Goal: Task Accomplishment & Management: Use online tool/utility

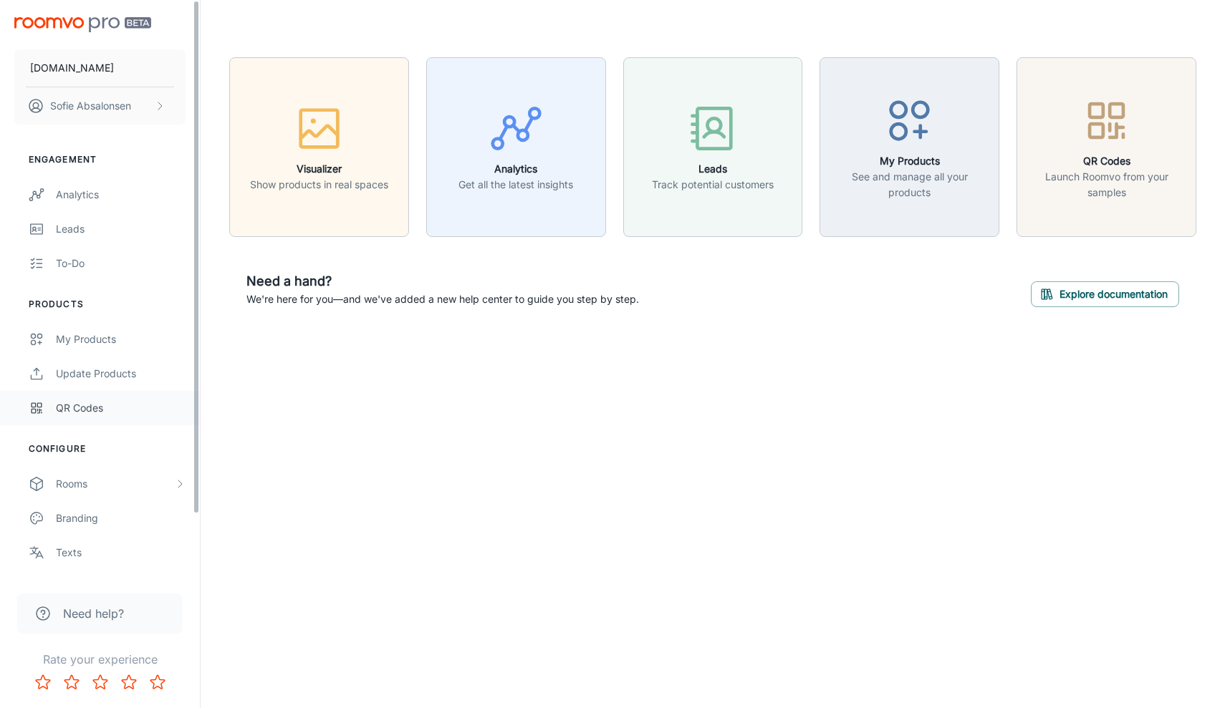
click at [104, 415] on div "QR Codes" at bounding box center [121, 408] width 130 height 16
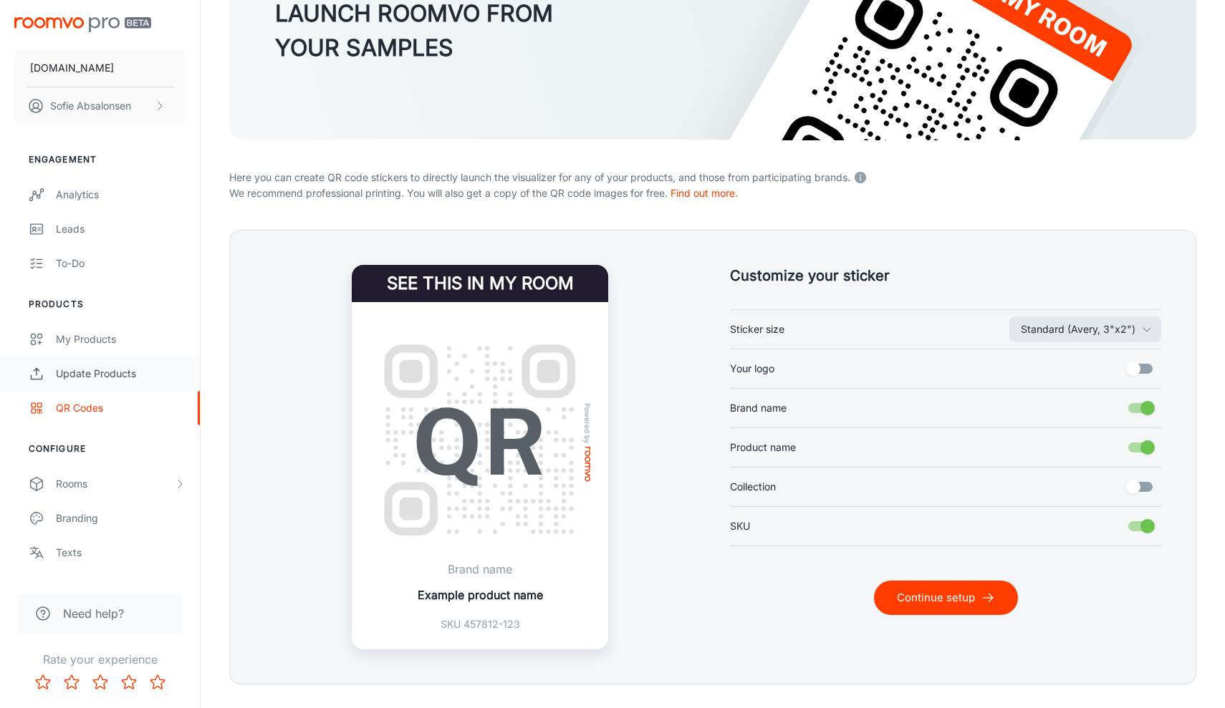
scroll to position [170, 0]
click at [123, 369] on div "Update Products" at bounding box center [121, 374] width 130 height 16
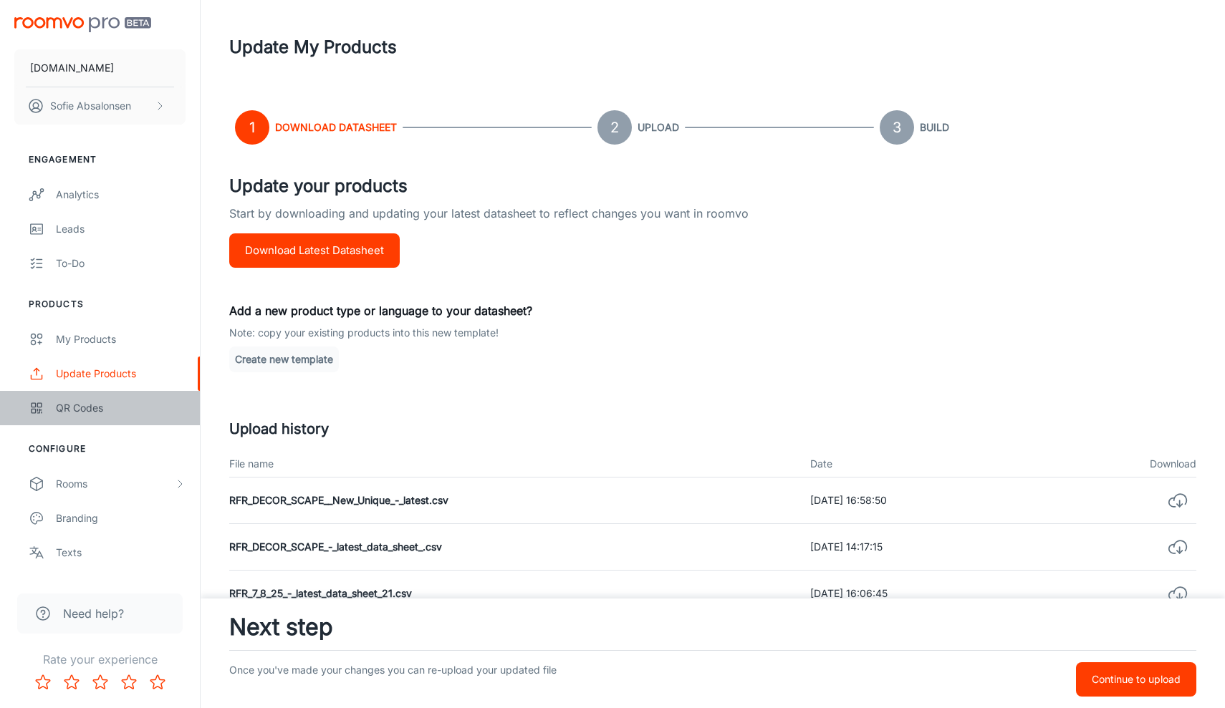
click at [131, 406] on div "QR Codes" at bounding box center [121, 408] width 130 height 16
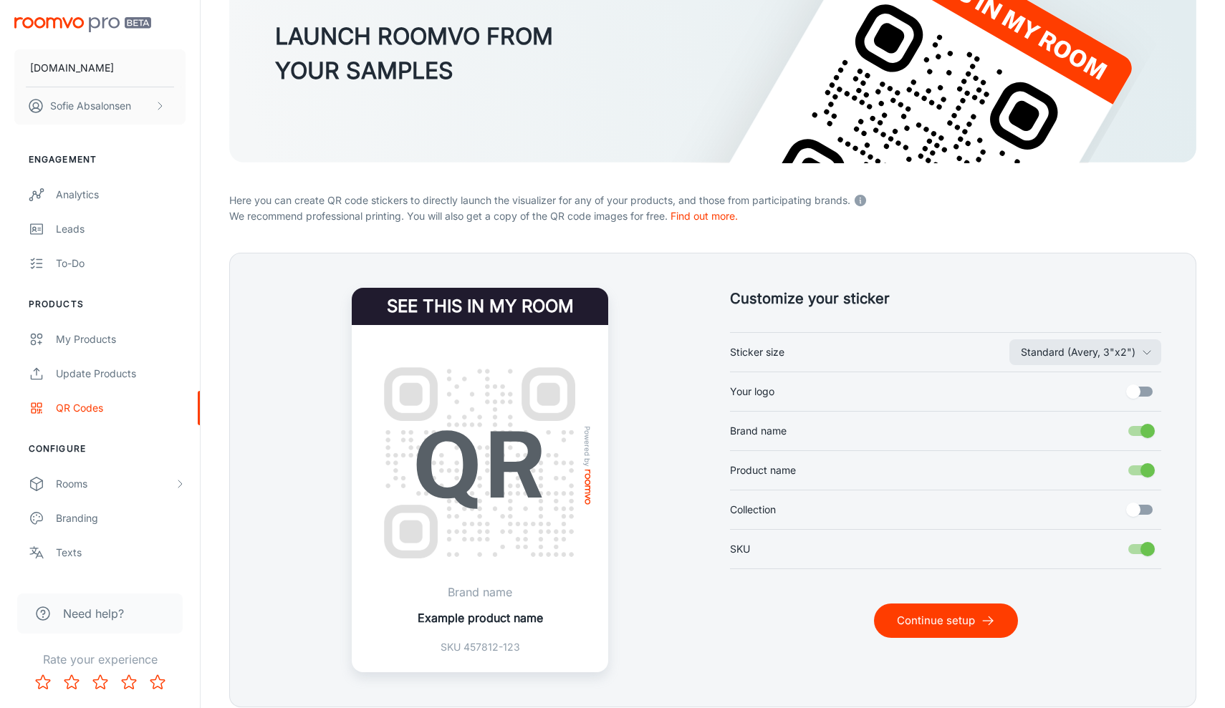
scroll to position [150, 0]
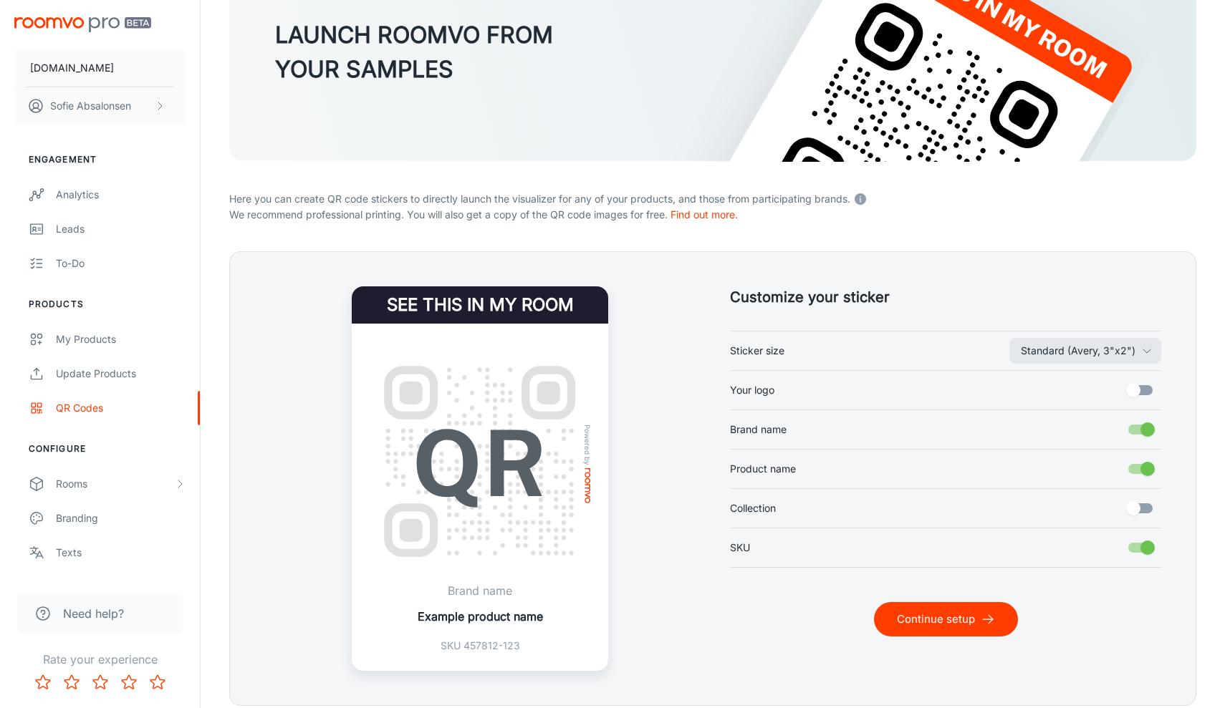
click at [1142, 426] on input "Brand name" at bounding box center [1148, 429] width 82 height 27
checkbox input "false"
click at [1146, 465] on input "Product name" at bounding box center [1148, 469] width 82 height 27
checkbox input "false"
click at [1140, 357] on button "Standard (Avery, 3"x2")" at bounding box center [1085, 351] width 152 height 26
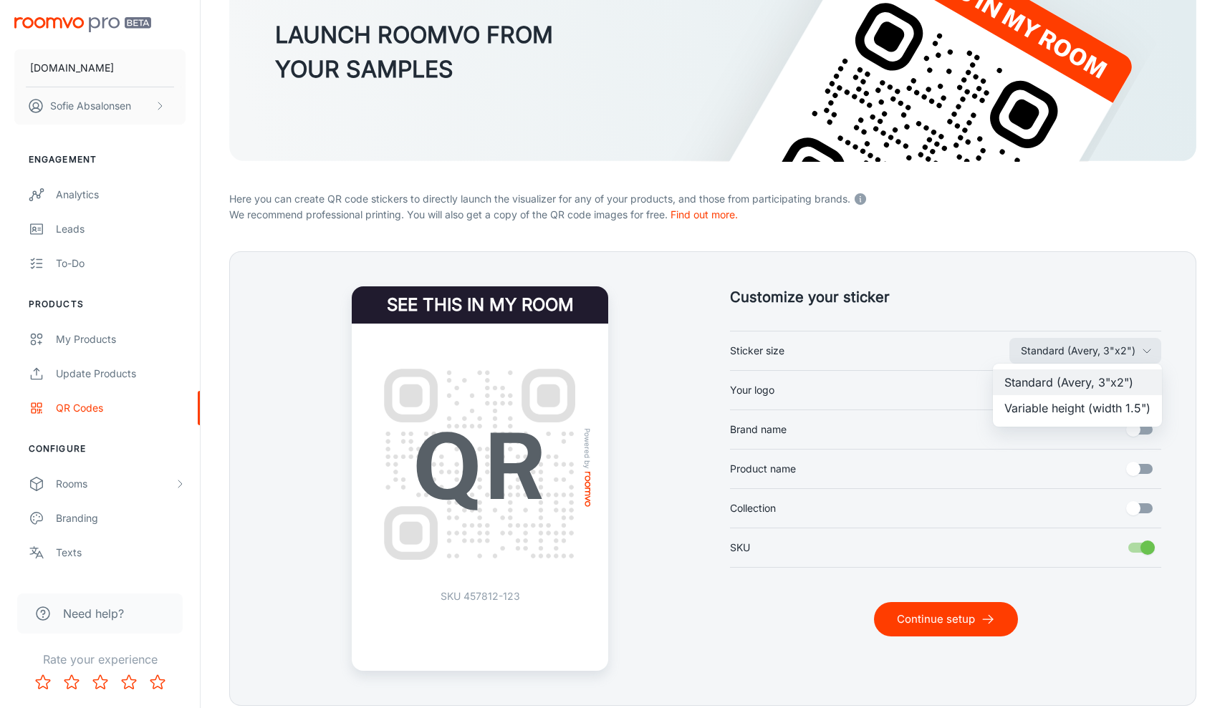
click at [1114, 405] on li "Variable height (width 1.5")" at bounding box center [1077, 408] width 169 height 26
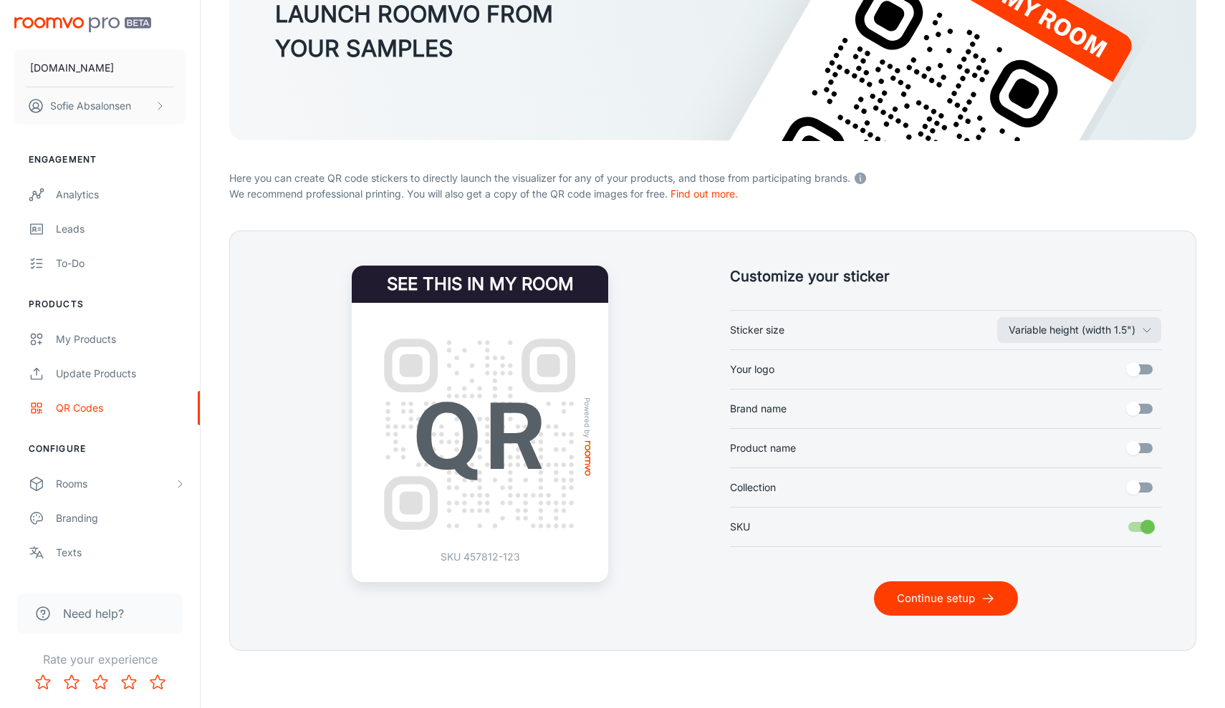
scroll to position [170, 0]
click at [963, 602] on button "Continue setup" at bounding box center [946, 599] width 144 height 34
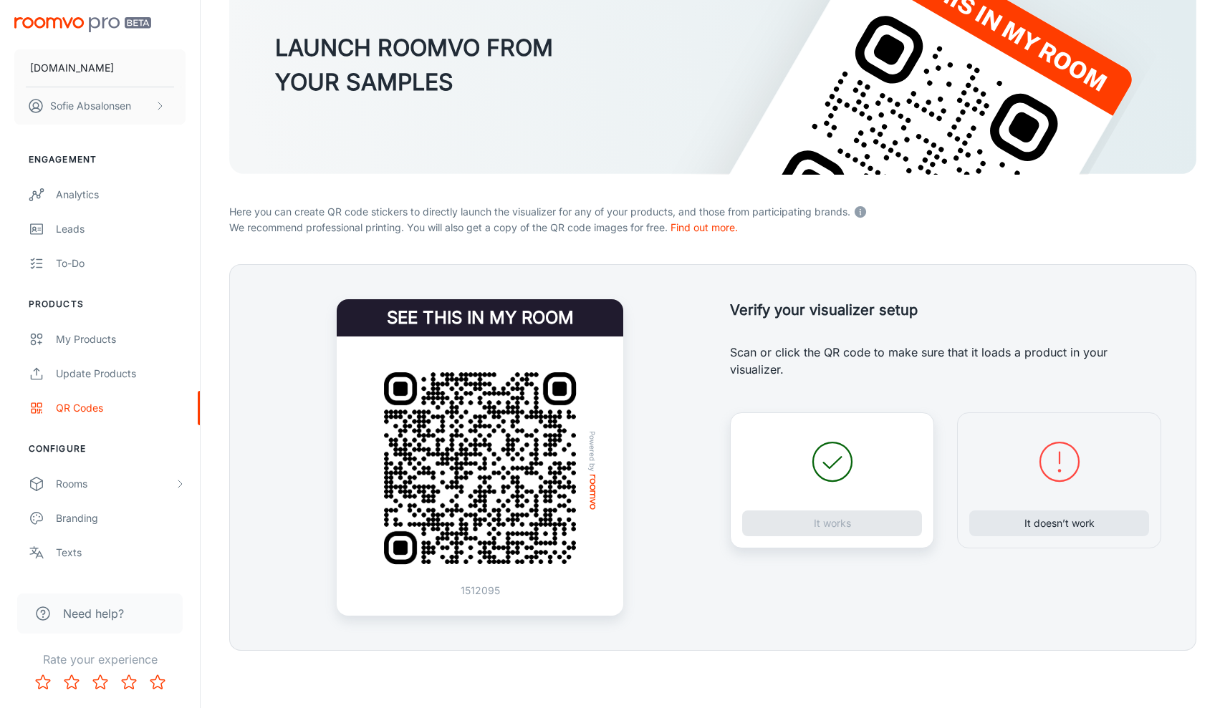
scroll to position [137, 0]
click at [1037, 526] on button "It doesn’t work" at bounding box center [1059, 524] width 180 height 26
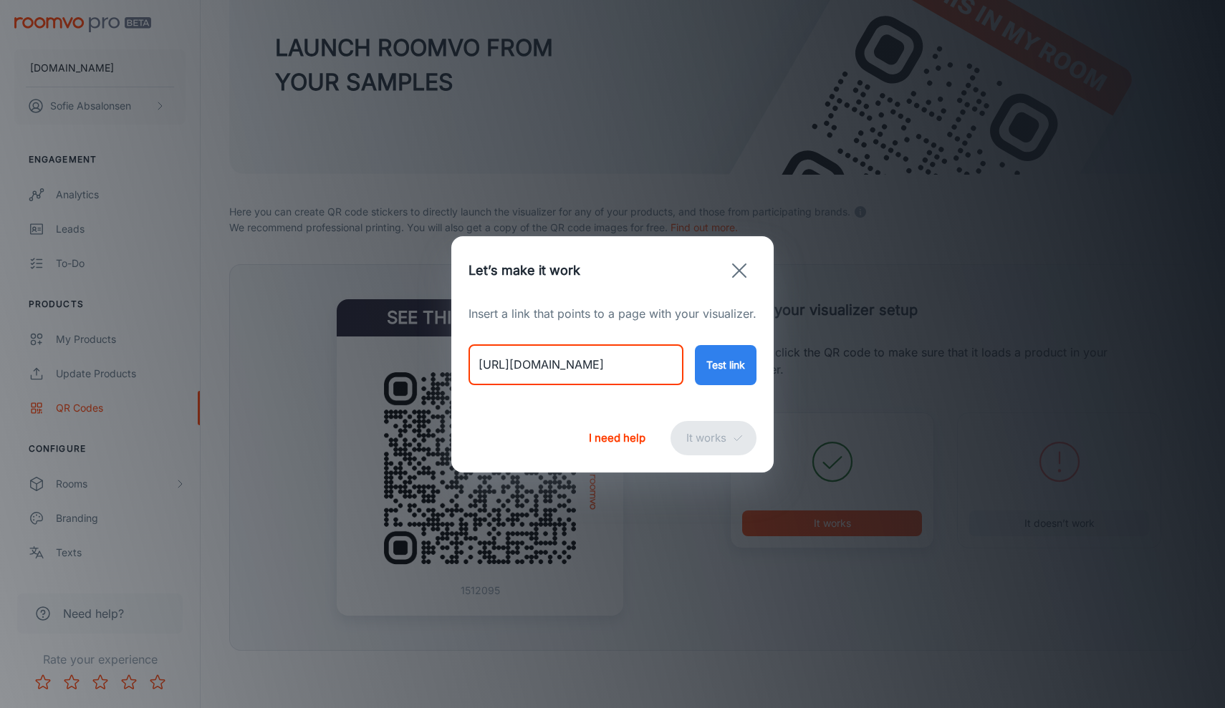
click at [559, 370] on input "[URL][DOMAIN_NAME]" at bounding box center [575, 365] width 215 height 40
drag, startPoint x: 478, startPoint y: 368, endPoint x: 740, endPoint y: 391, distance: 263.2
click at [740, 391] on div "Insert a link that points to a page with your visualizer. [URL][DOMAIN_NAME] ​ …" at bounding box center [612, 354] width 322 height 99
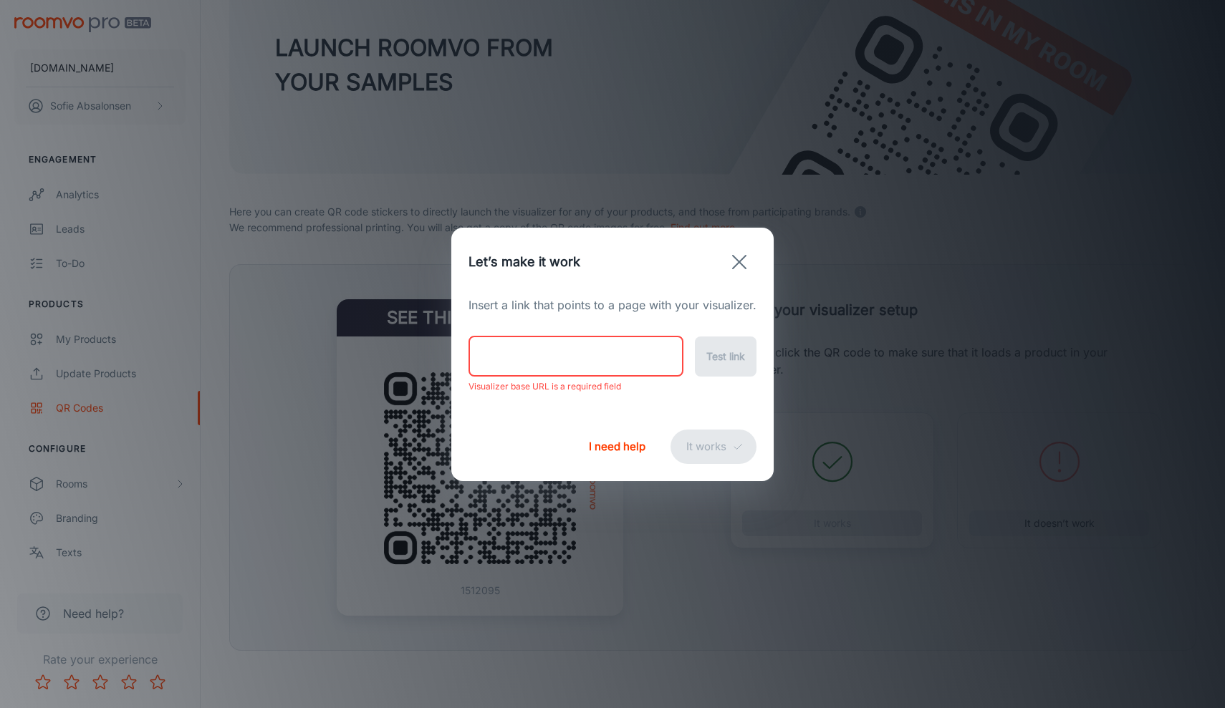
paste input "[URL][DOMAIN_NAME]"
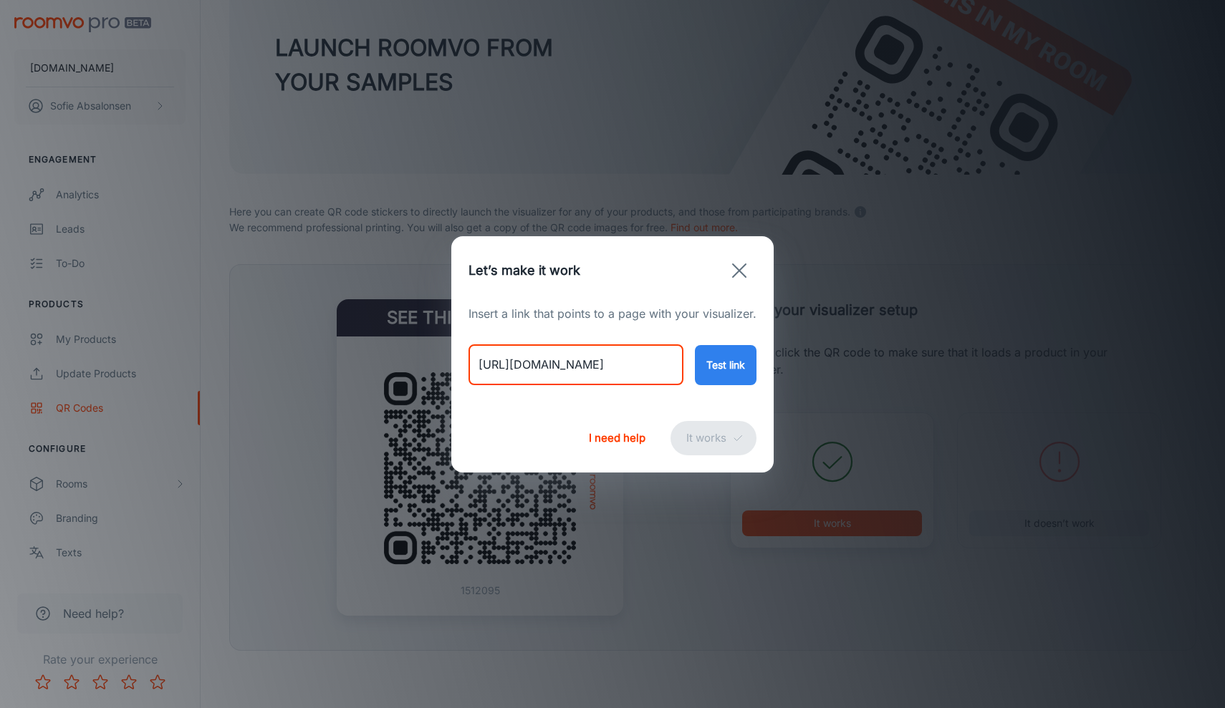
type input "[URL][DOMAIN_NAME]"
click at [723, 365] on button "Test link" at bounding box center [726, 365] width 62 height 40
click at [696, 443] on button "It works" at bounding box center [713, 438] width 86 height 34
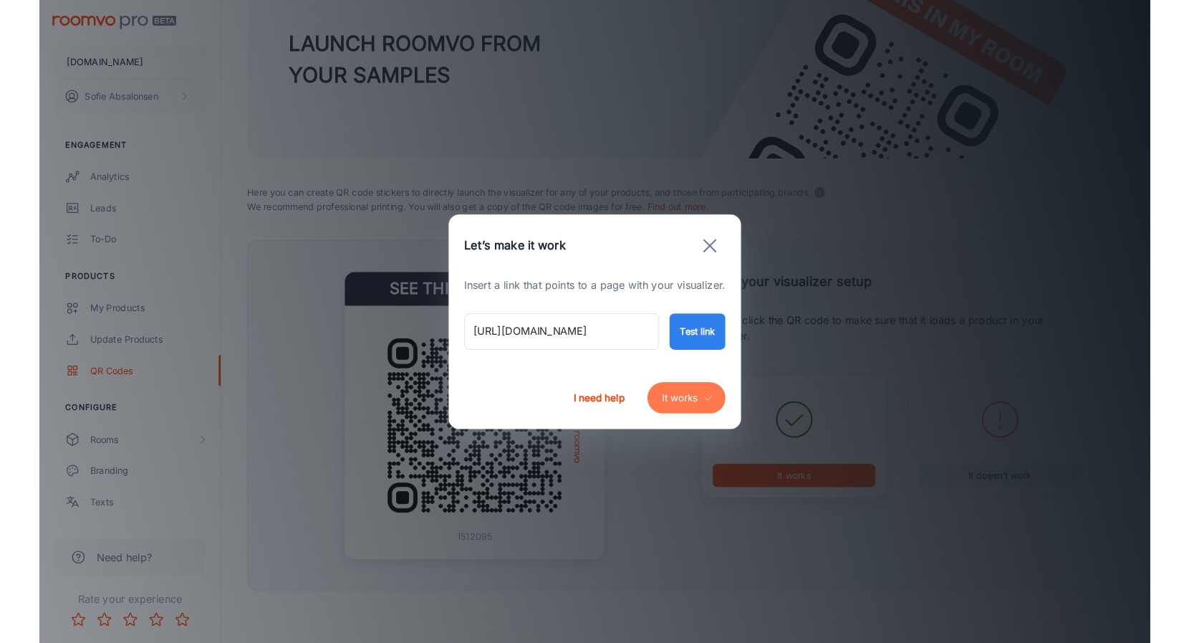
scroll to position [0, 0]
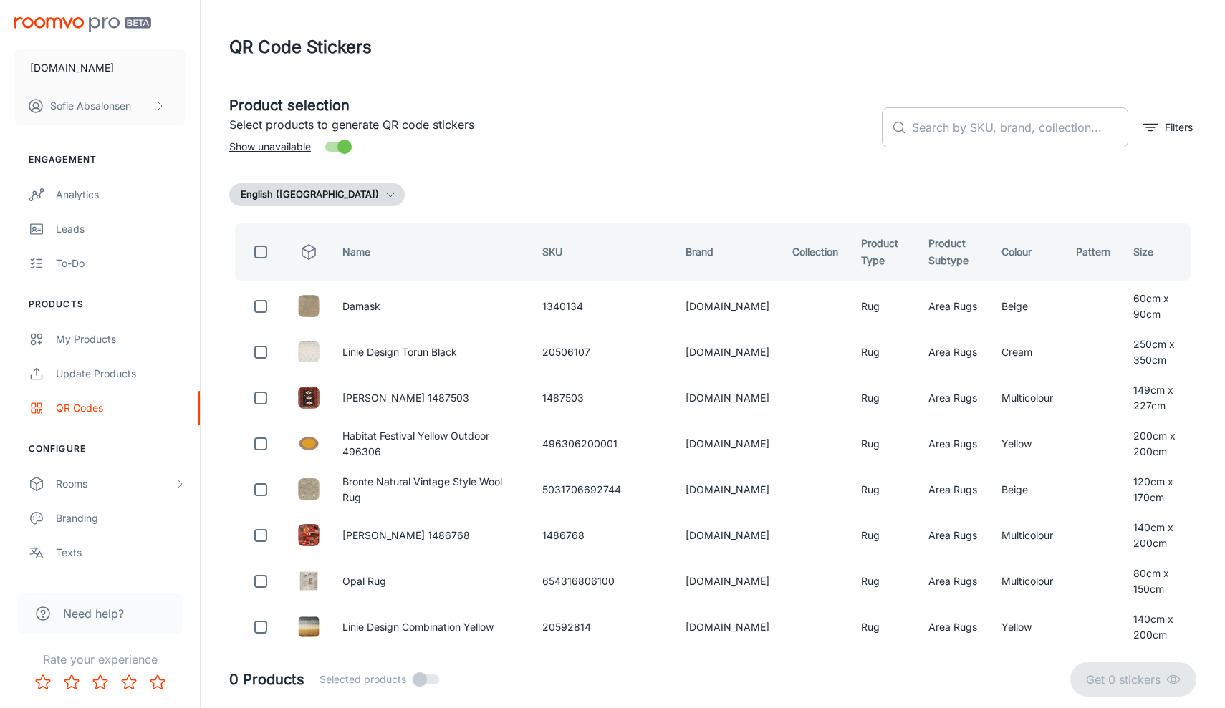
click at [1040, 132] on input "text" at bounding box center [1020, 127] width 216 height 40
paste input "654316806261"
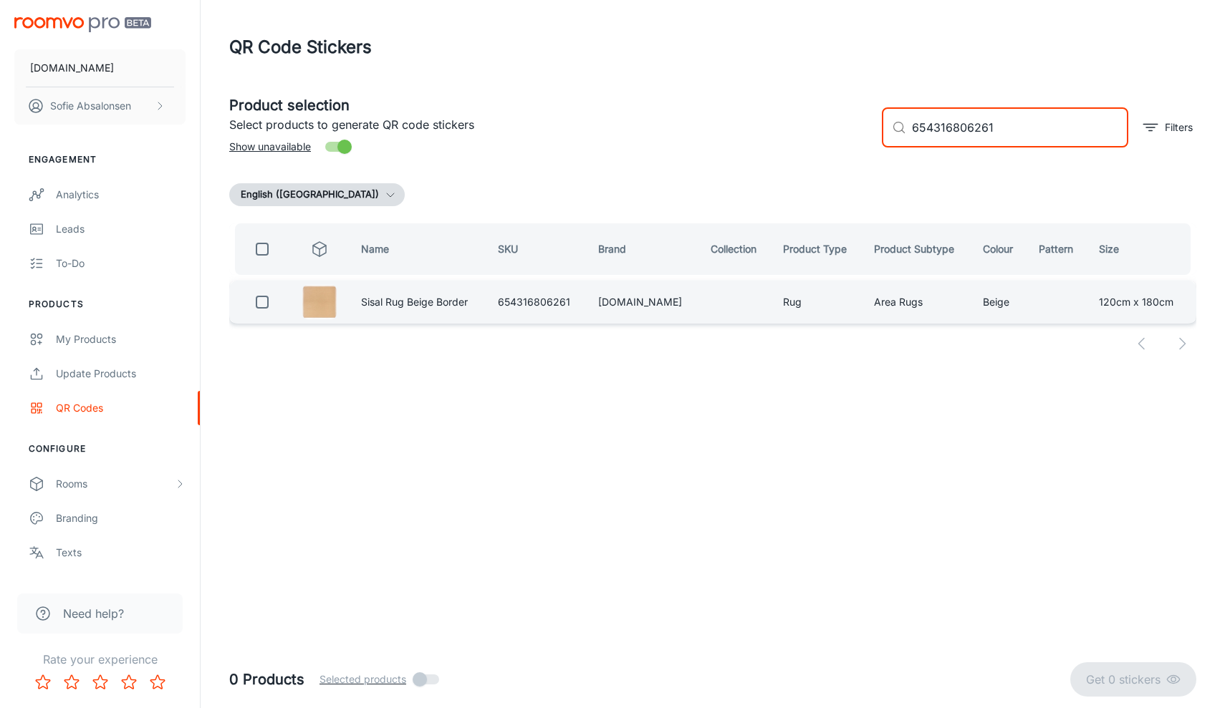
type input "654316806261"
click at [350, 309] on td at bounding box center [319, 302] width 60 height 43
click at [261, 304] on input "checkbox" at bounding box center [262, 302] width 29 height 29
checkbox input "true"
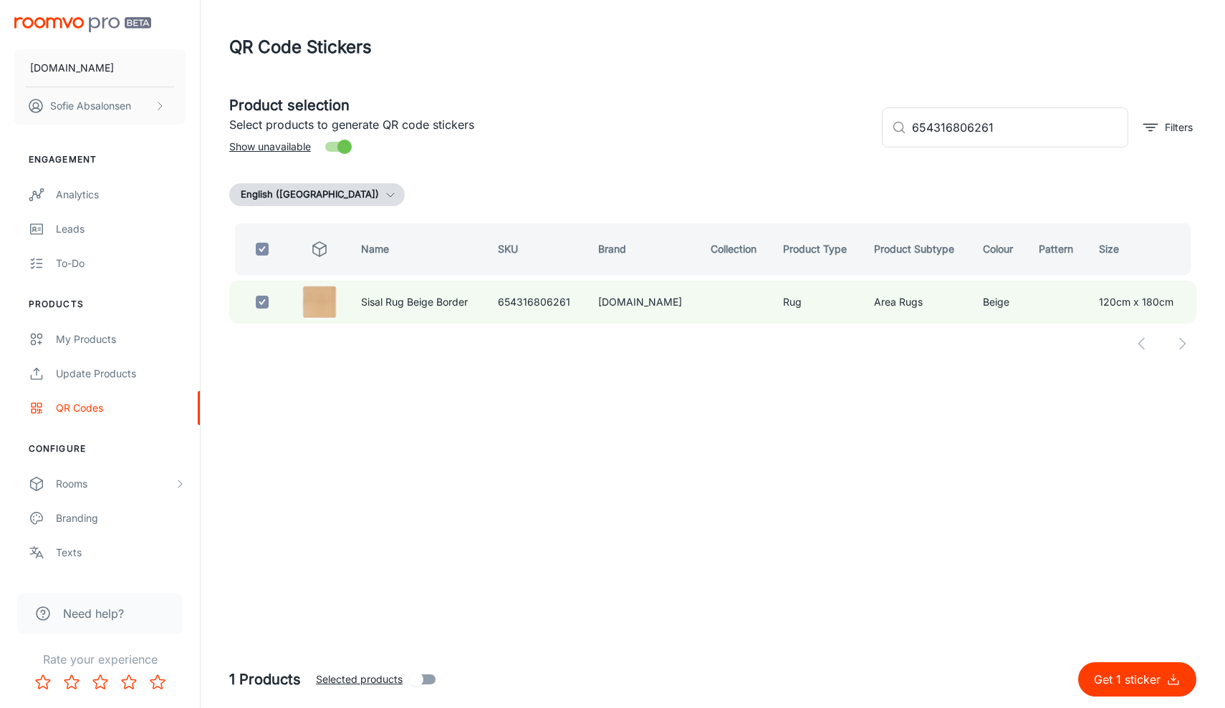
click at [1124, 688] on button "Get 1 sticker" at bounding box center [1137, 680] width 118 height 34
checkbox input "false"
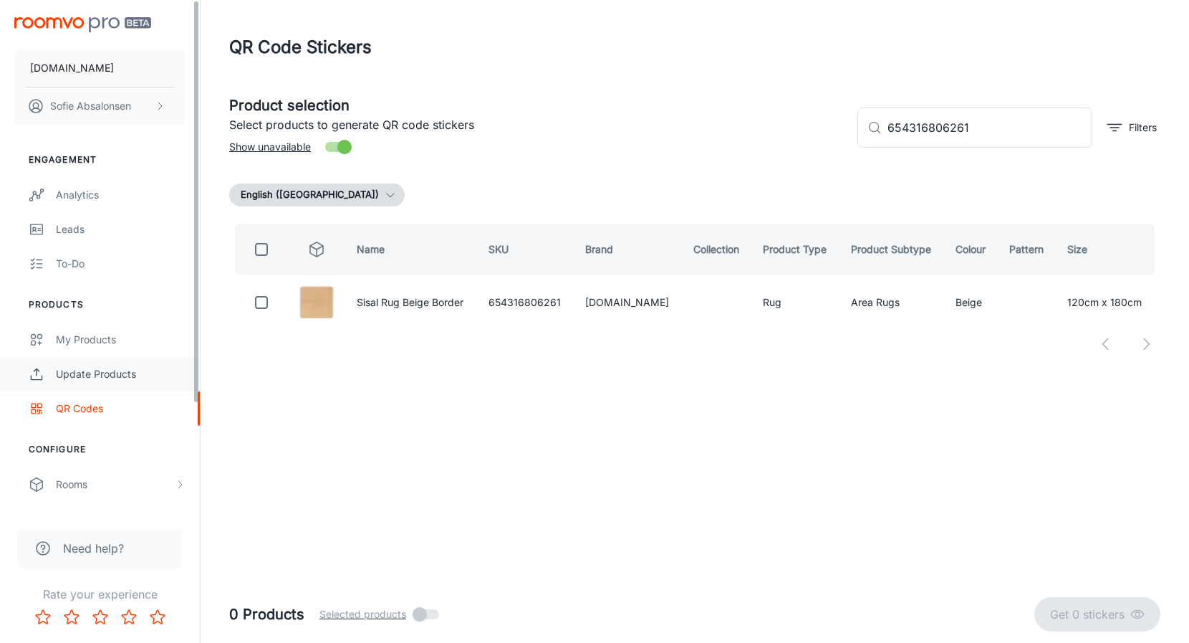
click at [164, 368] on div "Update Products" at bounding box center [121, 374] width 130 height 16
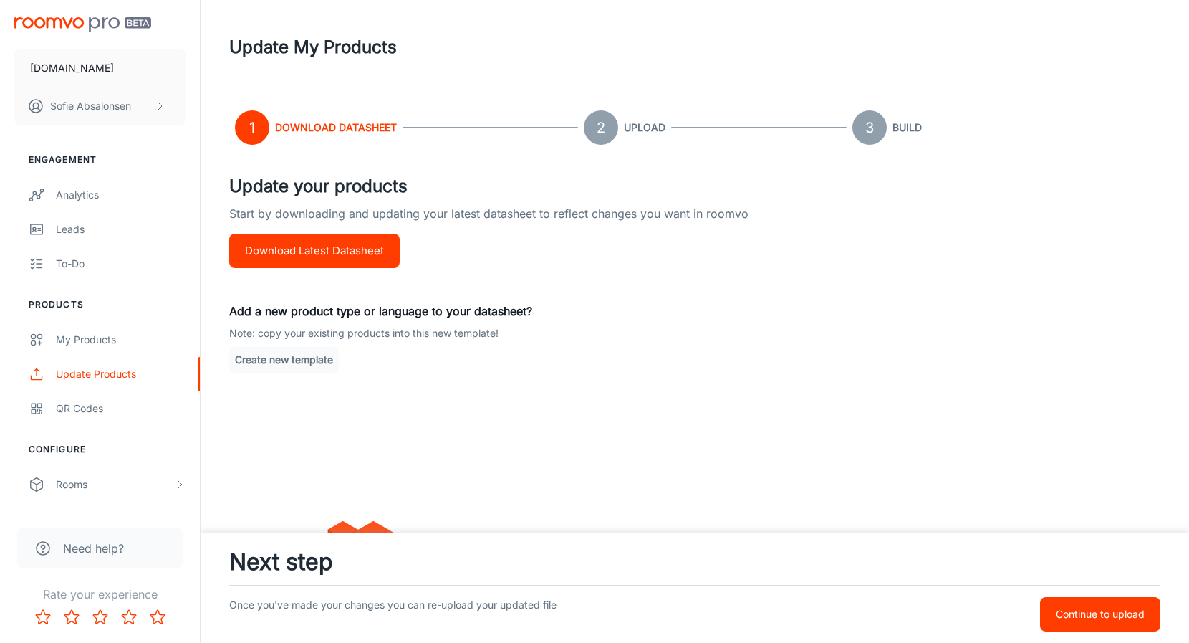
click at [148, 400] on div "QR Codes" at bounding box center [121, 408] width 130 height 16
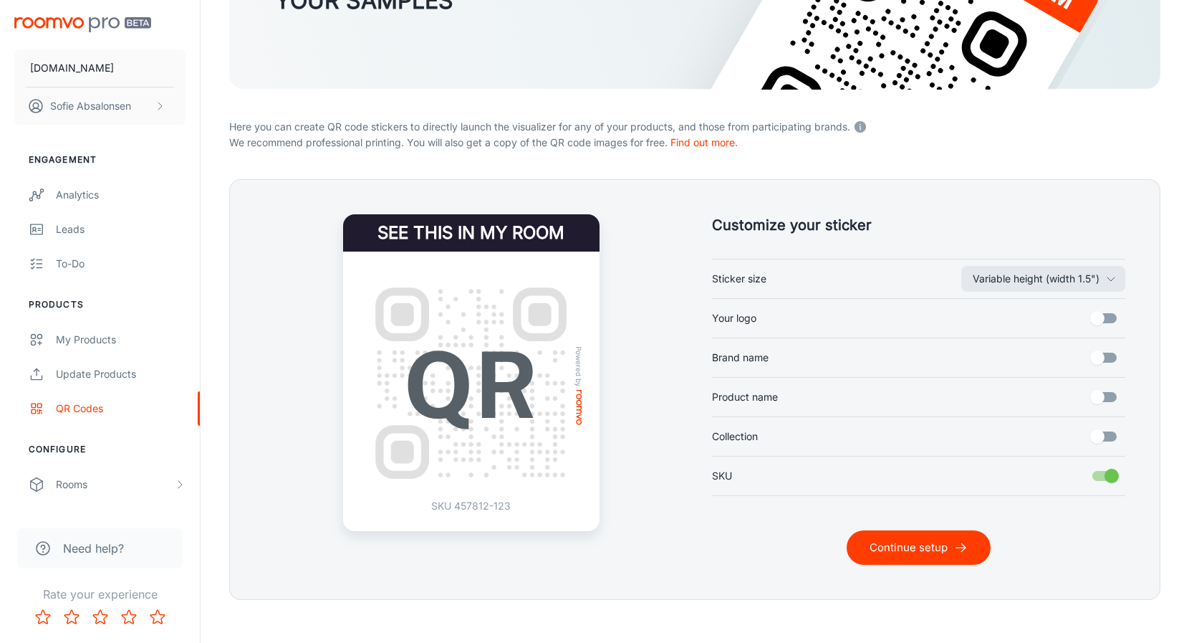
click at [938, 554] on button "Continue setup" at bounding box center [919, 547] width 144 height 34
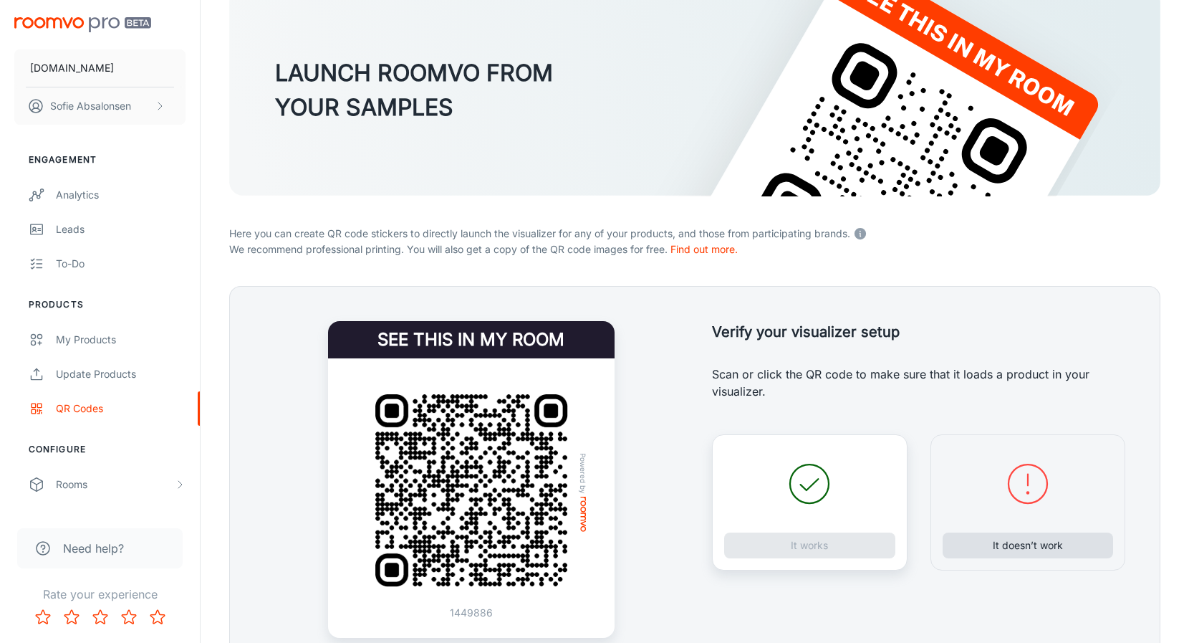
scroll to position [109, 0]
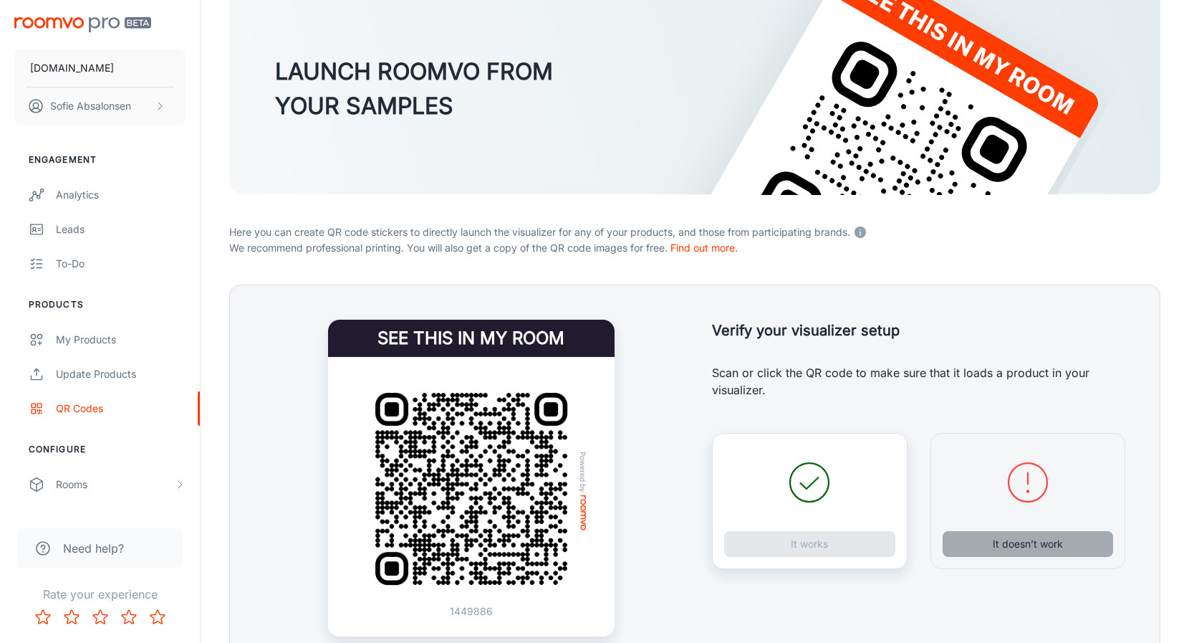
click at [1001, 539] on button "It doesn’t work" at bounding box center [1028, 544] width 171 height 26
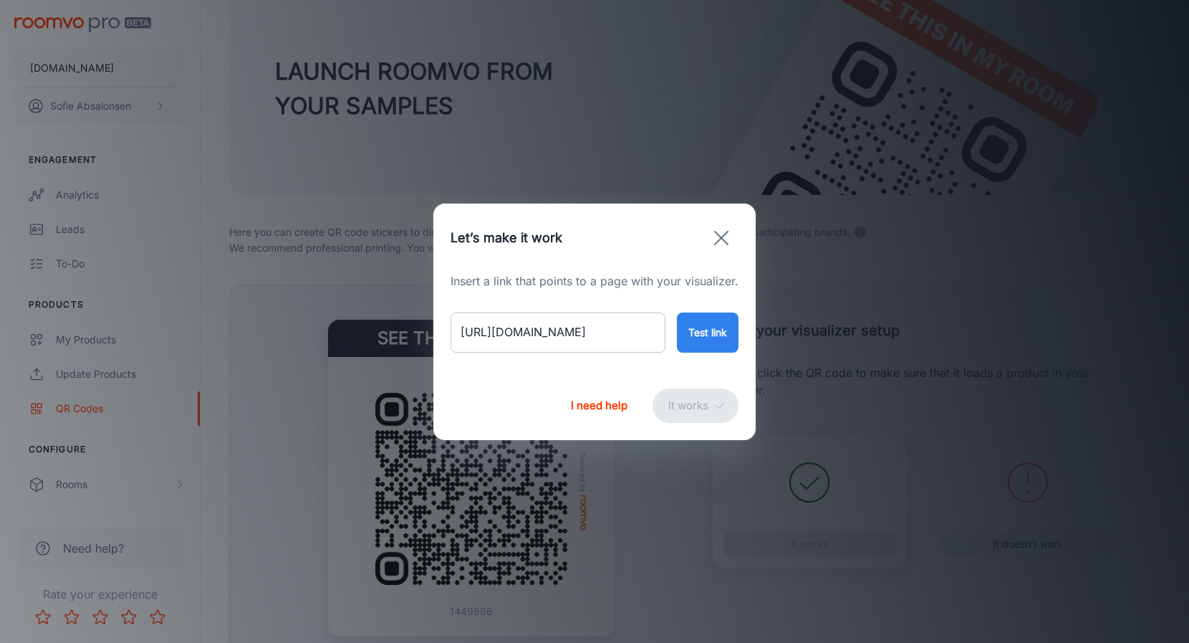
click at [507, 343] on input "[URL][DOMAIN_NAME]" at bounding box center [558, 332] width 215 height 40
drag, startPoint x: 457, startPoint y: 332, endPoint x: 745, endPoint y: 340, distance: 288.1
click at [745, 340] on div "Insert a link that points to a page with your visualizer. [URL][DOMAIN_NAME] ​ …" at bounding box center [594, 321] width 322 height 99
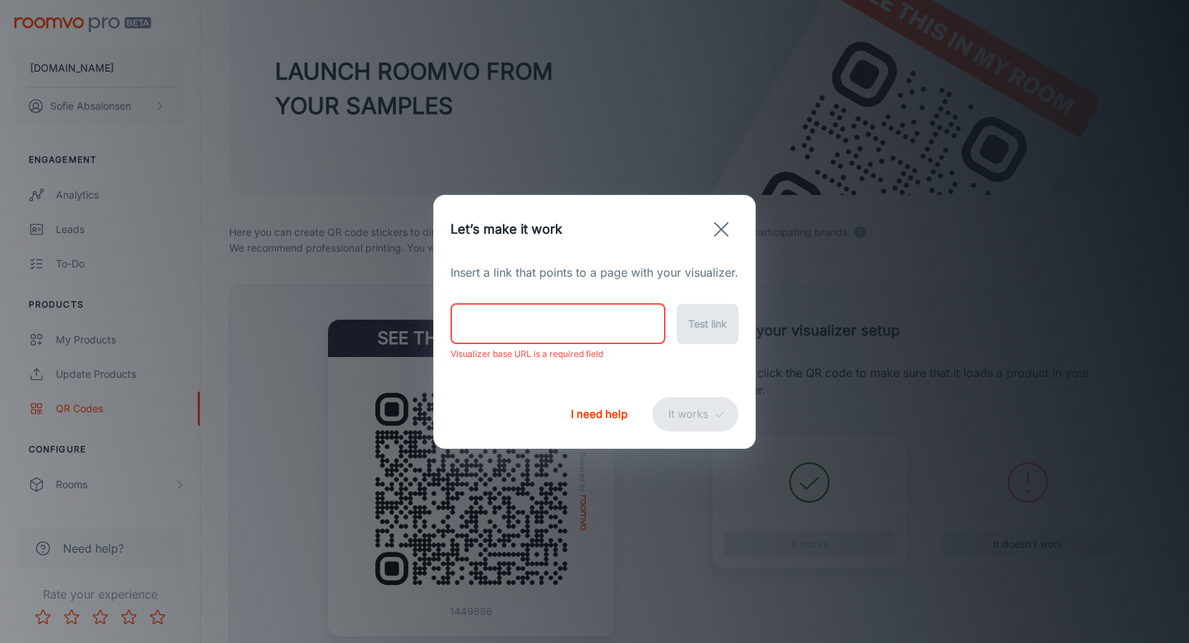
paste input "[URL][DOMAIN_NAME]"
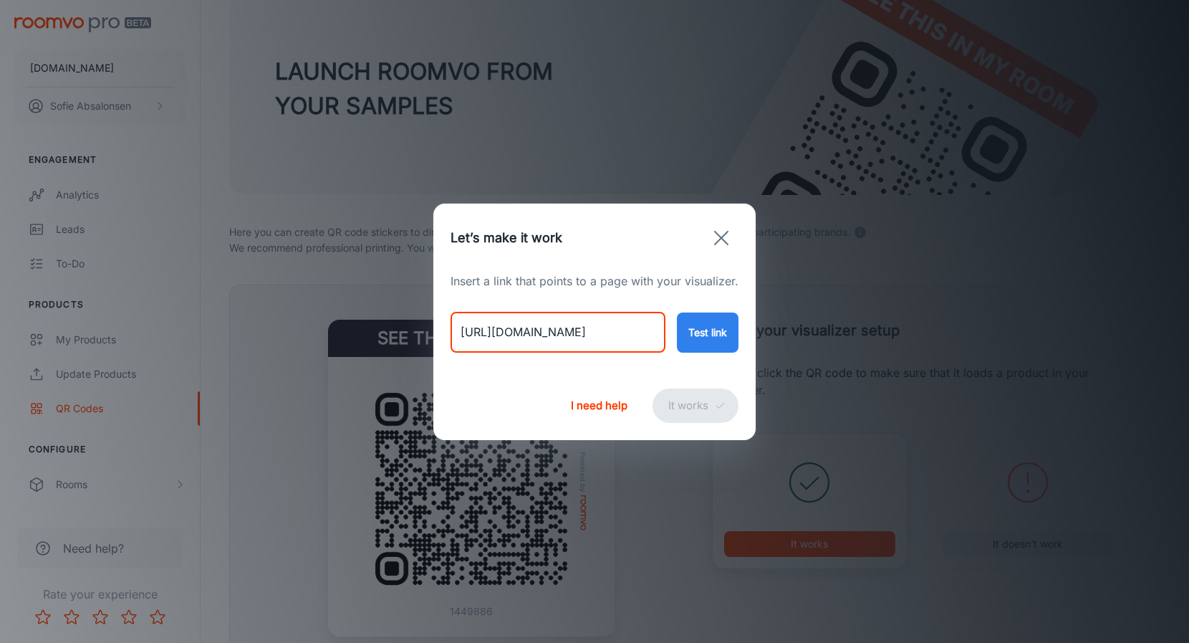
type input "[URL][DOMAIN_NAME]"
click at [710, 328] on button "Test link" at bounding box center [708, 332] width 62 height 40
click at [698, 403] on button "It works" at bounding box center [696, 405] width 86 height 34
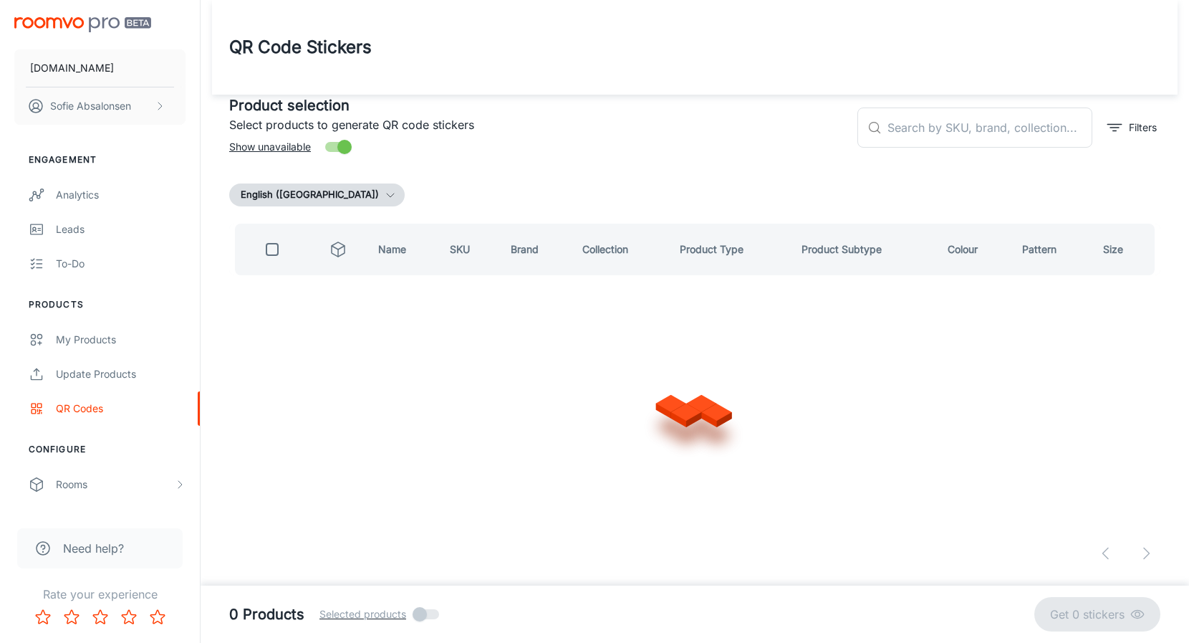
scroll to position [0, 0]
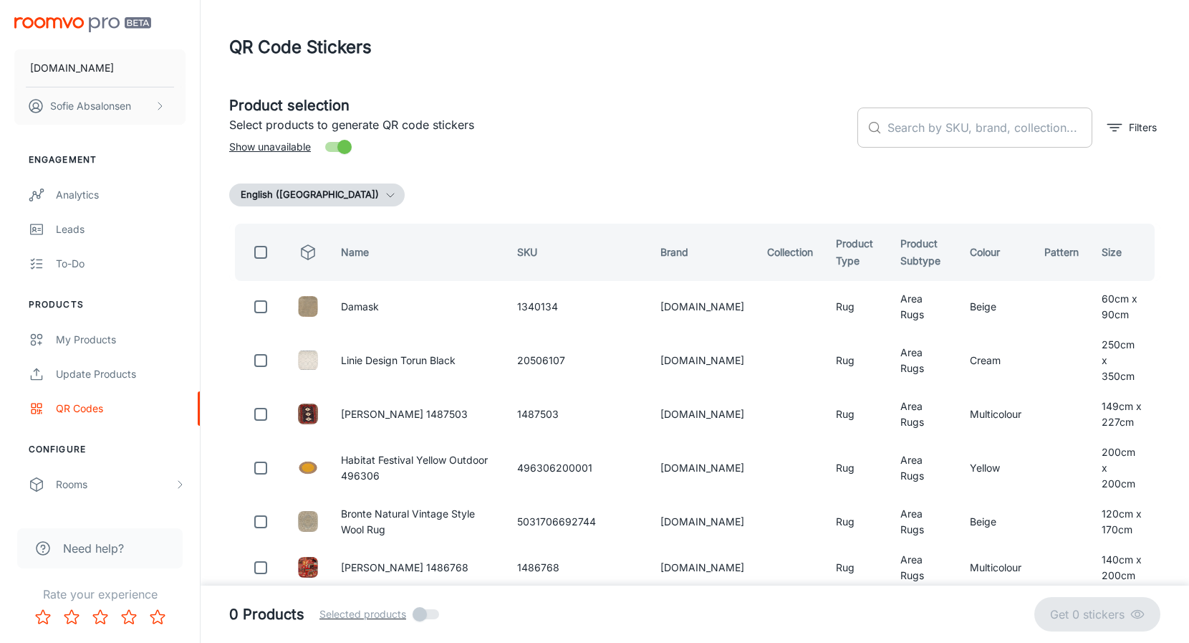
click at [1001, 122] on input "text" at bounding box center [989, 127] width 205 height 40
paste input "654316806230"
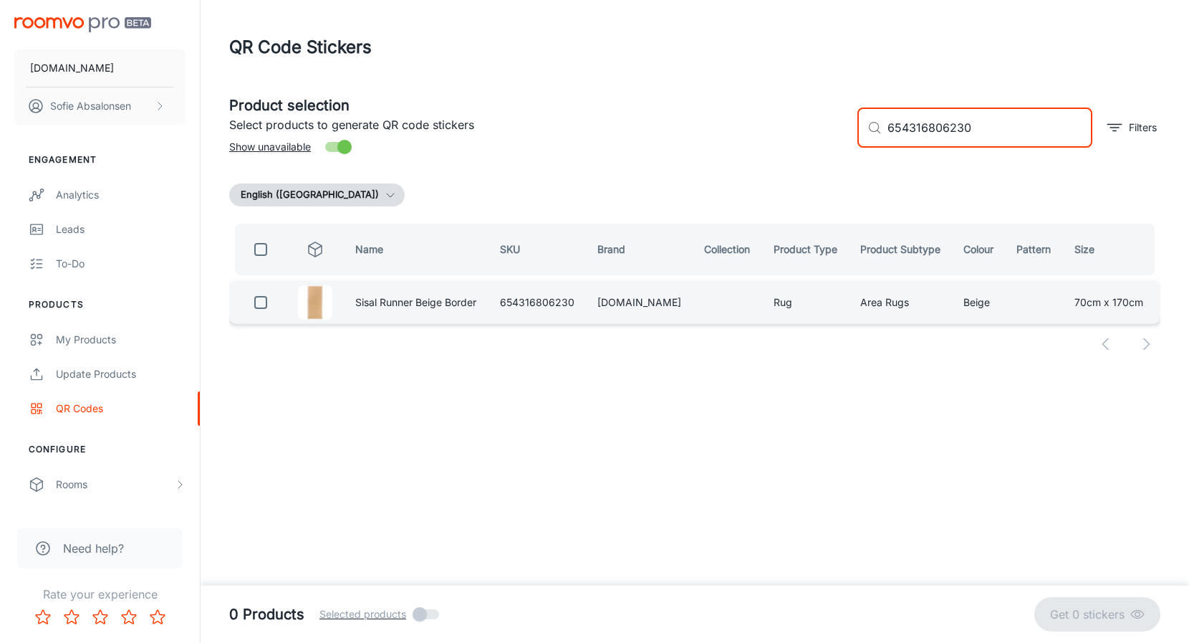
type input "654316806230"
click at [266, 305] on input "checkbox" at bounding box center [260, 302] width 29 height 29
checkbox input "true"
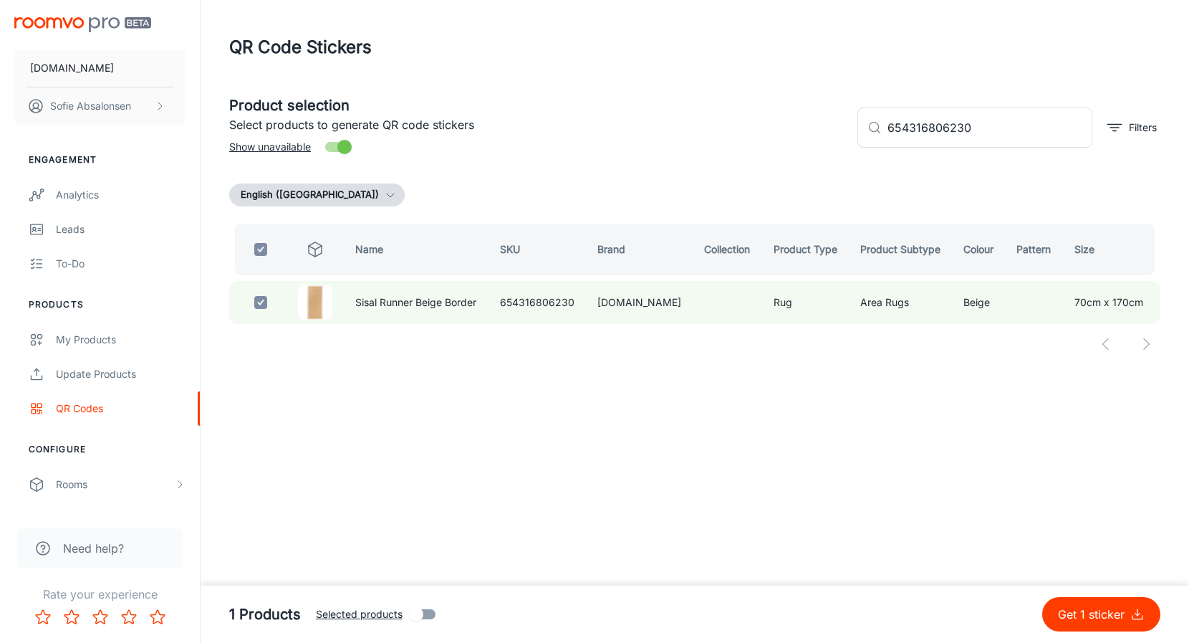
click at [1088, 602] on button "Get 1 sticker" at bounding box center [1101, 614] width 118 height 34
checkbox input "false"
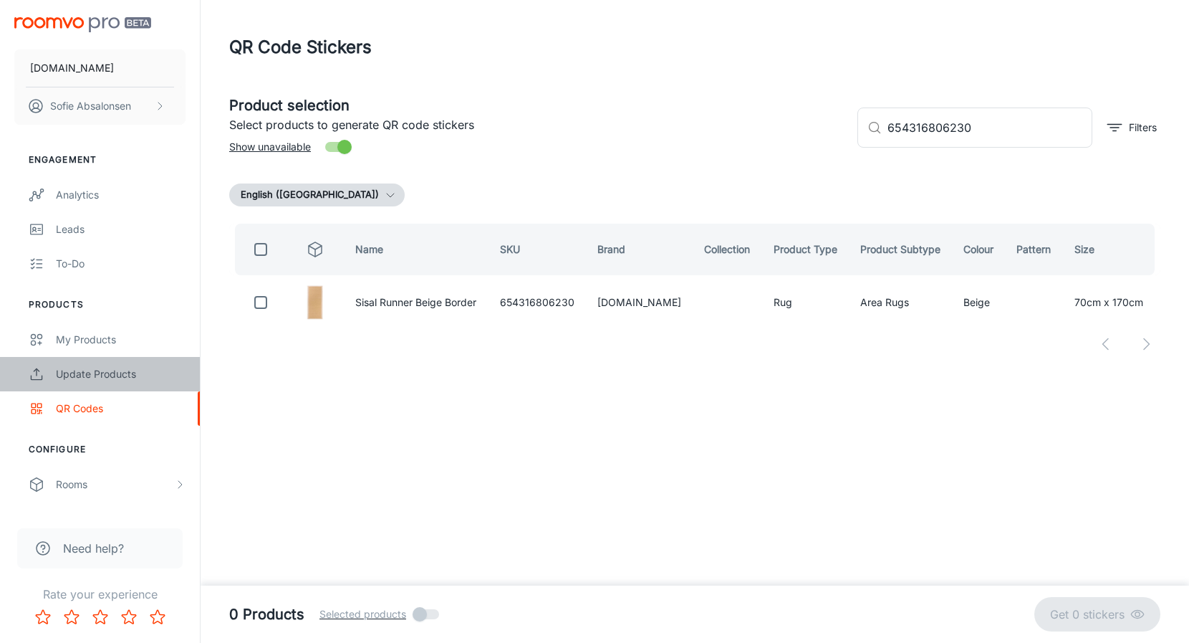
click at [167, 374] on div "Update Products" at bounding box center [121, 374] width 130 height 16
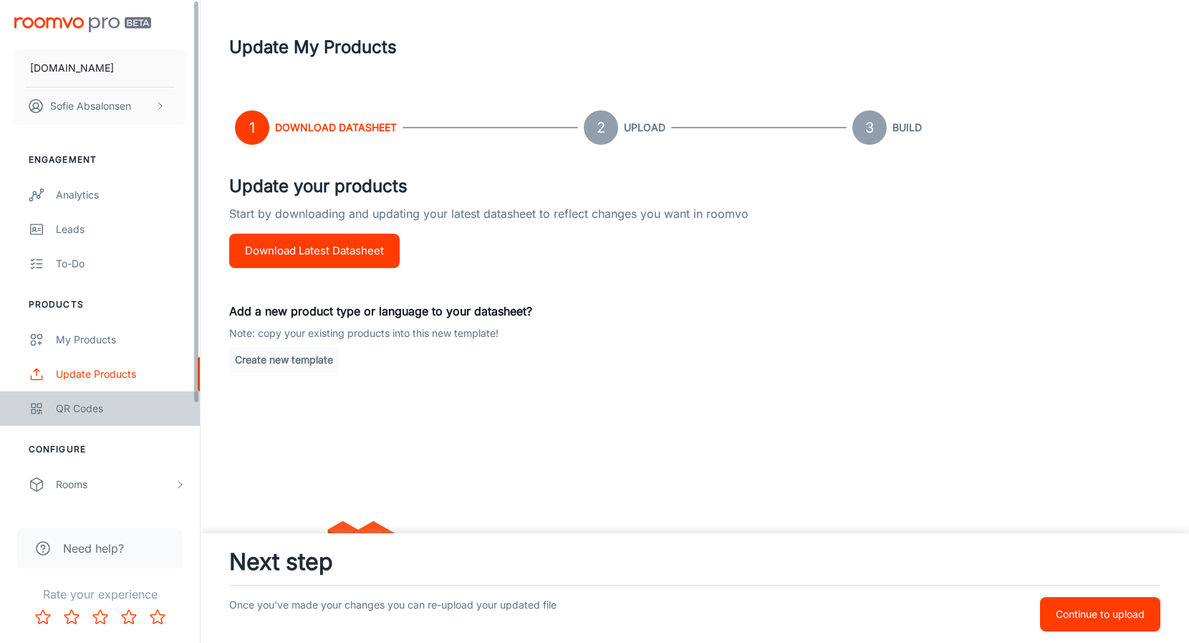
click at [143, 409] on div "QR Codes" at bounding box center [121, 408] width 130 height 16
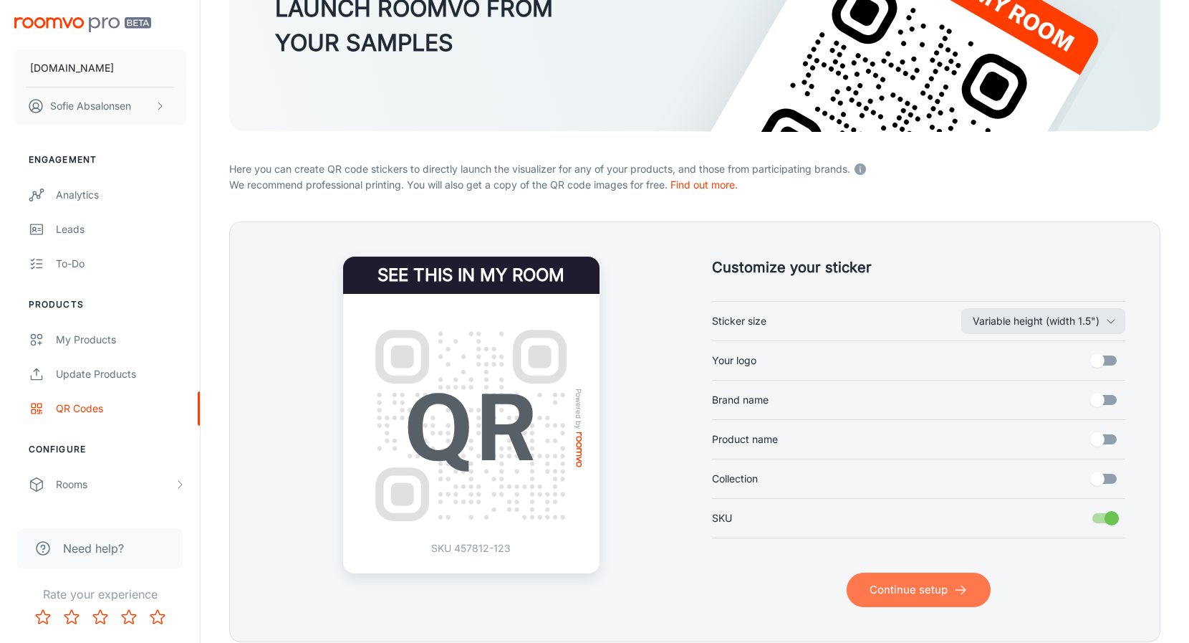
click at [905, 602] on button "Continue setup" at bounding box center [919, 589] width 144 height 34
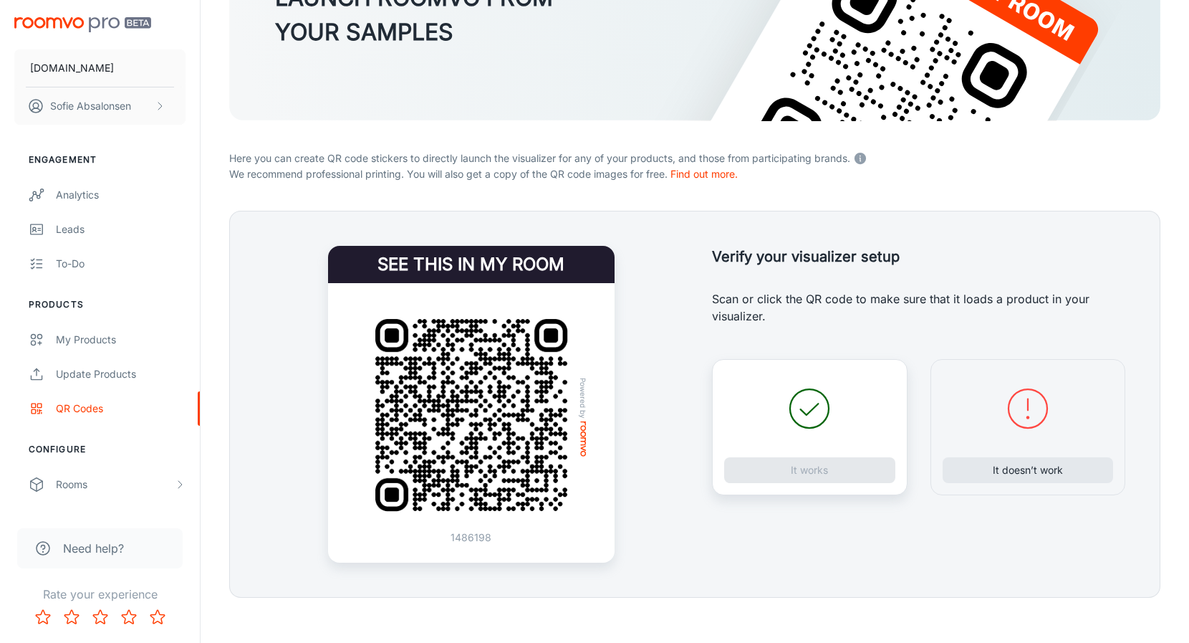
scroll to position [188, 0]
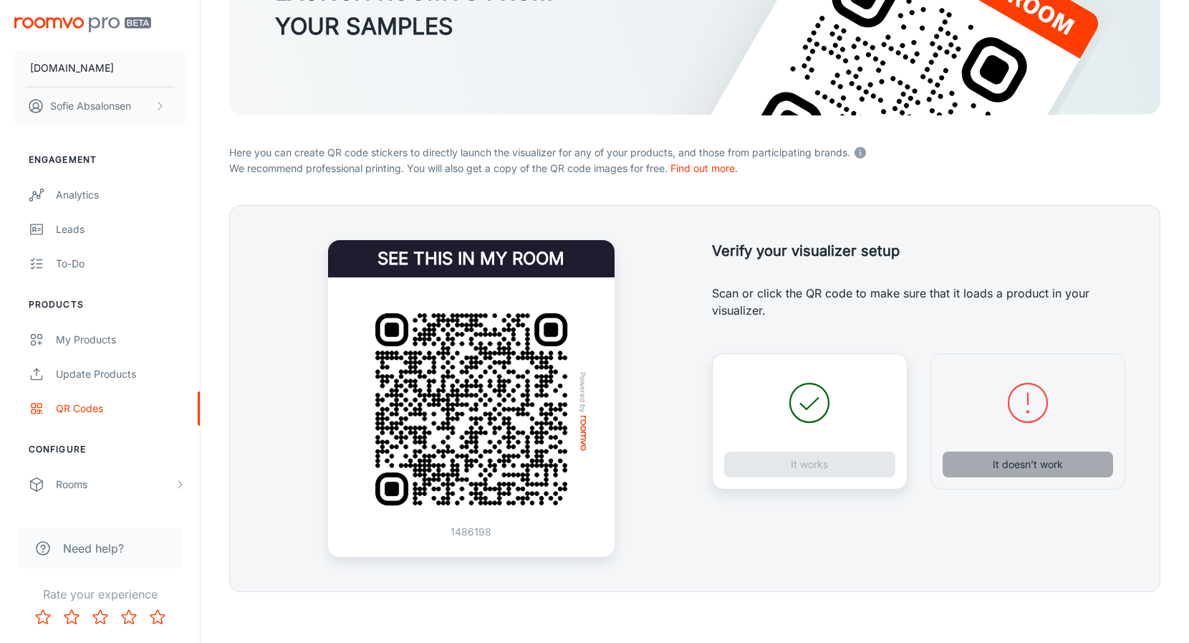
click at [1016, 476] on button "It doesn’t work" at bounding box center [1028, 464] width 171 height 26
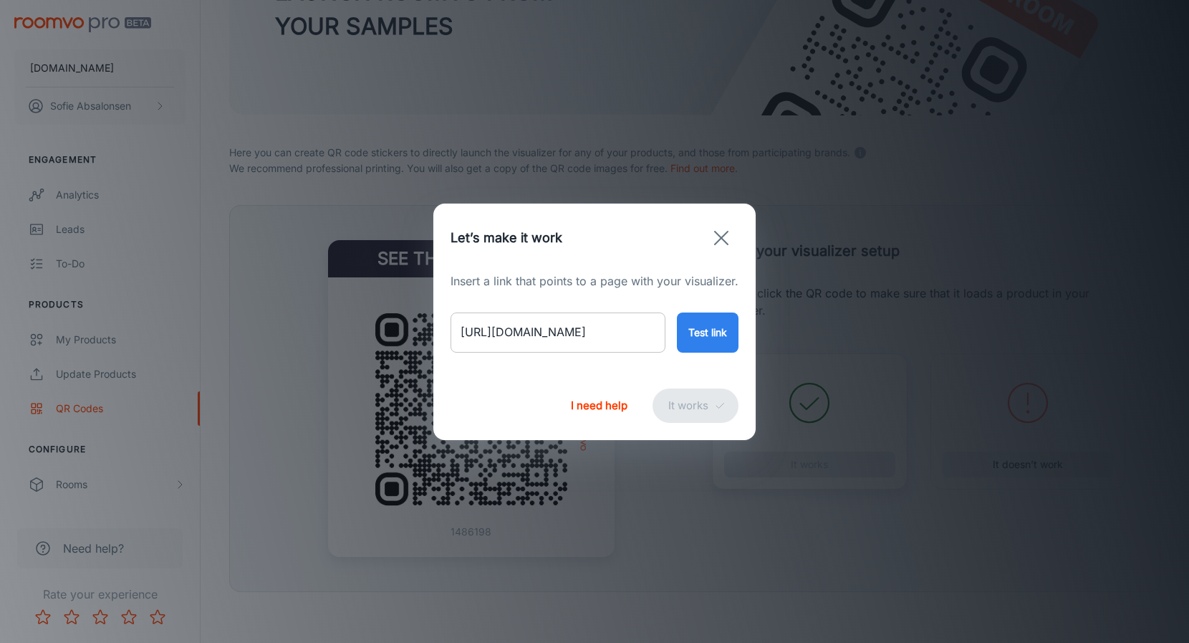
click at [600, 343] on input "[URL][DOMAIN_NAME]" at bounding box center [558, 332] width 215 height 40
drag, startPoint x: 454, startPoint y: 332, endPoint x: 738, endPoint y: 346, distance: 284.7
click at [738, 346] on div "Insert a link that points to a page with your visualizer. [URL][DOMAIN_NAME] ​ …" at bounding box center [594, 321] width 322 height 99
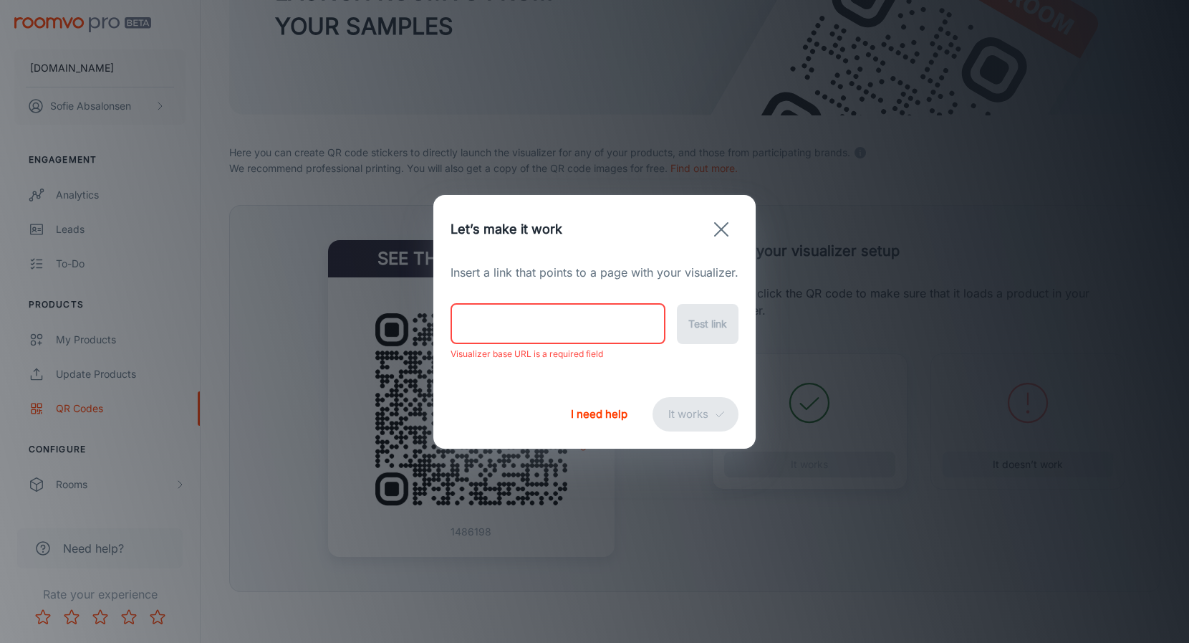
paste input "[URL][DOMAIN_NAME]"
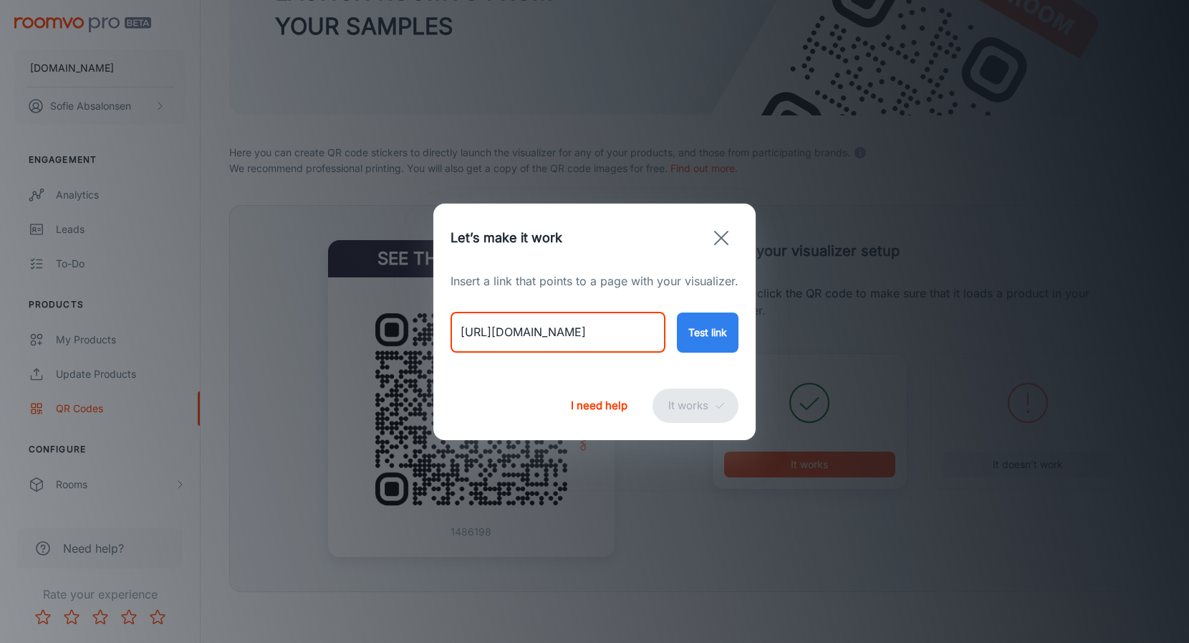
type input "[URL][DOMAIN_NAME]"
click at [704, 324] on button "Test link" at bounding box center [708, 332] width 62 height 40
click at [678, 415] on button "It works" at bounding box center [696, 405] width 86 height 34
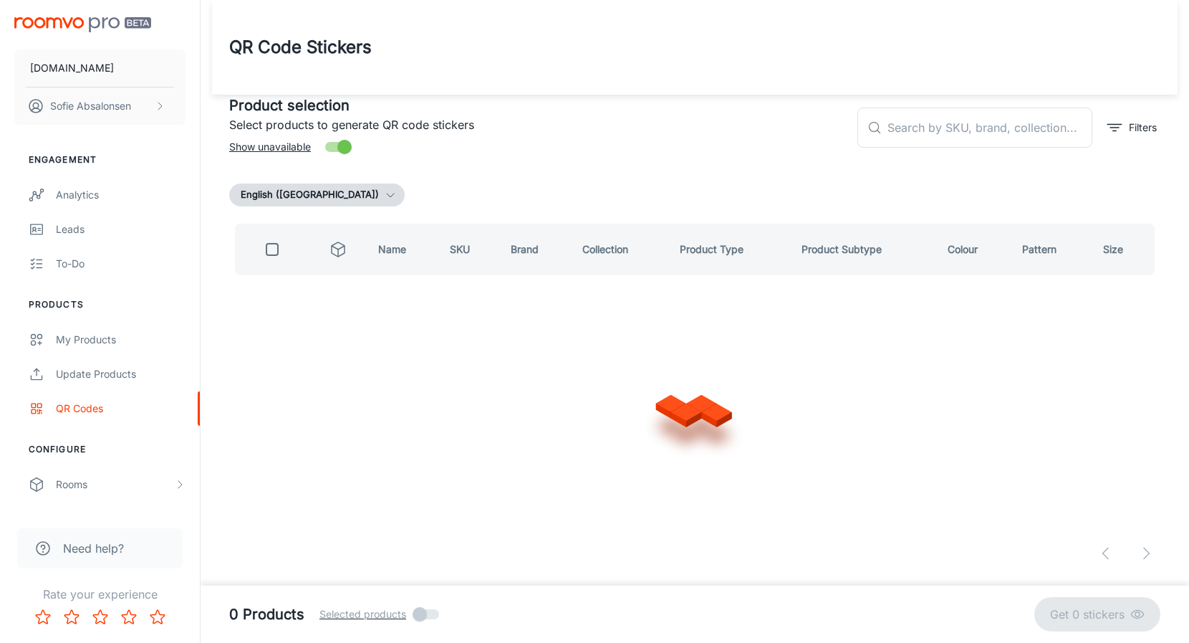
scroll to position [0, 0]
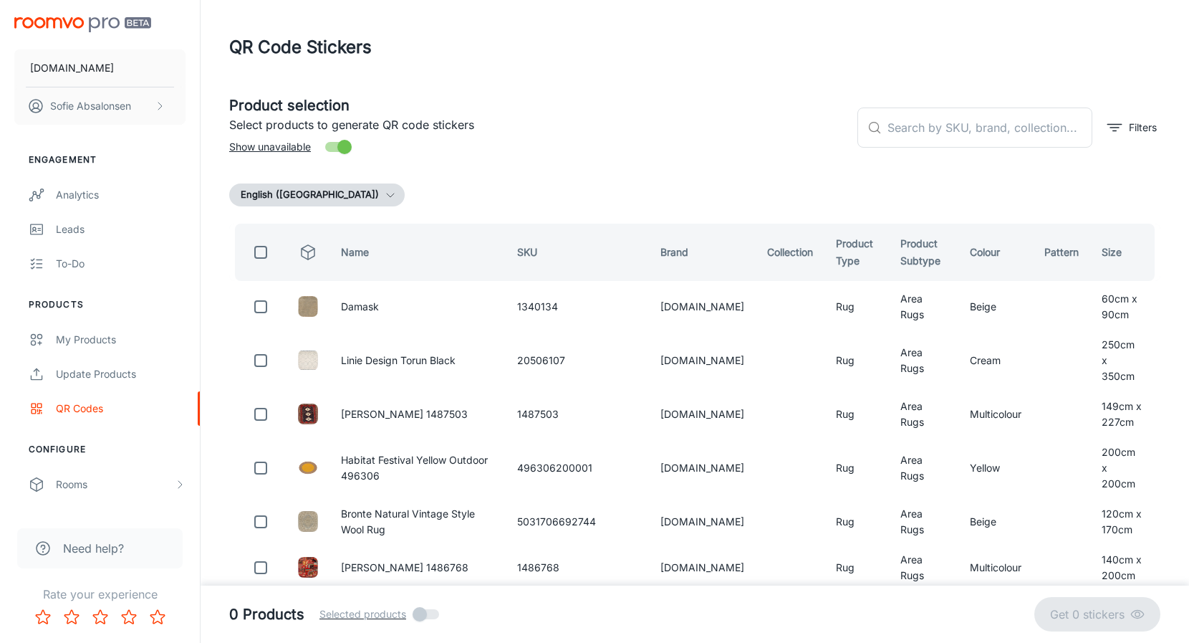
click at [993, 153] on div "​ ​ Filters" at bounding box center [1003, 121] width 314 height 77
click at [982, 135] on input "text" at bounding box center [989, 127] width 205 height 40
paste input "654316806544"
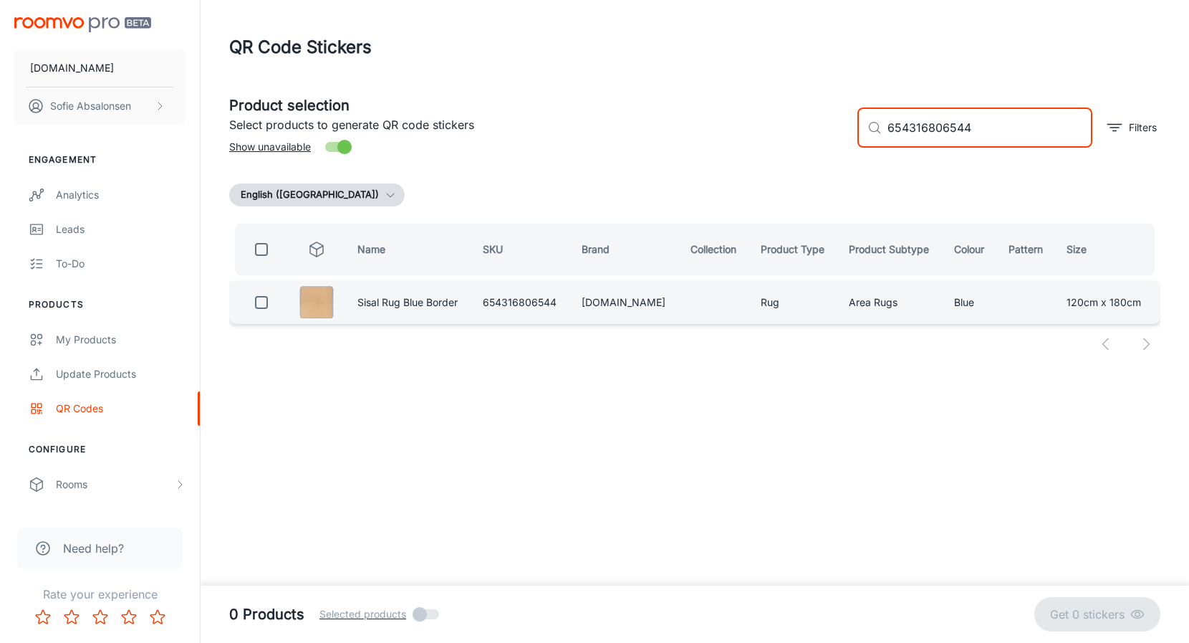
type input "654316806544"
click at [255, 294] on input "checkbox" at bounding box center [261, 302] width 29 height 29
checkbox input "true"
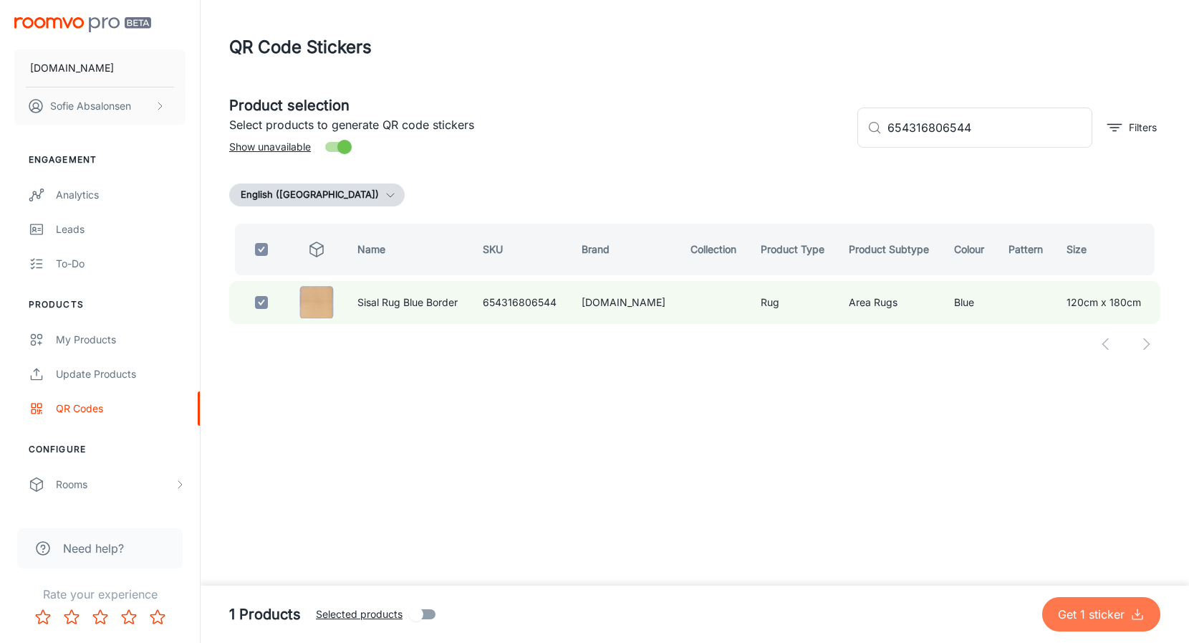
click at [1087, 626] on button "Get 1 sticker" at bounding box center [1101, 614] width 118 height 34
checkbox input "false"
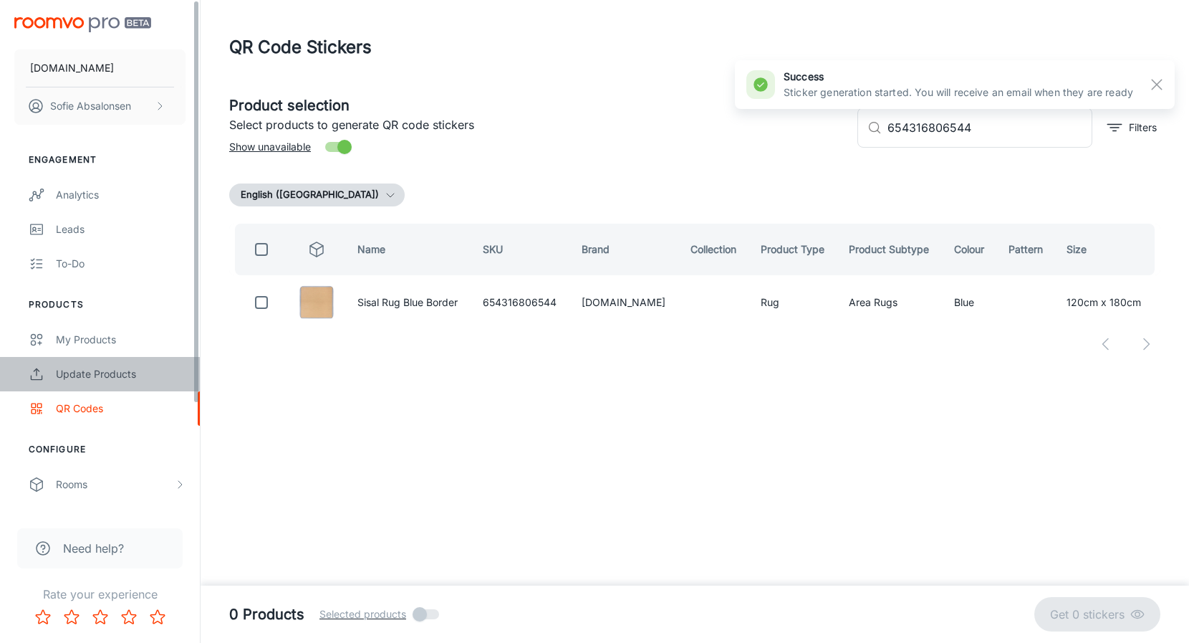
click at [103, 385] on link "Update Products" at bounding box center [100, 374] width 200 height 34
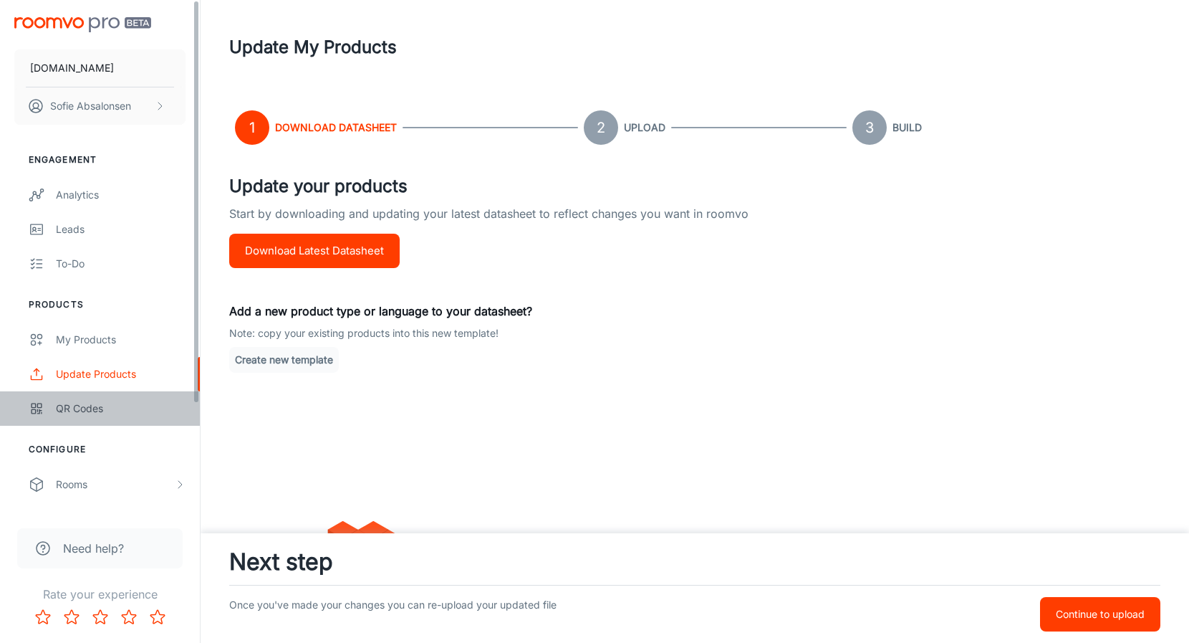
click at [106, 410] on div "QR Codes" at bounding box center [121, 408] width 130 height 16
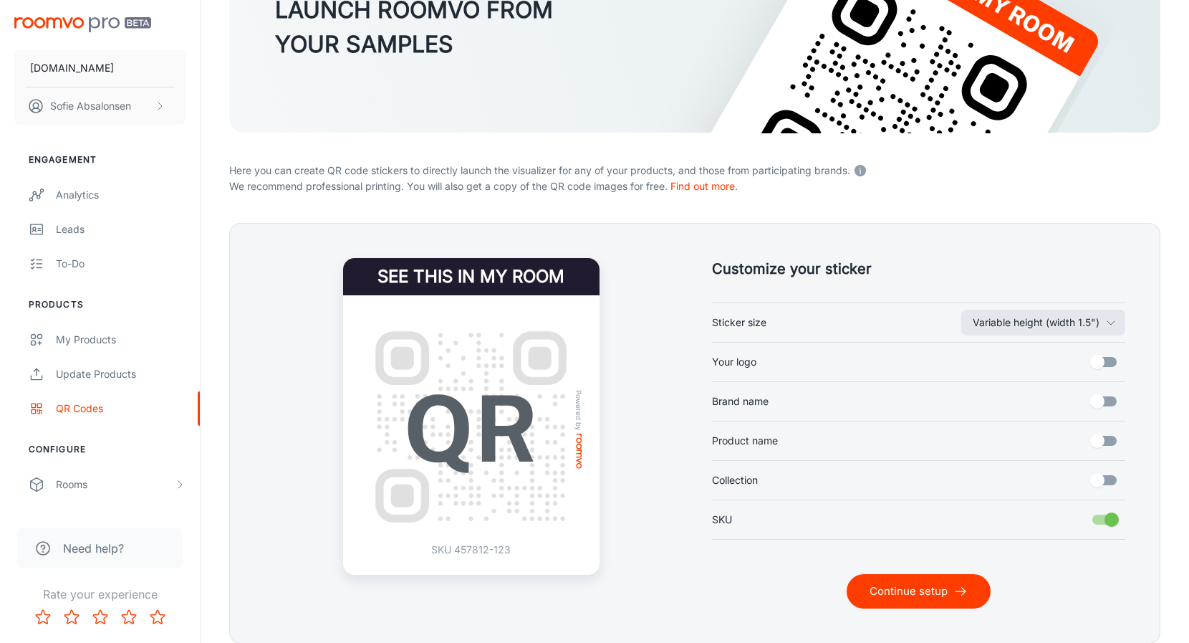
scroll to position [191, 0]
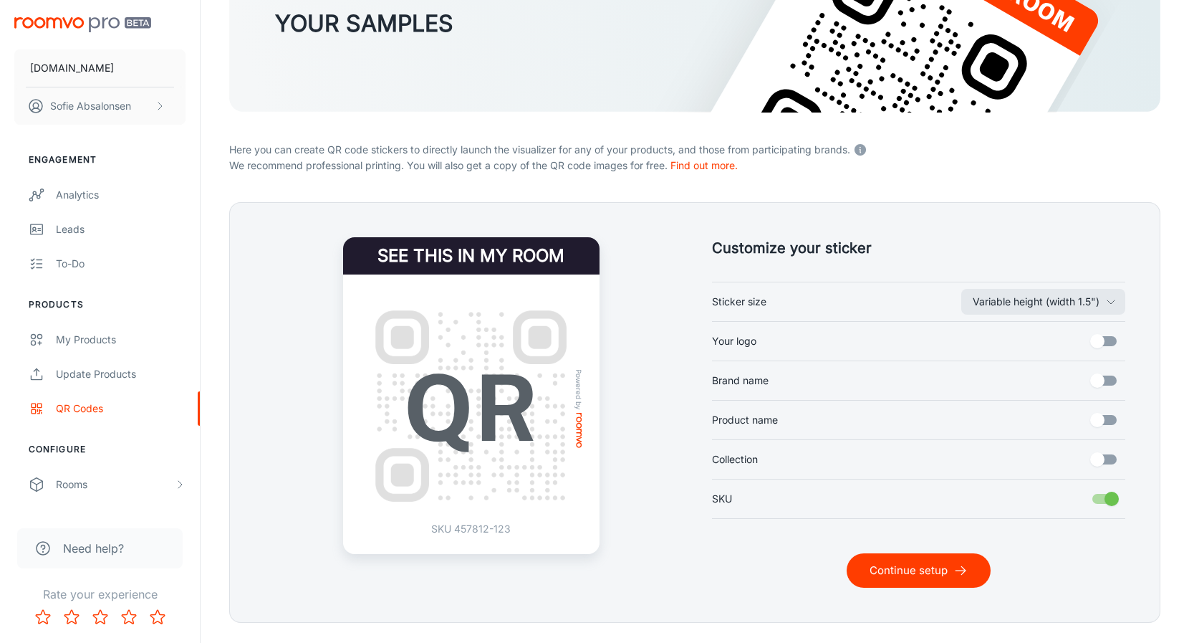
click at [933, 581] on button "Continue setup" at bounding box center [919, 570] width 144 height 34
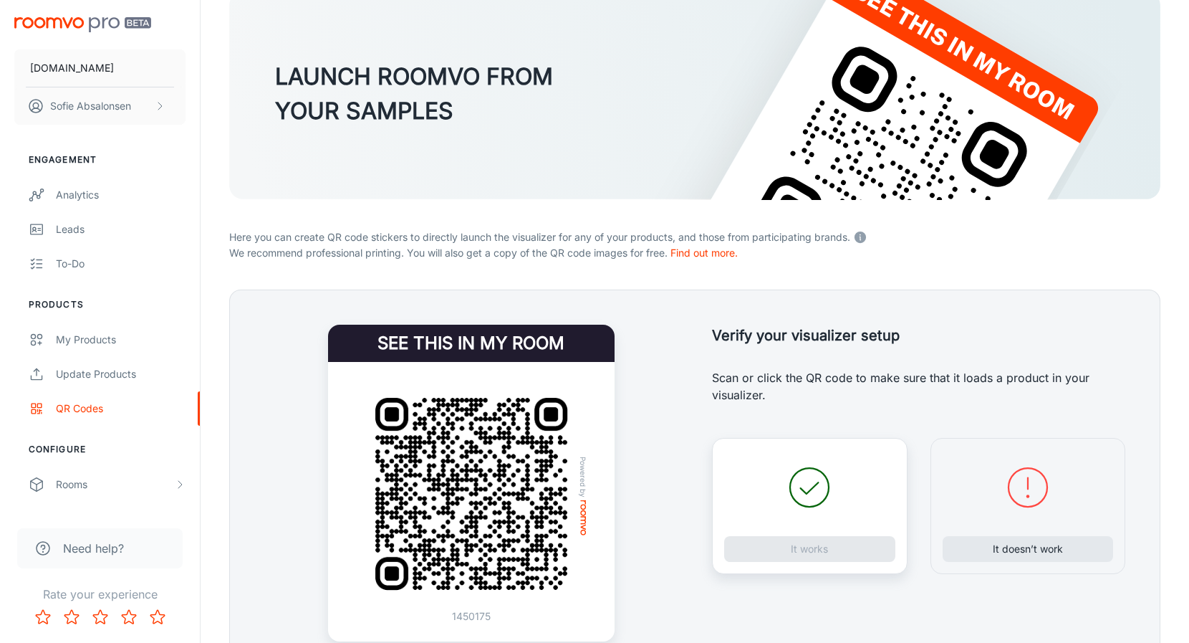
scroll to position [105, 0]
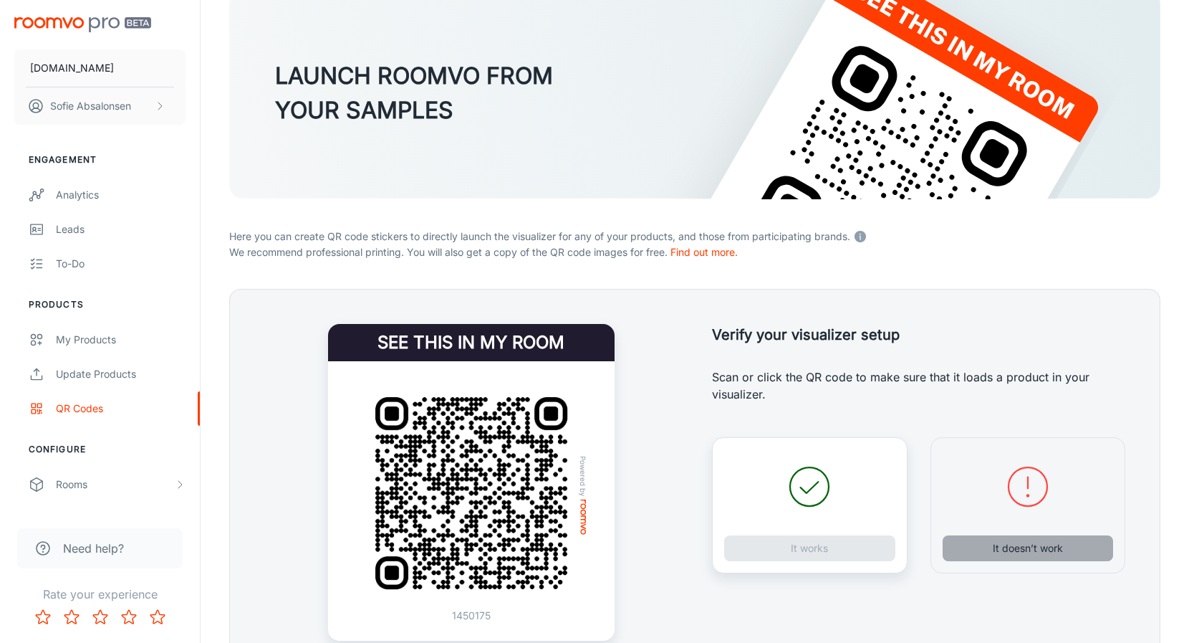
click at [1016, 552] on button "It doesn’t work" at bounding box center [1028, 548] width 171 height 26
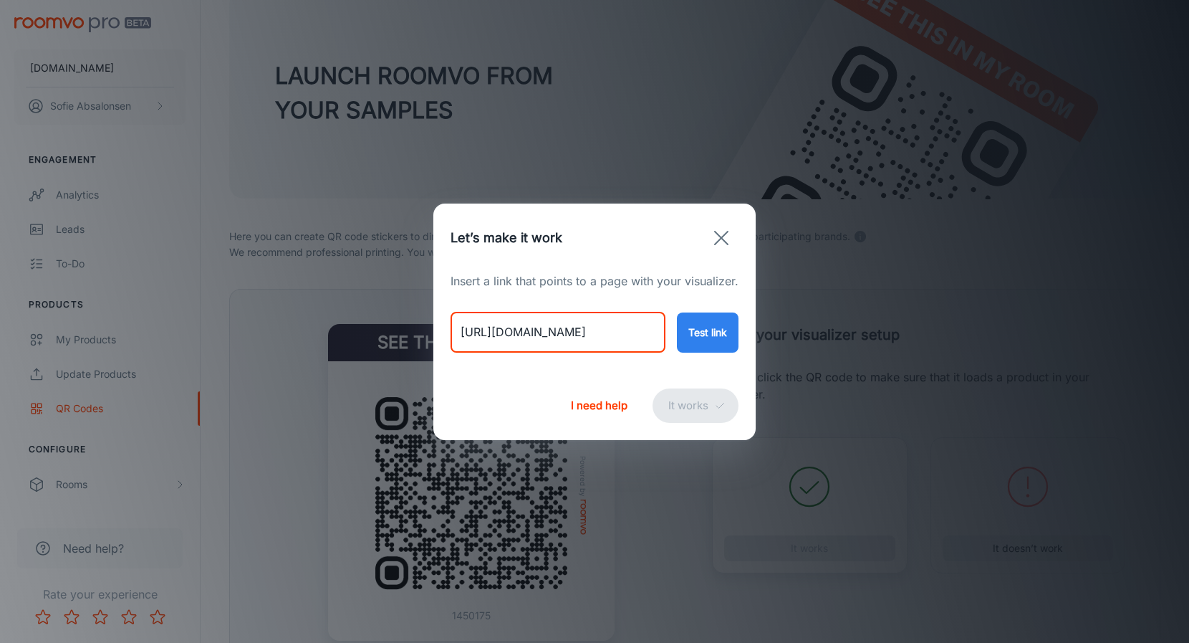
drag, startPoint x: 453, startPoint y: 339, endPoint x: 820, endPoint y: 349, distance: 366.9
click at [820, 349] on div "Let’s make it work Insert a link that points to a page with your visualizer. [U…" at bounding box center [594, 321] width 1189 height 643
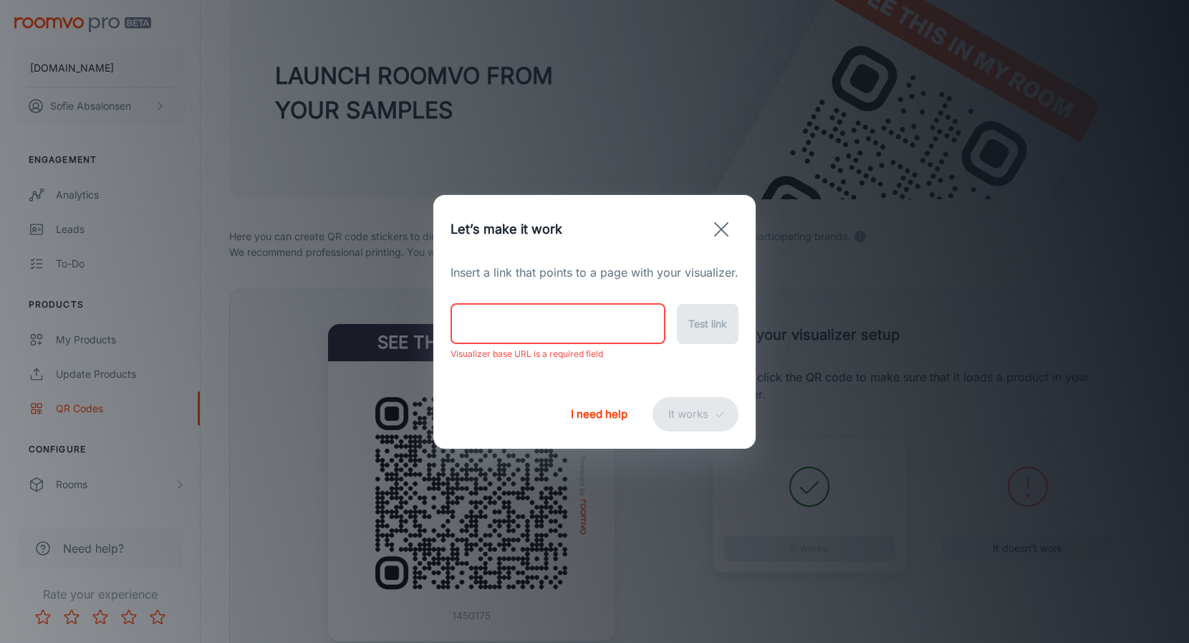
paste input "[URL][DOMAIN_NAME]"
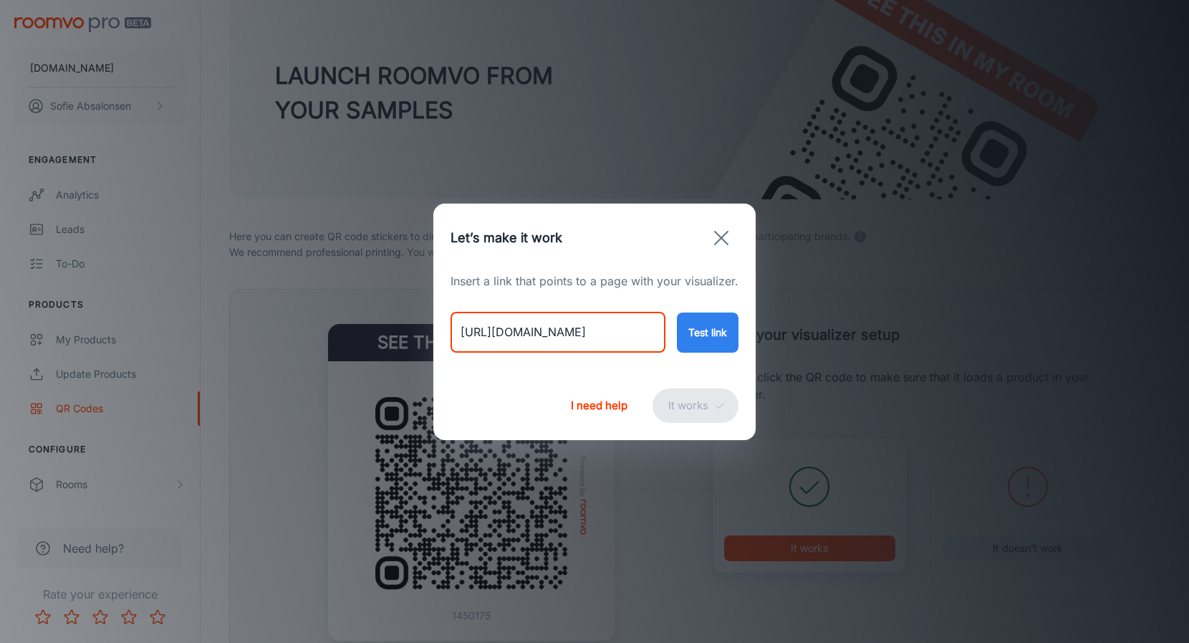
type input "[URL][DOMAIN_NAME]"
click at [712, 327] on button "Test link" at bounding box center [708, 332] width 62 height 40
click at [693, 408] on button "It works" at bounding box center [696, 405] width 86 height 34
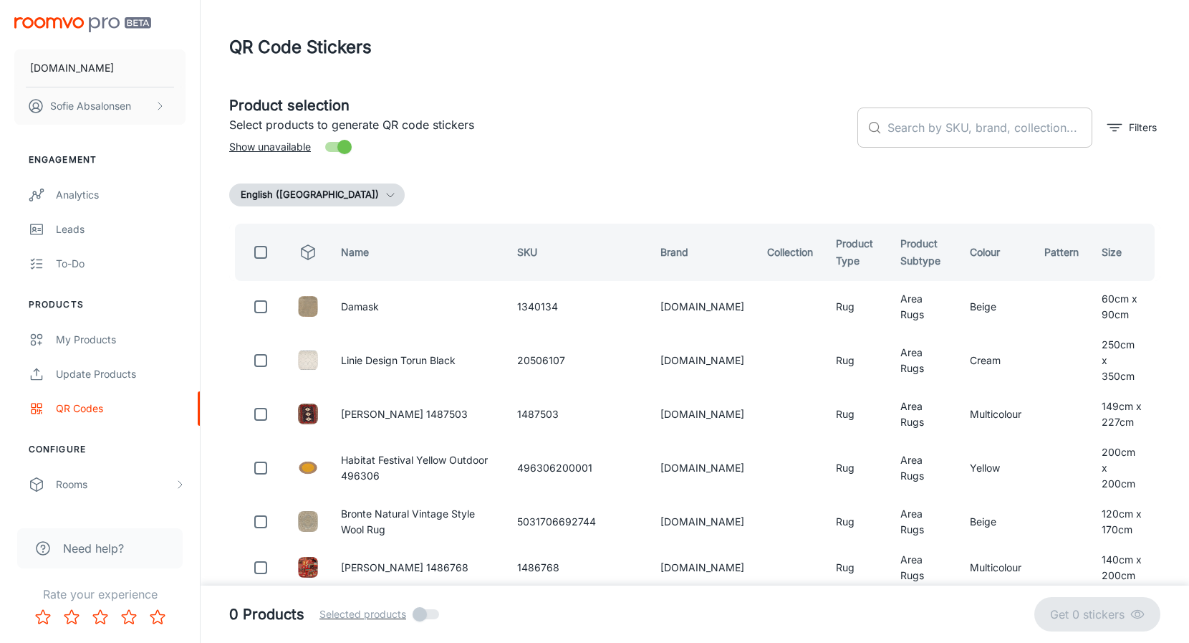
click at [965, 135] on input "text" at bounding box center [989, 127] width 205 height 40
paste input "654316806513"
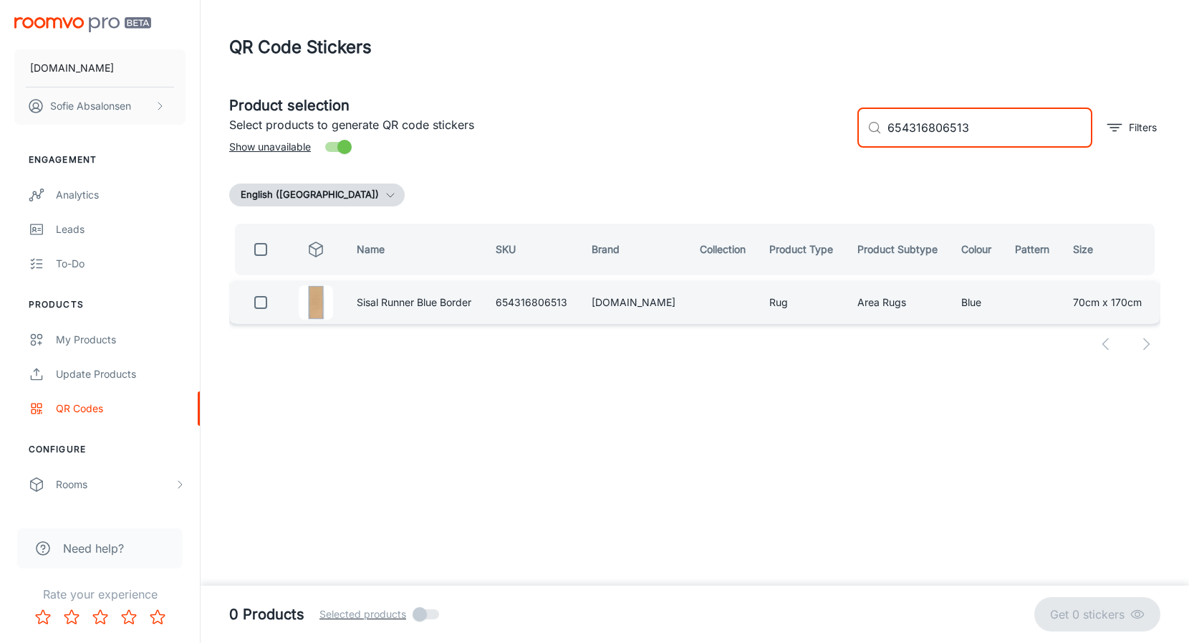
type input "654316806513"
click at [259, 304] on input "checkbox" at bounding box center [260, 302] width 29 height 29
checkbox input "true"
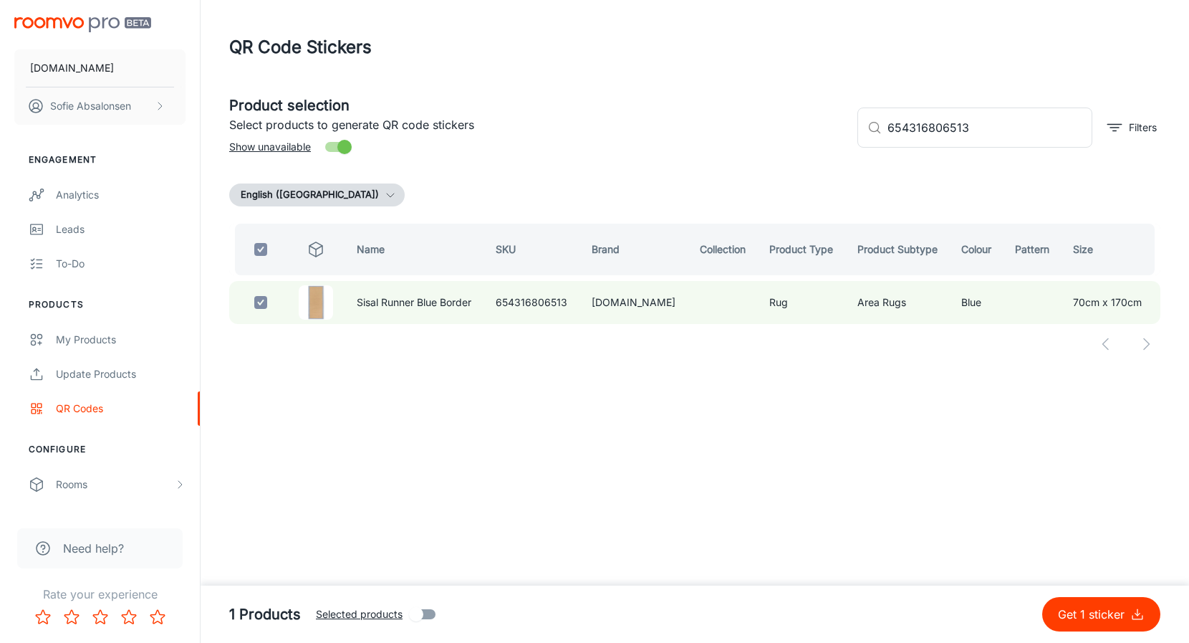
click at [1099, 617] on p "Get 1 sticker" at bounding box center [1094, 613] width 72 height 17
checkbox input "false"
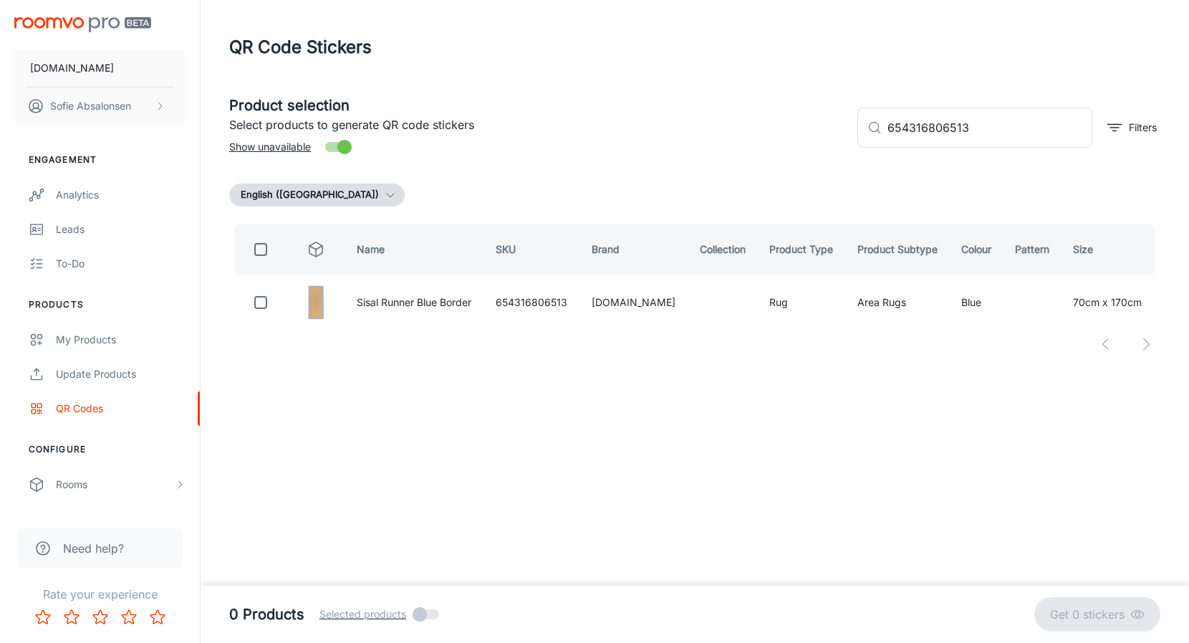
click at [462, 1] on header "QR Code Stickers" at bounding box center [695, 47] width 966 height 95
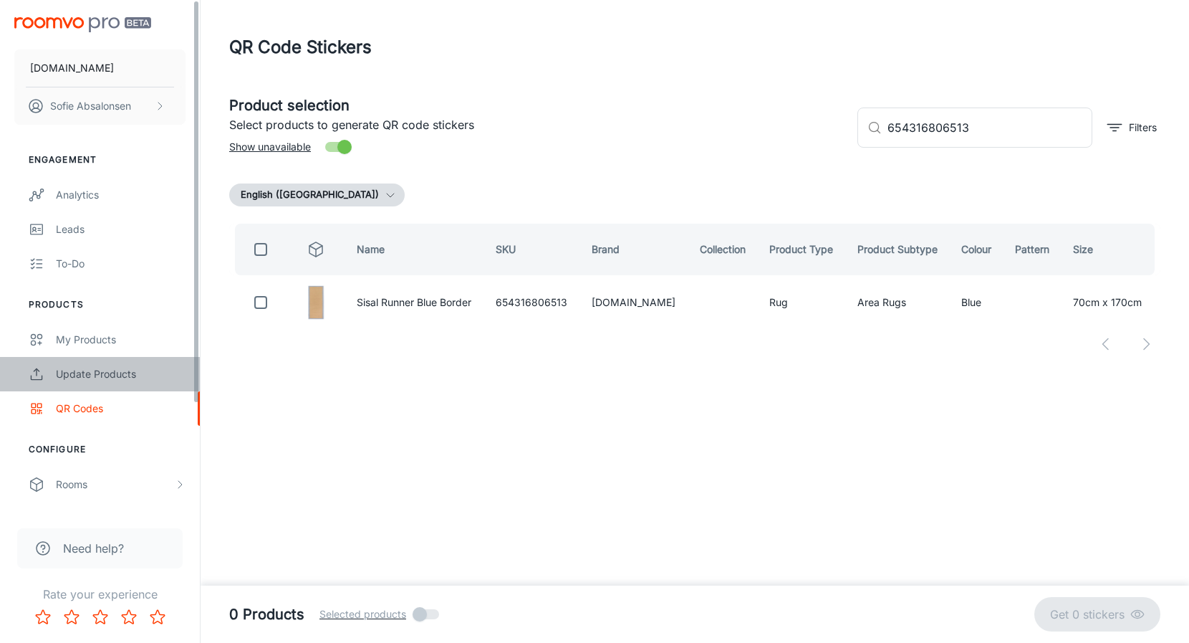
click at [115, 368] on div "Update Products" at bounding box center [121, 374] width 130 height 16
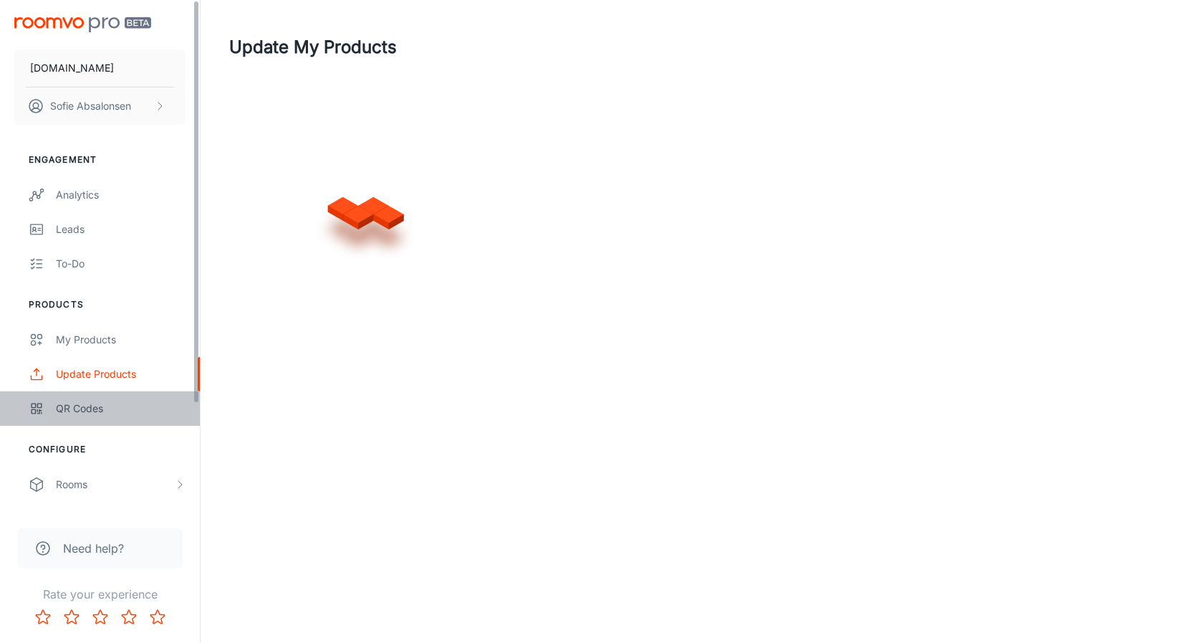
click at [112, 410] on div "QR Codes" at bounding box center [121, 408] width 130 height 16
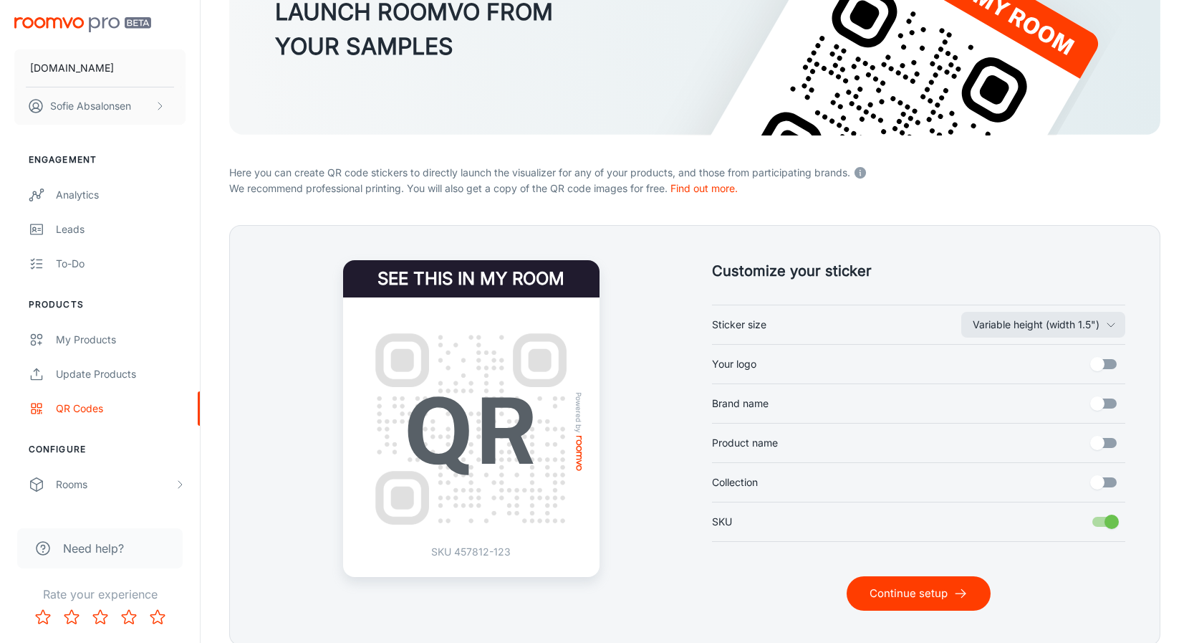
scroll to position [169, 0]
click at [952, 592] on button "Continue setup" at bounding box center [919, 592] width 144 height 34
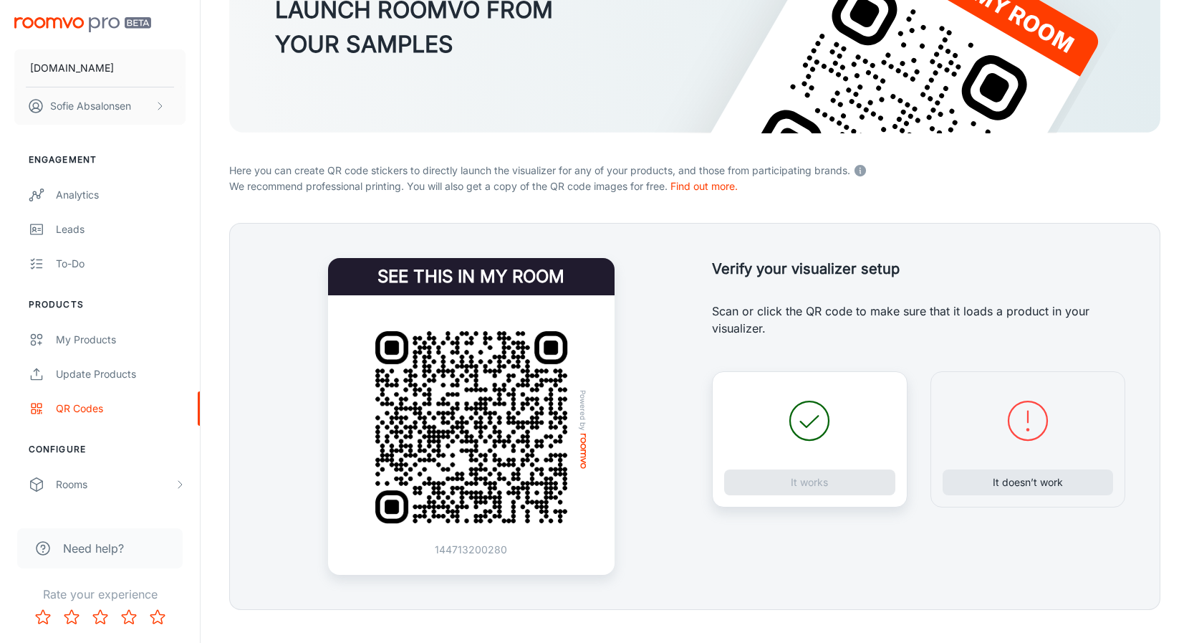
scroll to position [175, 0]
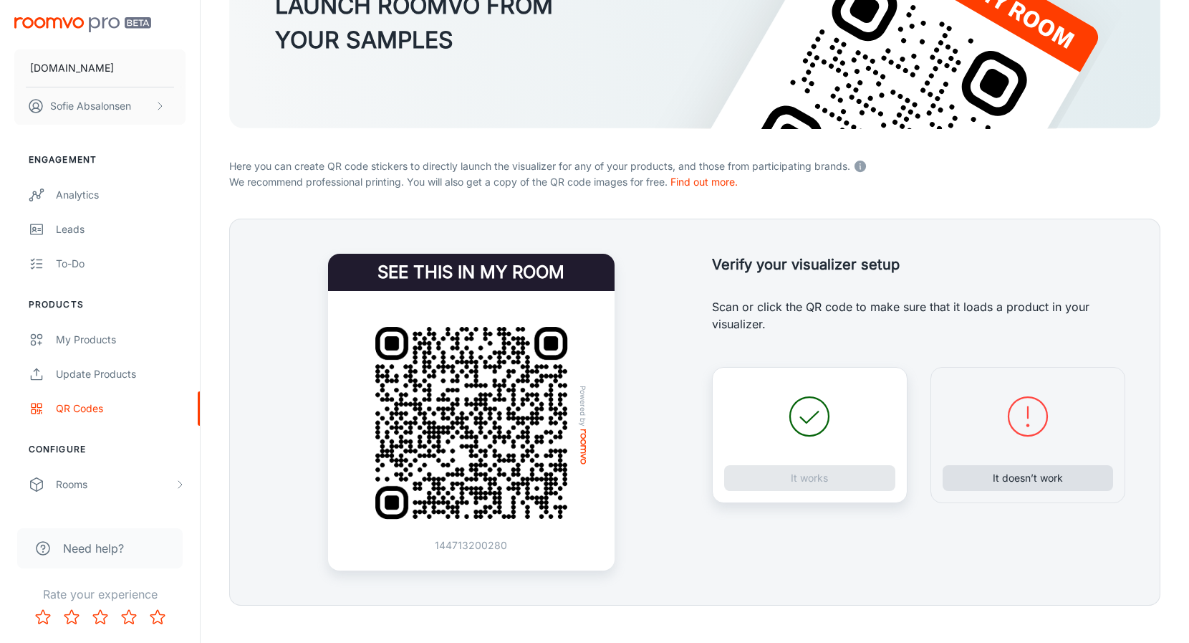
click at [981, 477] on button "It doesn’t work" at bounding box center [1028, 478] width 171 height 26
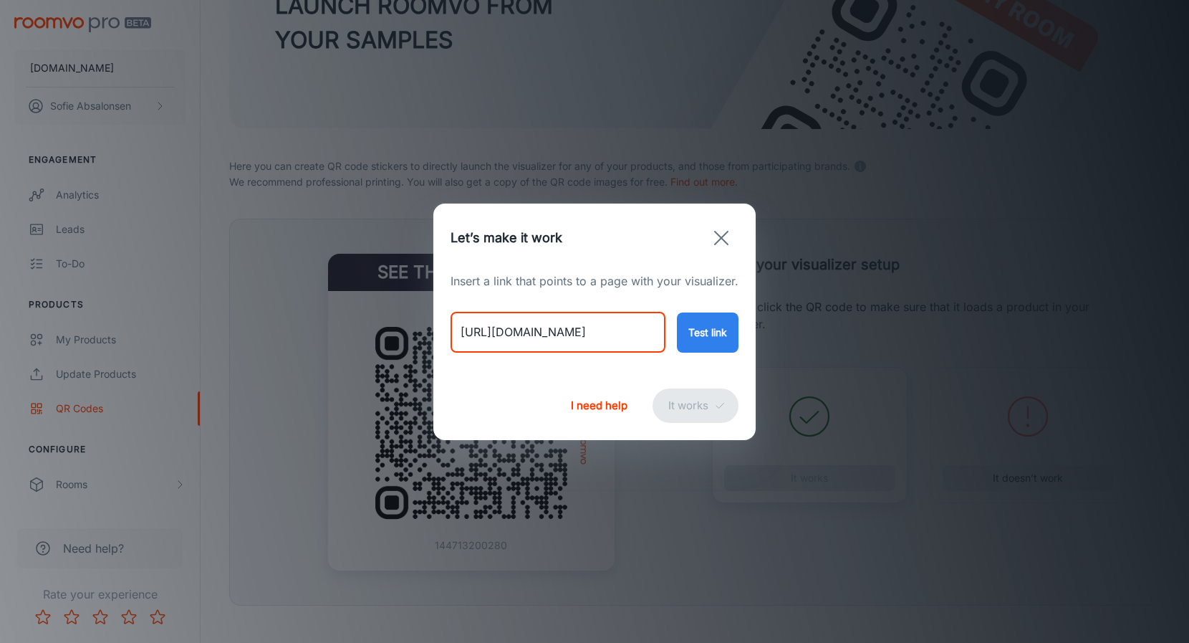
drag, startPoint x: 463, startPoint y: 334, endPoint x: 797, endPoint y: 347, distance: 334.0
click at [797, 347] on div "Let’s make it work Insert a link that points to a page with your visualizer. [U…" at bounding box center [594, 321] width 1189 height 643
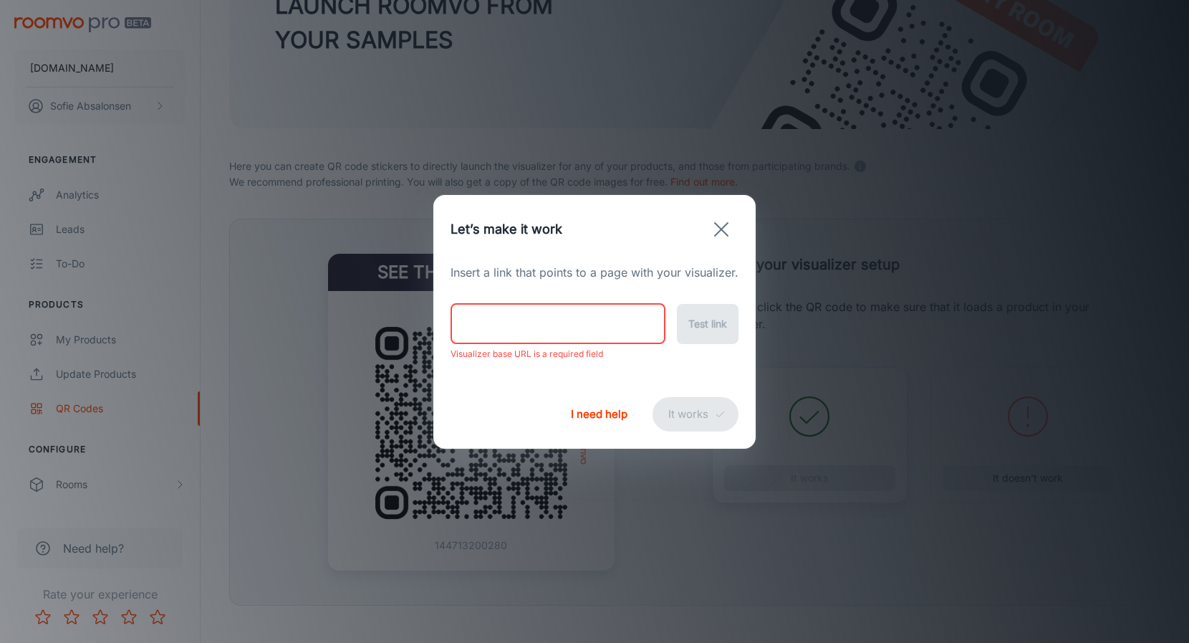
paste input "[URL][DOMAIN_NAME]"
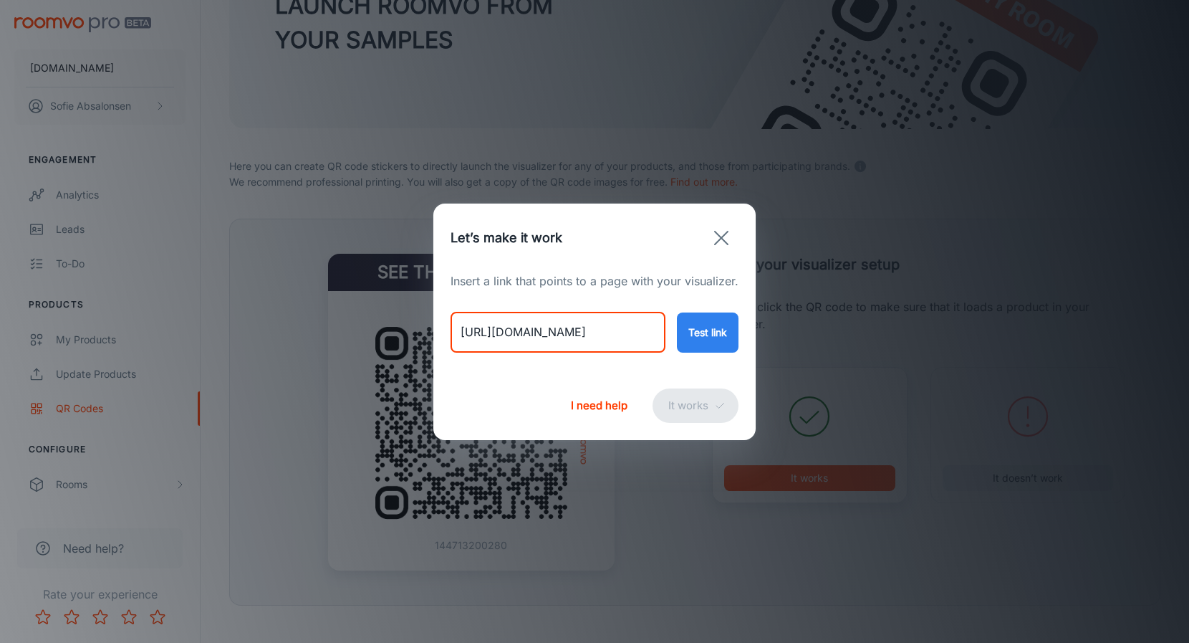
type input "[URL][DOMAIN_NAME]"
click at [699, 314] on button "Test link" at bounding box center [708, 332] width 62 height 40
click at [689, 403] on button "It works" at bounding box center [696, 405] width 86 height 34
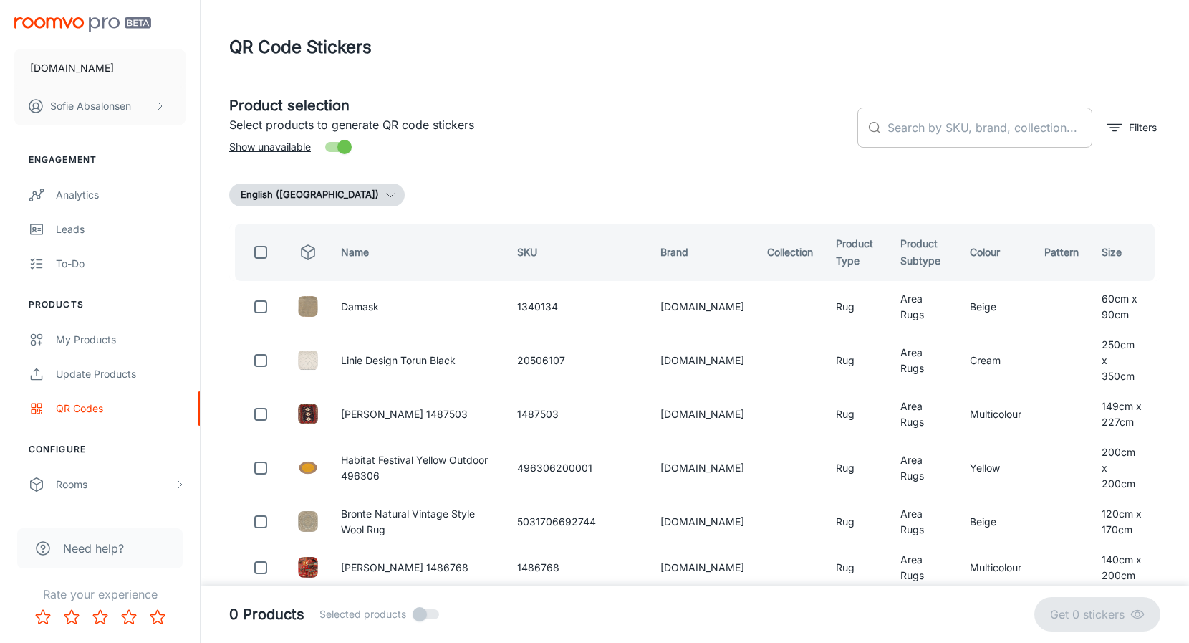
click at [945, 130] on input "text" at bounding box center [989, 127] width 205 height 40
paste input "654316806339"
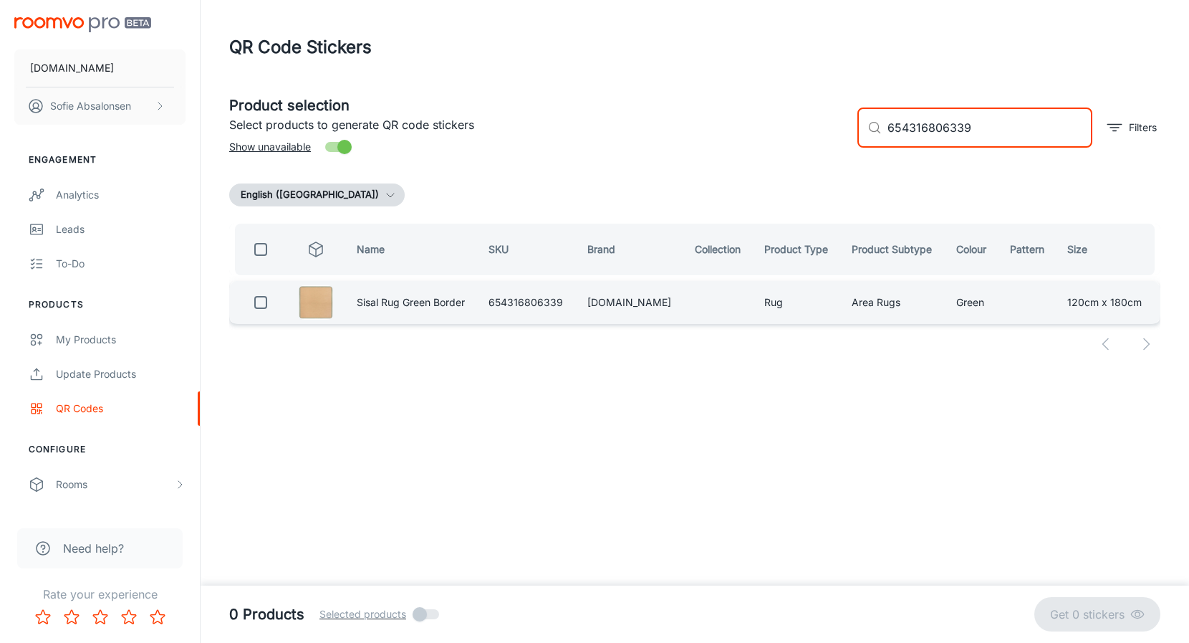
type input "654316806339"
click at [264, 300] on input "checkbox" at bounding box center [260, 302] width 29 height 29
checkbox input "true"
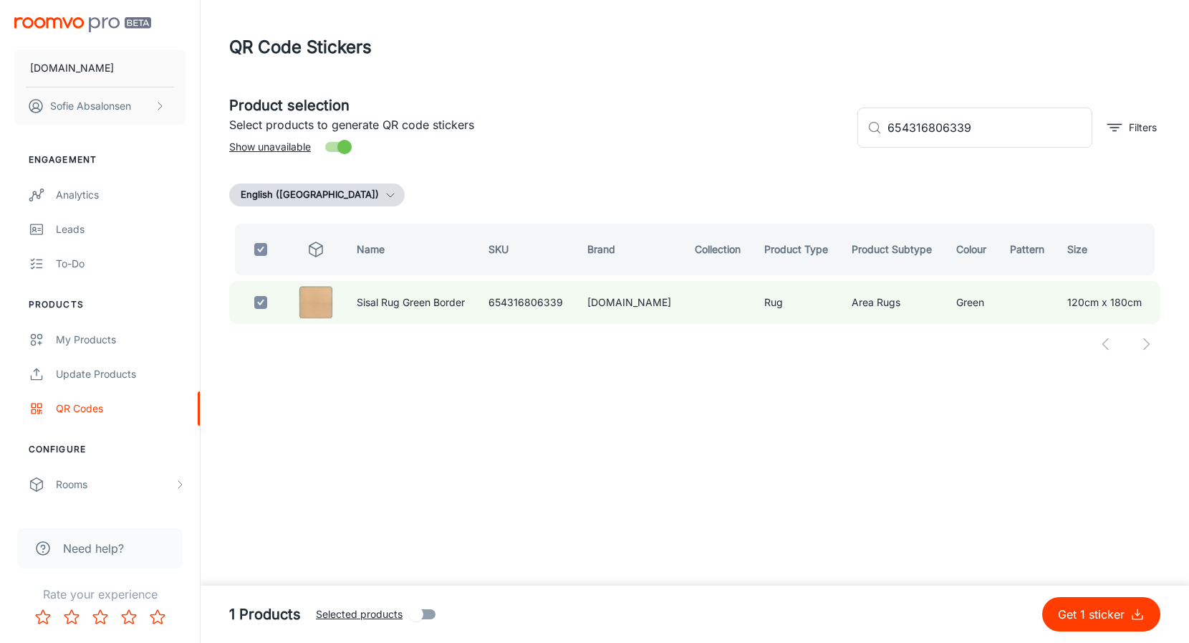
click at [1081, 613] on p "Get 1 sticker" at bounding box center [1094, 613] width 72 height 17
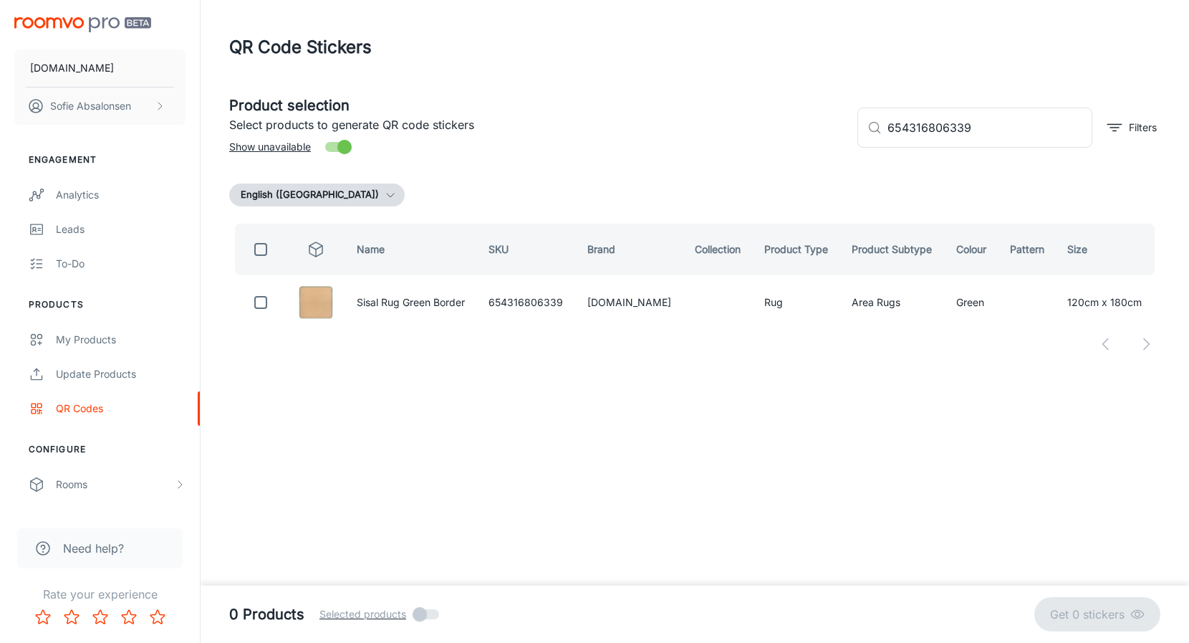
checkbox input "false"
click at [110, 378] on div "Update Products" at bounding box center [121, 374] width 130 height 16
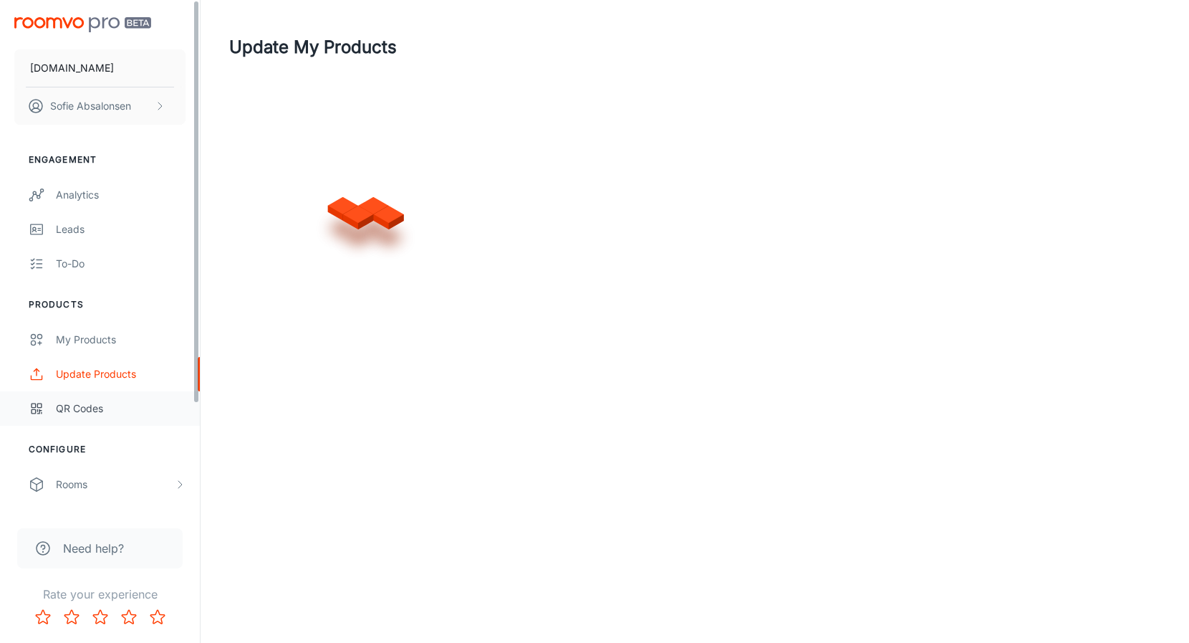
click at [107, 418] on link "QR Codes" at bounding box center [100, 408] width 200 height 34
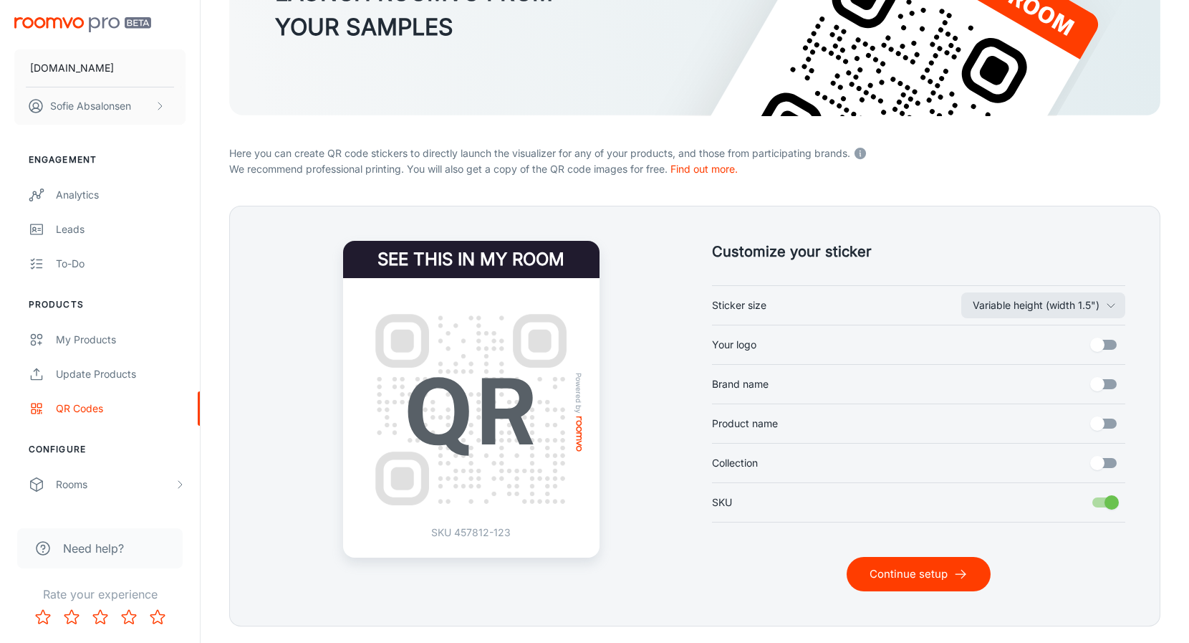
scroll to position [193, 0]
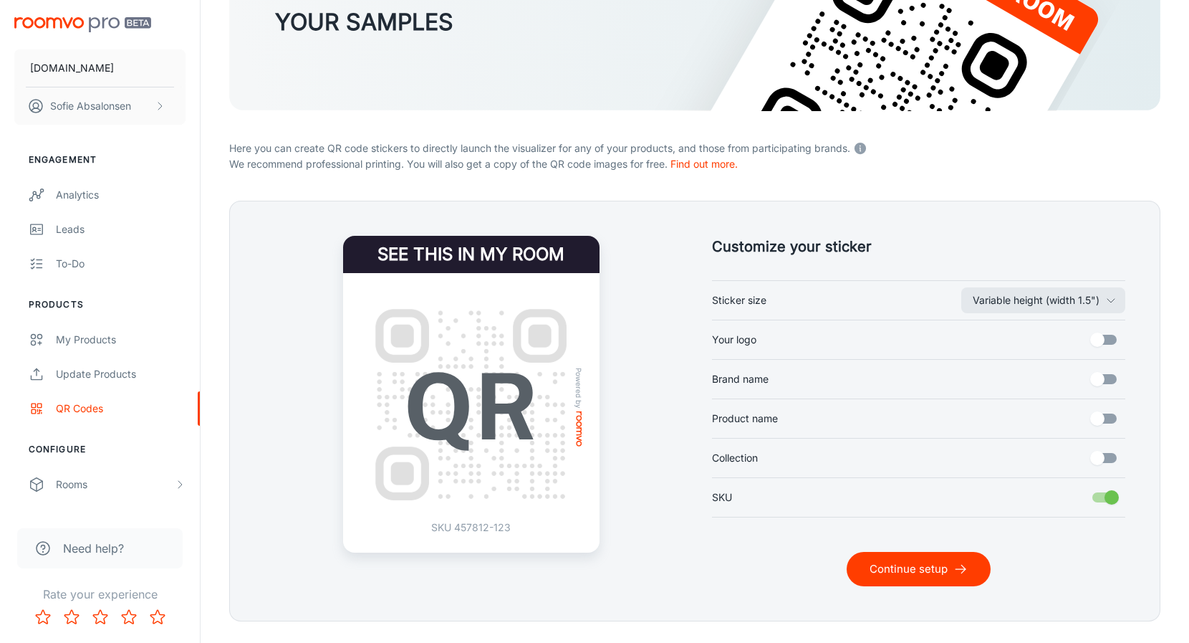
click at [941, 573] on button "Continue setup" at bounding box center [919, 569] width 144 height 34
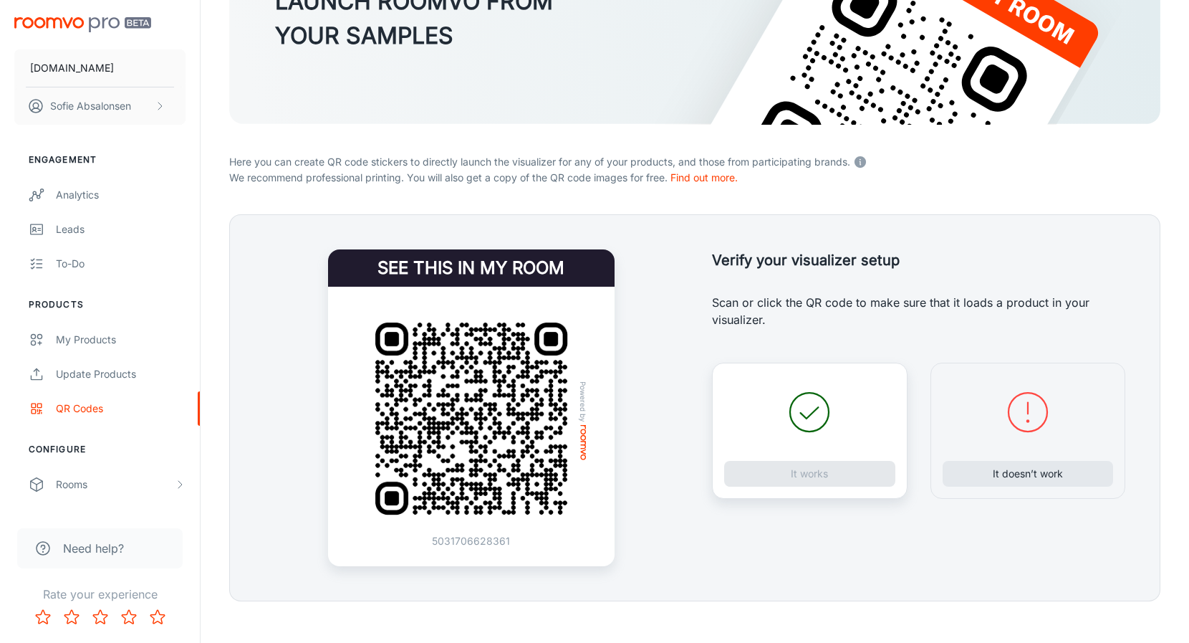
scroll to position [190, 0]
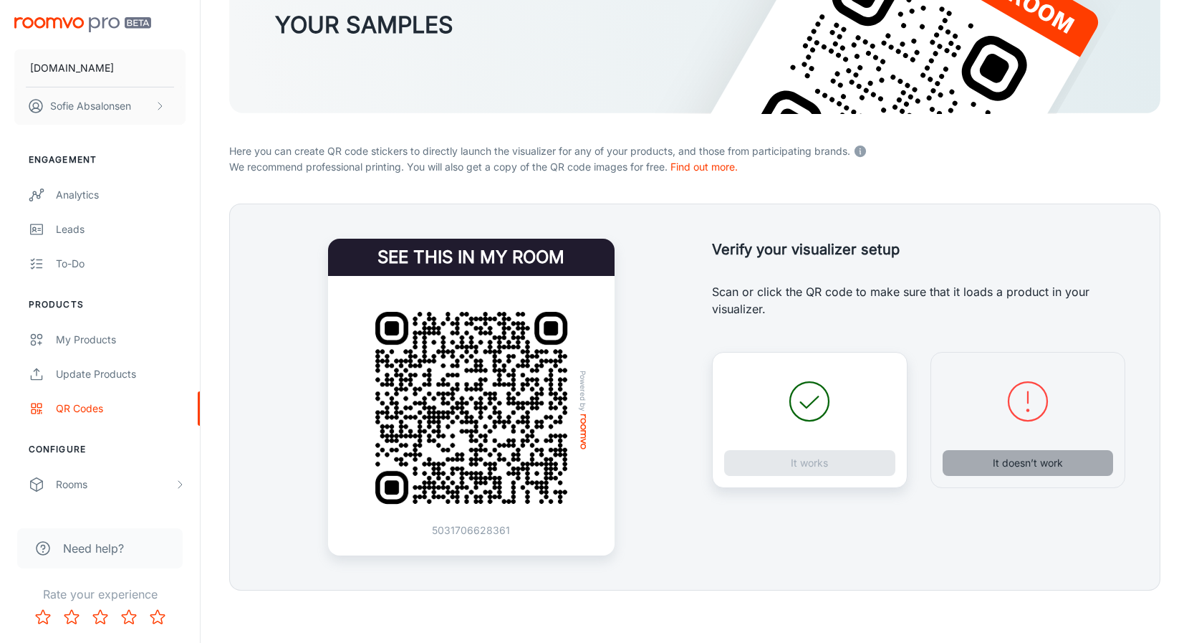
click at [1011, 466] on button "It doesn’t work" at bounding box center [1028, 463] width 171 height 26
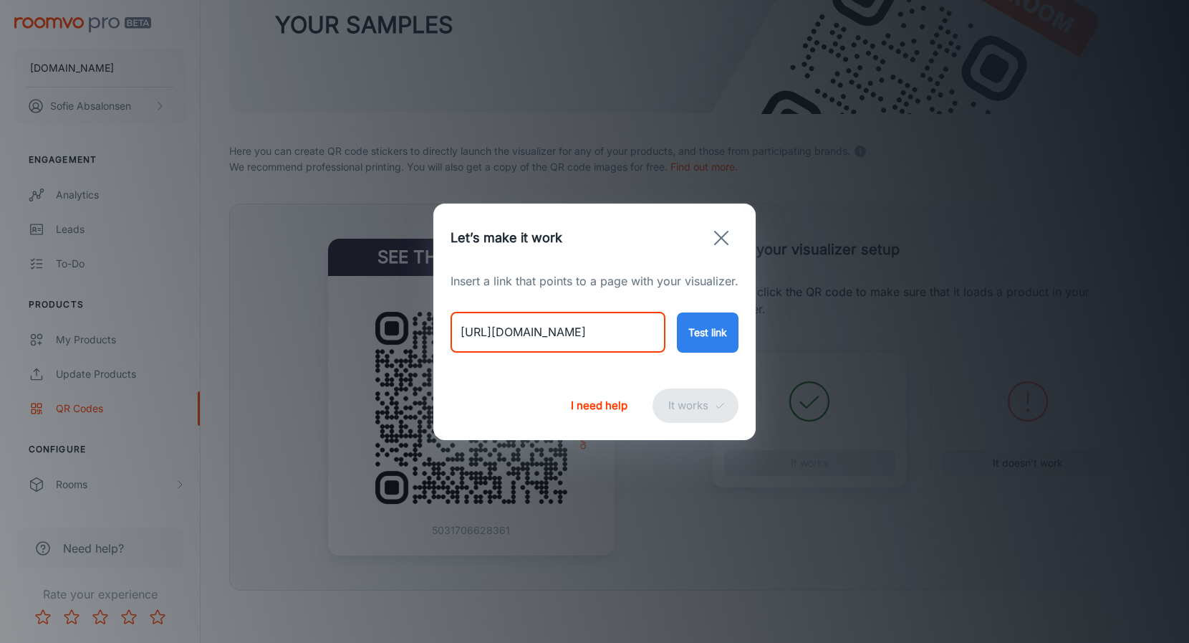
drag, startPoint x: 456, startPoint y: 329, endPoint x: 799, endPoint y: 365, distance: 344.3
click at [799, 365] on div "Let’s make it work Insert a link that points to a page with your visualizer. [U…" at bounding box center [594, 321] width 1189 height 643
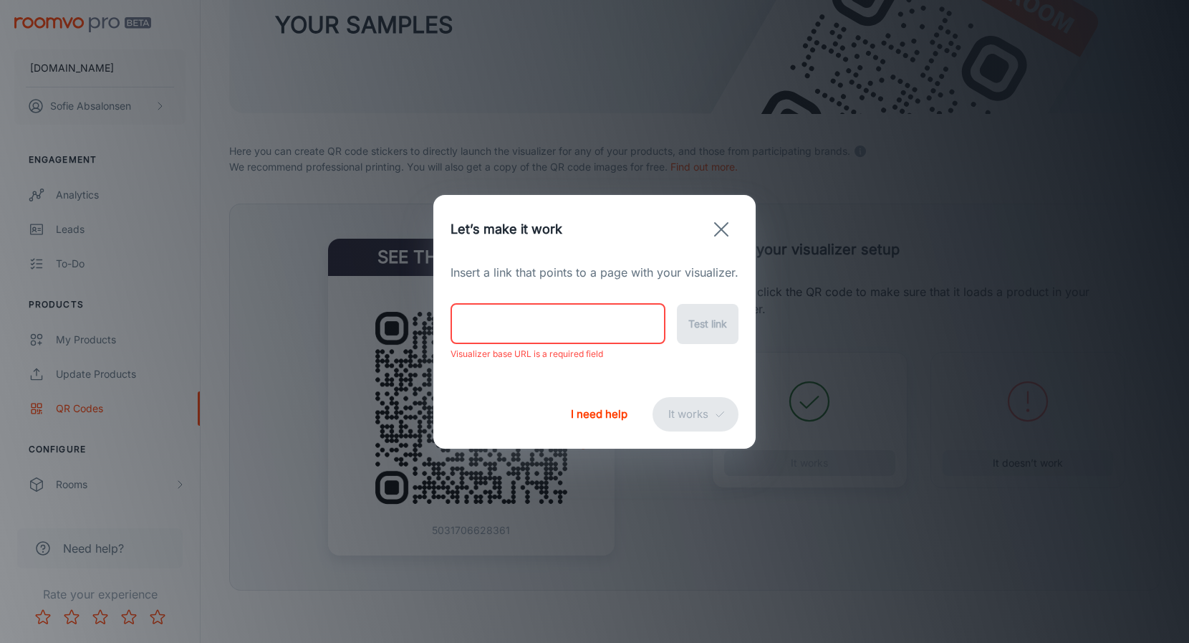
paste input "[URL][DOMAIN_NAME]"
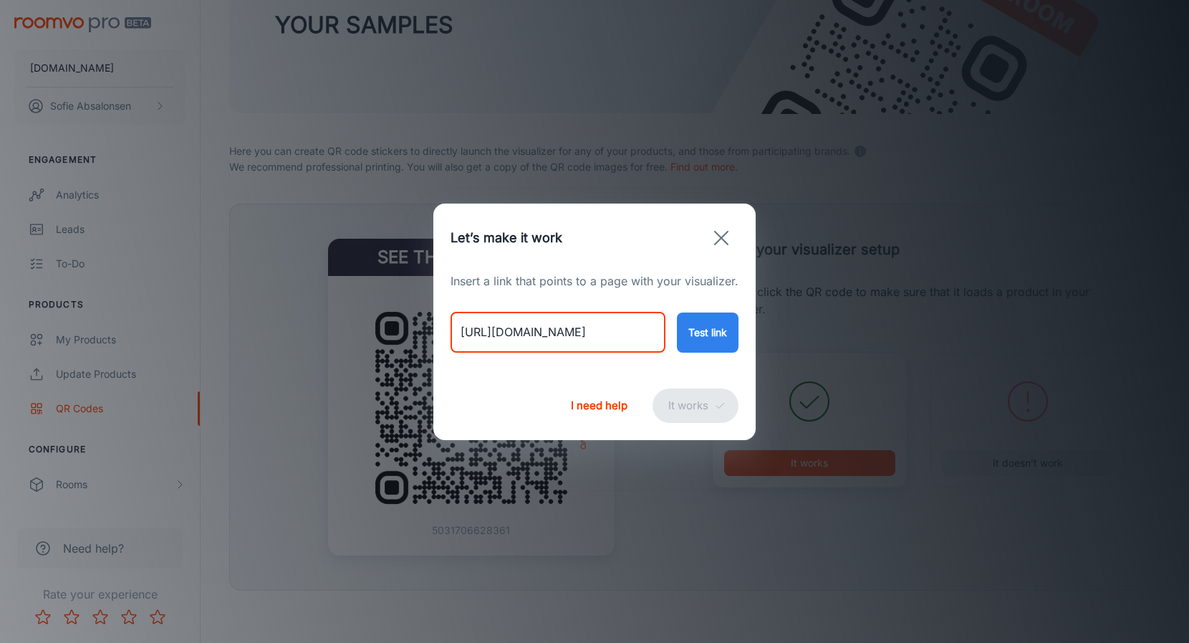
type input "[URL][DOMAIN_NAME]"
click at [713, 335] on button "Test link" at bounding box center [708, 332] width 62 height 40
click at [692, 401] on button "It works" at bounding box center [696, 405] width 86 height 34
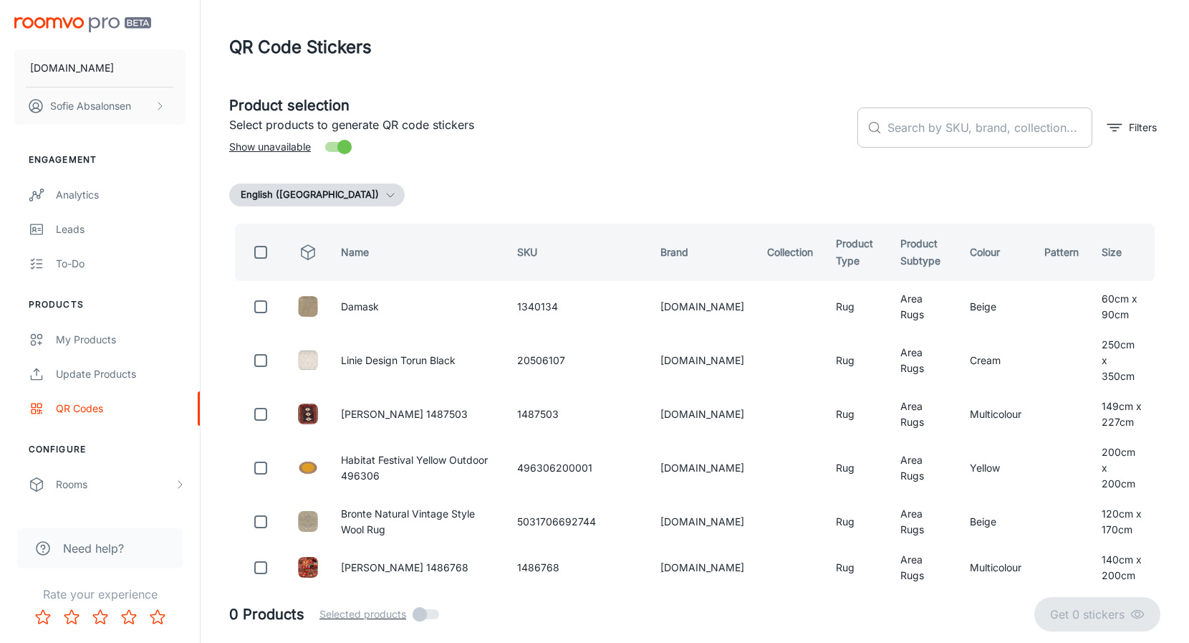
click at [933, 140] on input "text" at bounding box center [989, 127] width 205 height 40
paste input "654316806308"
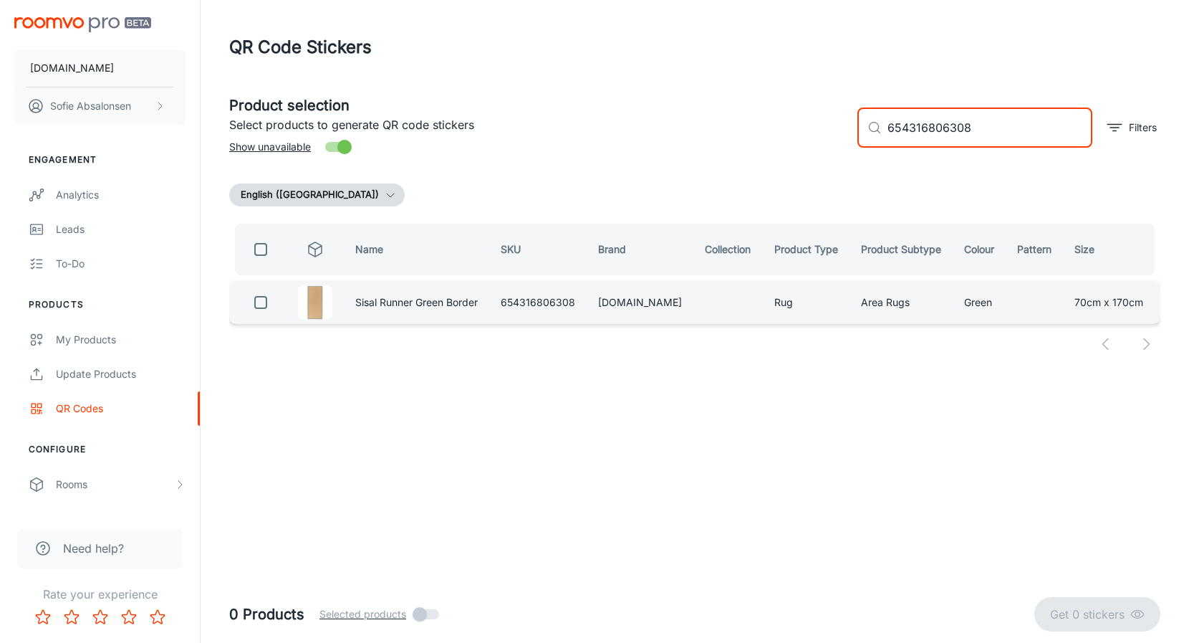
type input "654316806308"
click at [264, 301] on input "checkbox" at bounding box center [260, 302] width 29 height 29
checkbox input "true"
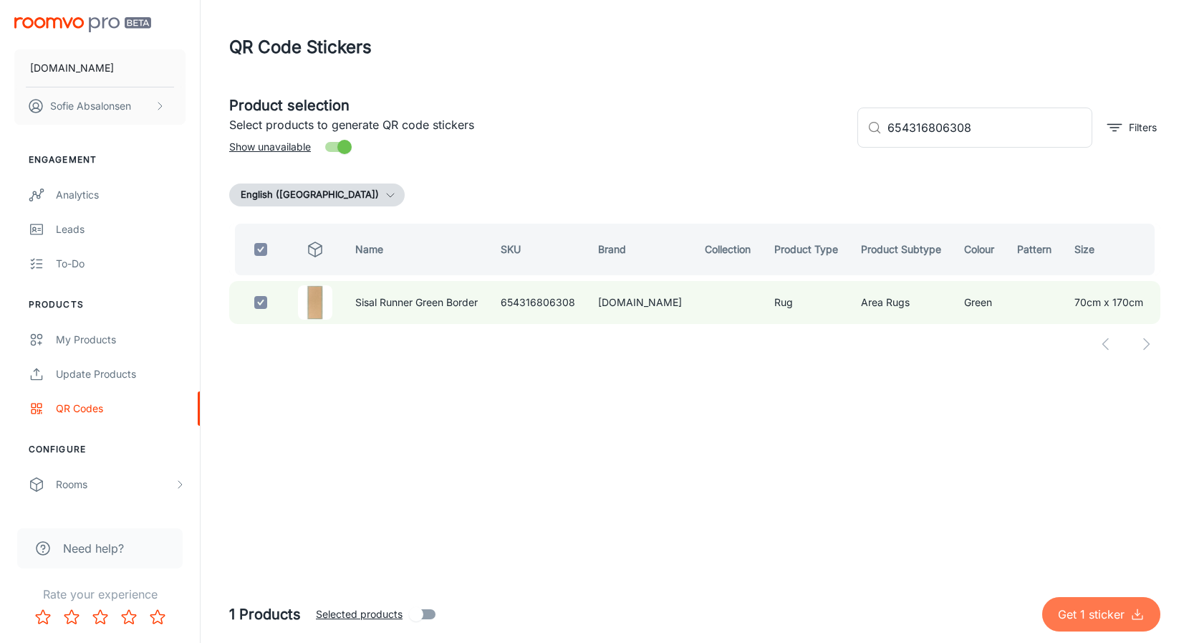
click at [1091, 623] on button "Get 1 sticker" at bounding box center [1101, 614] width 118 height 34
checkbox input "false"
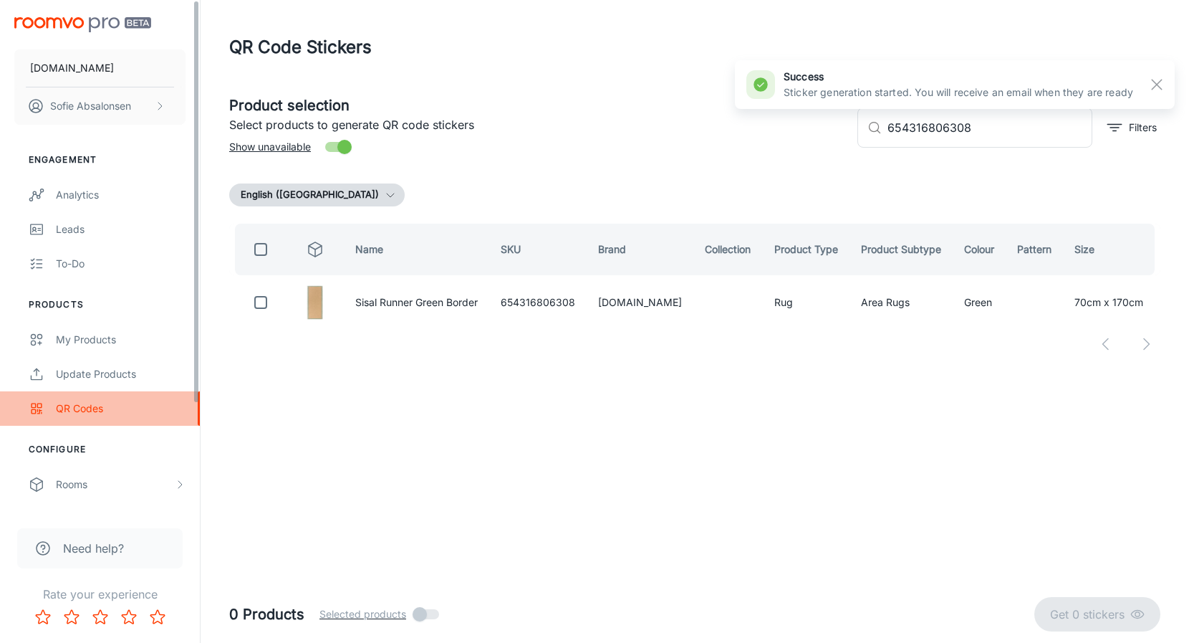
click at [140, 391] on link "QR Codes" at bounding box center [100, 408] width 200 height 34
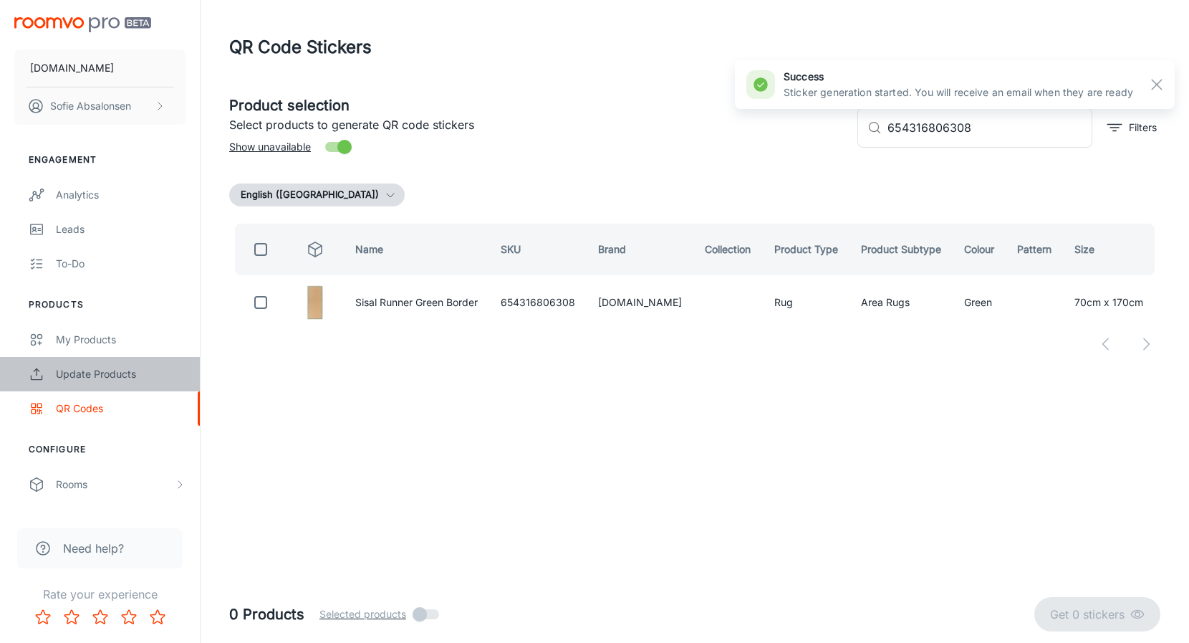
click at [138, 385] on link "Update Products" at bounding box center [100, 374] width 200 height 34
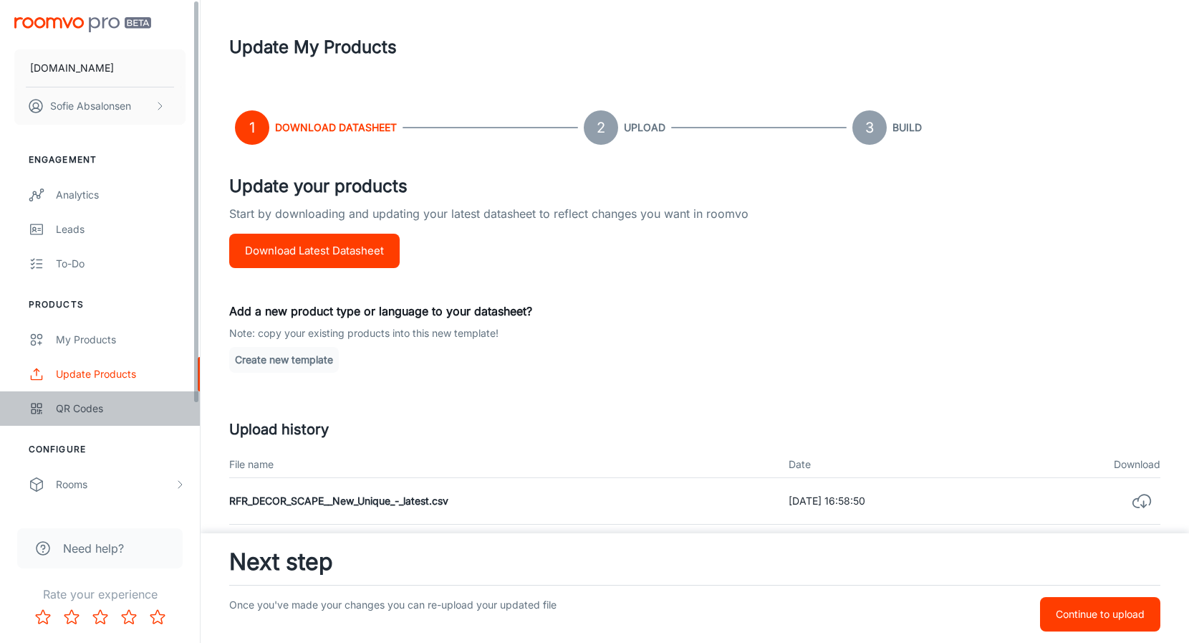
click at [137, 396] on link "QR Codes" at bounding box center [100, 408] width 200 height 34
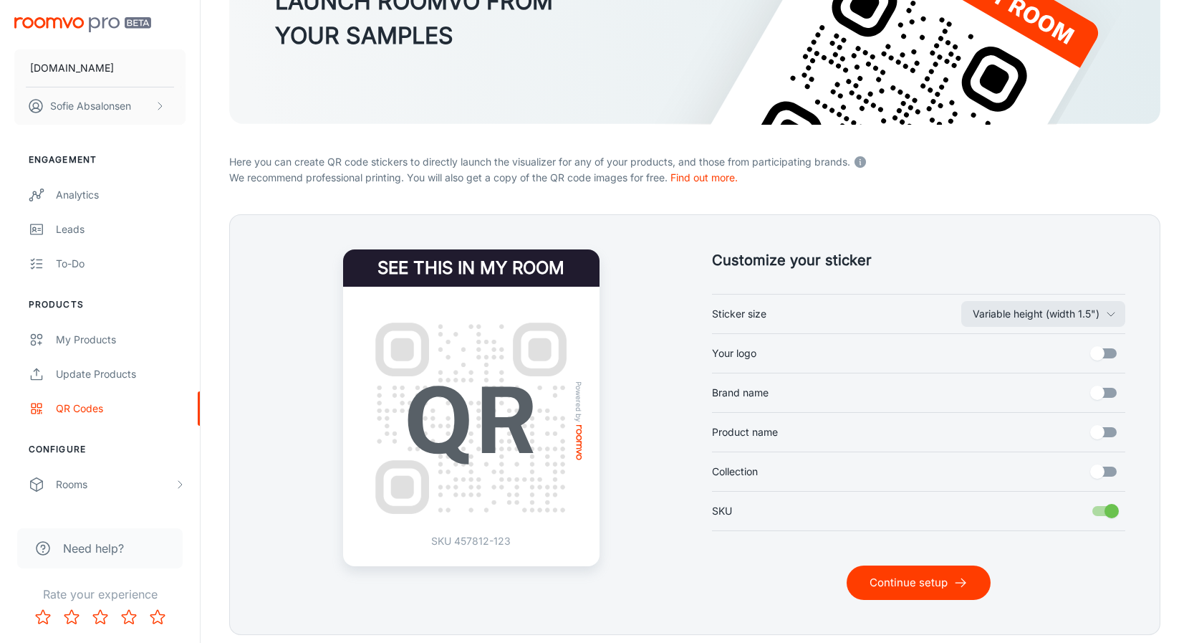
click at [953, 578] on icon "submit" at bounding box center [960, 582] width 14 height 14
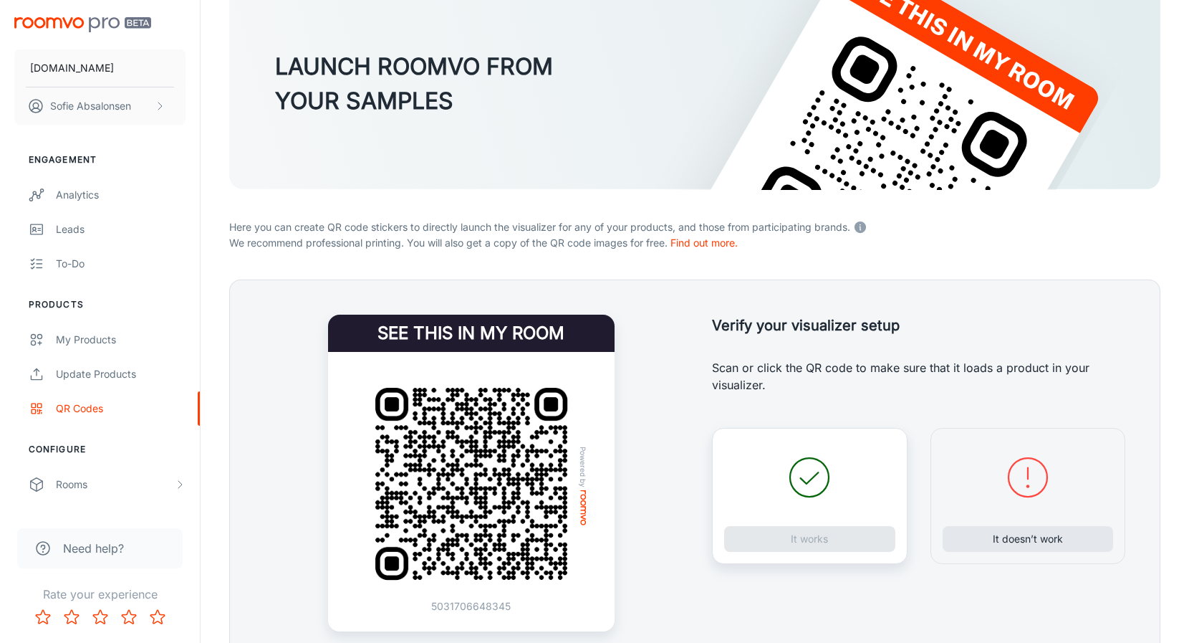
scroll to position [116, 0]
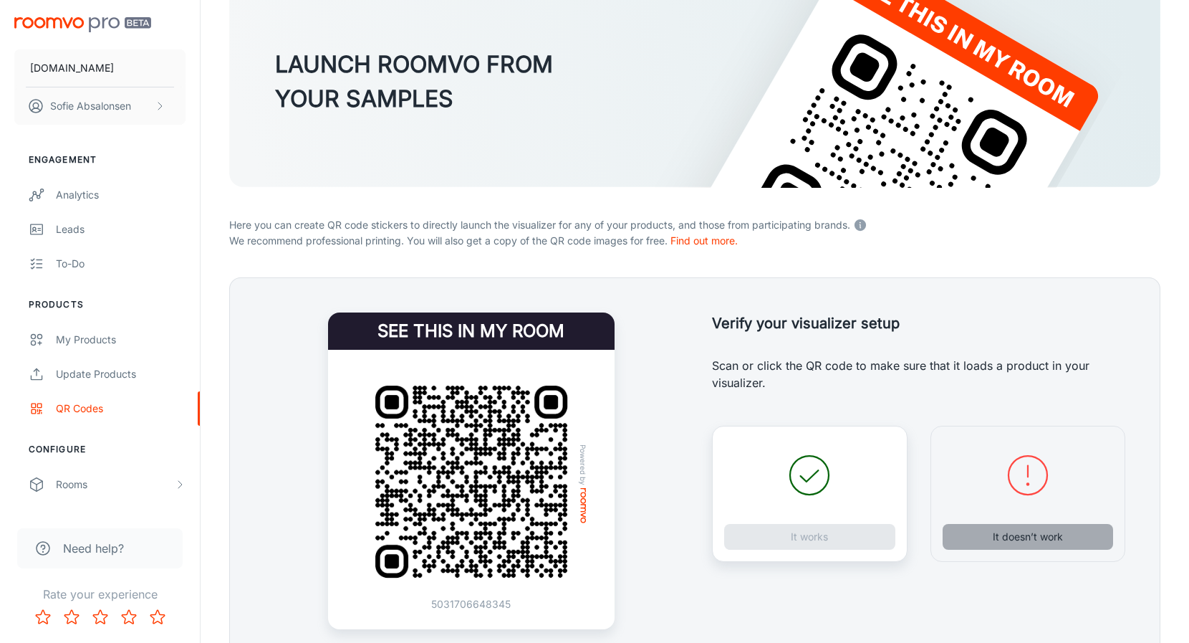
click at [1014, 539] on button "It doesn’t work" at bounding box center [1028, 537] width 171 height 26
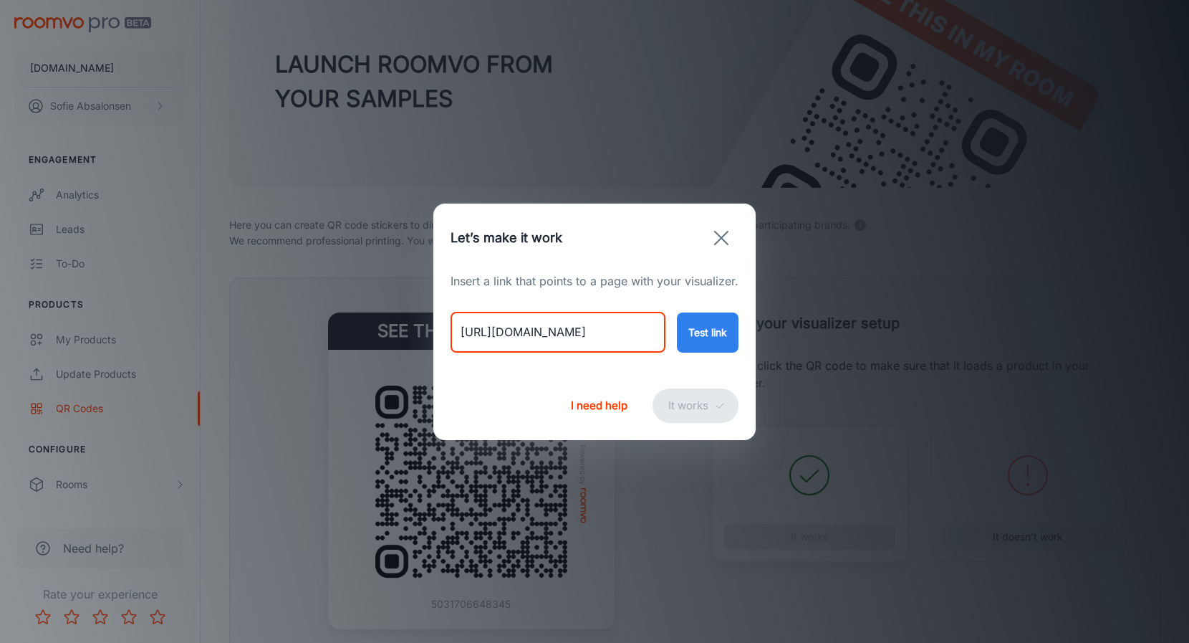
drag, startPoint x: 453, startPoint y: 333, endPoint x: 862, endPoint y: 335, distance: 409.7
click at [862, 335] on div "Let’s make it work Insert a link that points to a page with your visualizer. [U…" at bounding box center [594, 321] width 1189 height 643
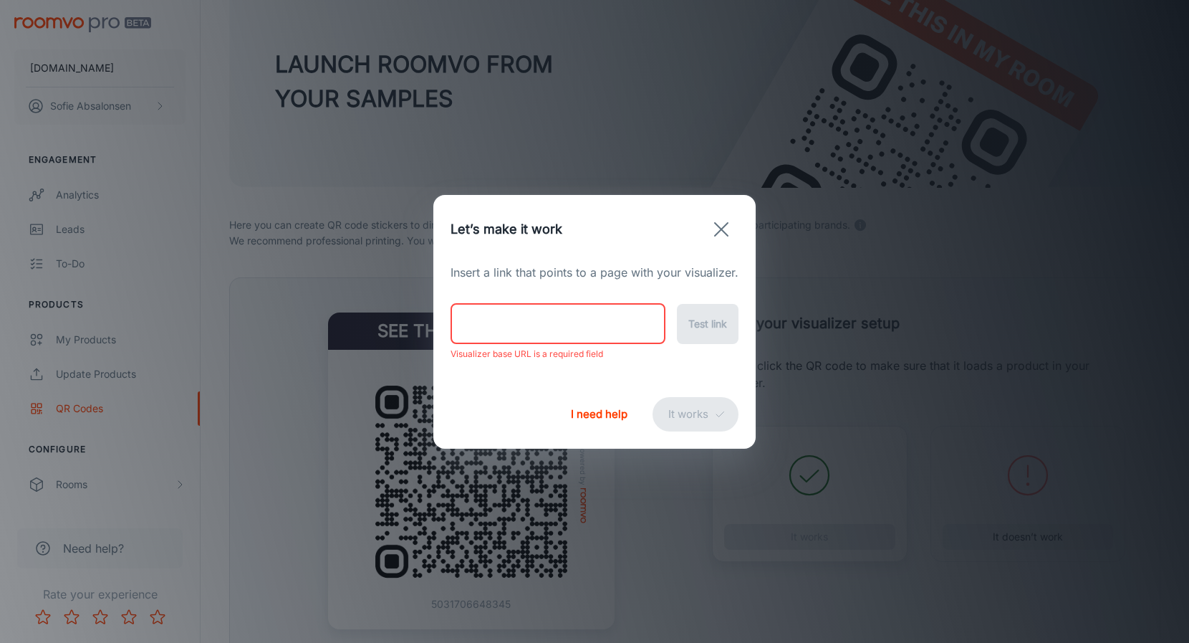
paste input "[URL][DOMAIN_NAME]"
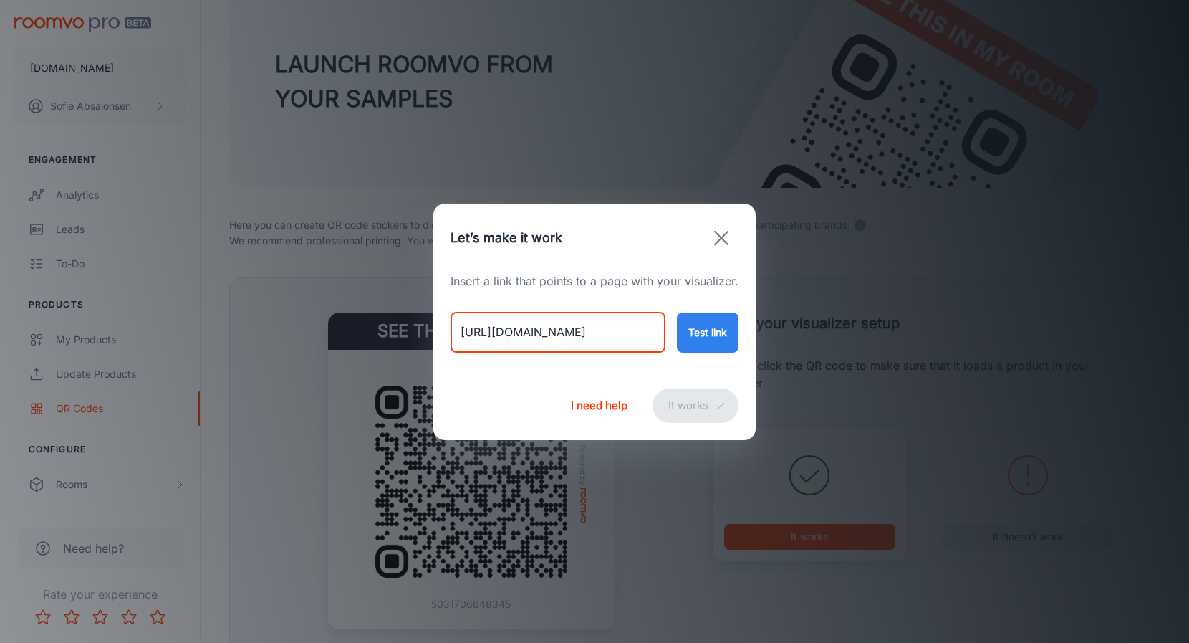
type input "[URL][DOMAIN_NAME]"
click at [704, 329] on button "Test link" at bounding box center [708, 332] width 62 height 40
click at [700, 400] on button "It works" at bounding box center [696, 405] width 86 height 34
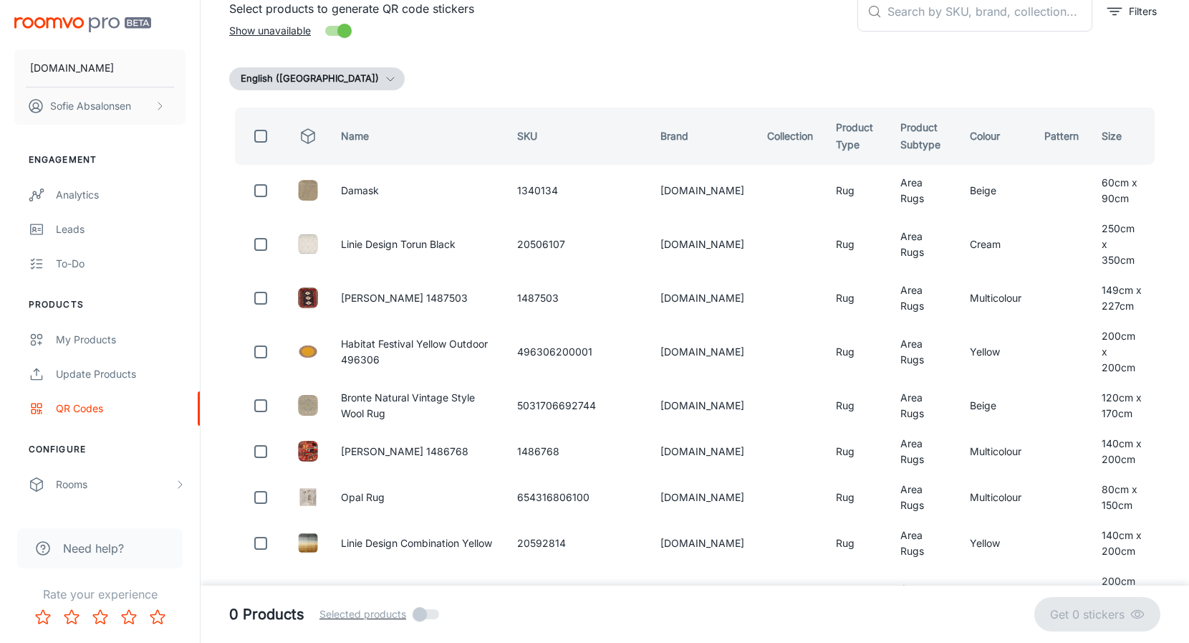
scroll to position [0, 0]
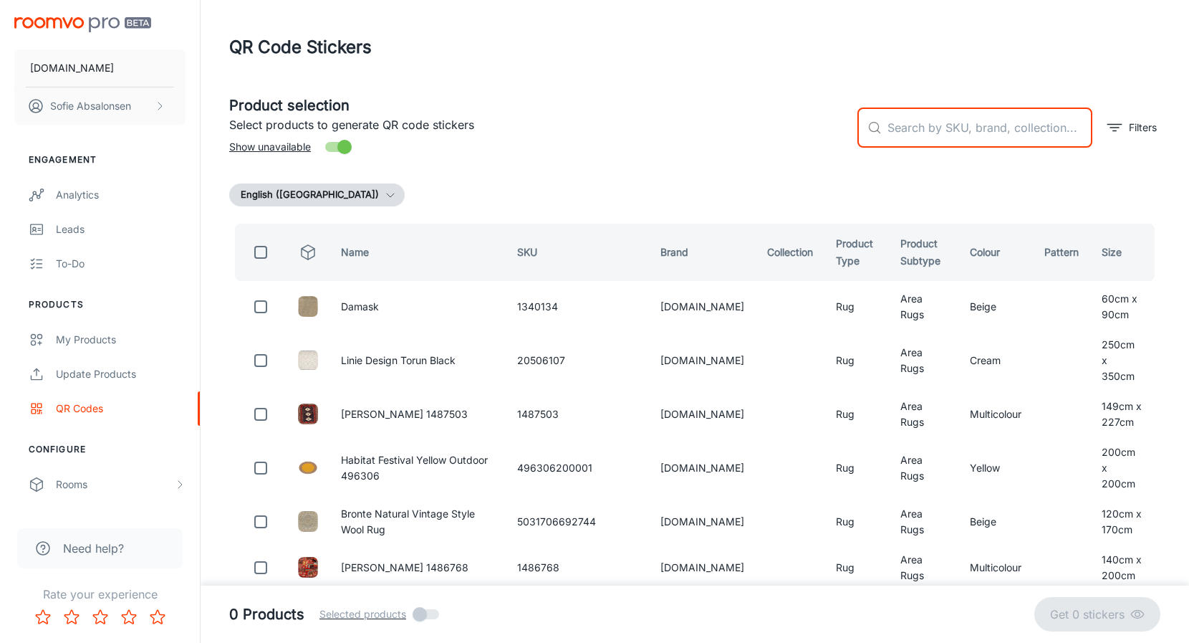
click at [1014, 131] on input "text" at bounding box center [989, 127] width 205 height 40
paste input "654316806476"
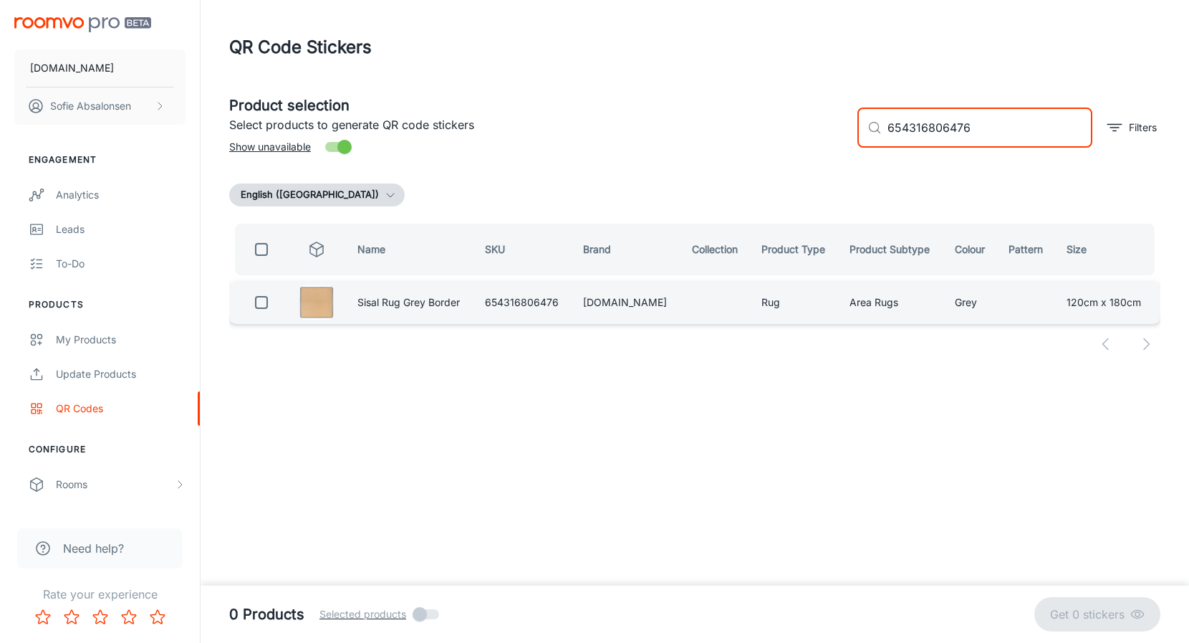
type input "654316806476"
click at [255, 293] on input "checkbox" at bounding box center [261, 302] width 29 height 29
checkbox input "true"
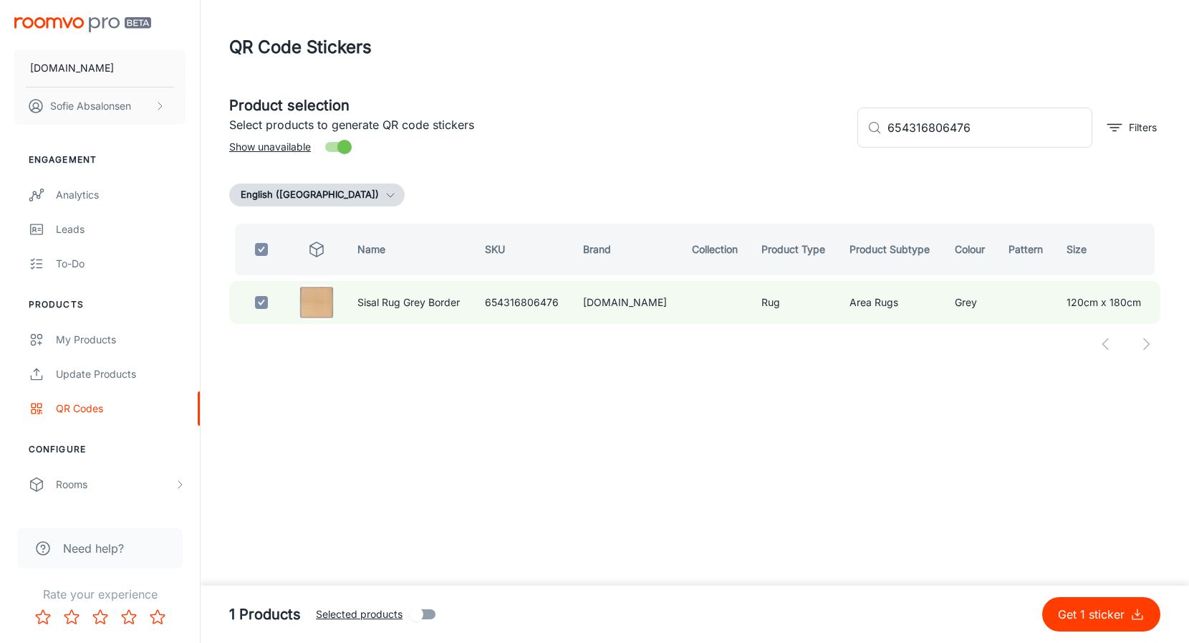
click at [1092, 625] on button "Get 1 sticker" at bounding box center [1101, 614] width 118 height 34
checkbox input "false"
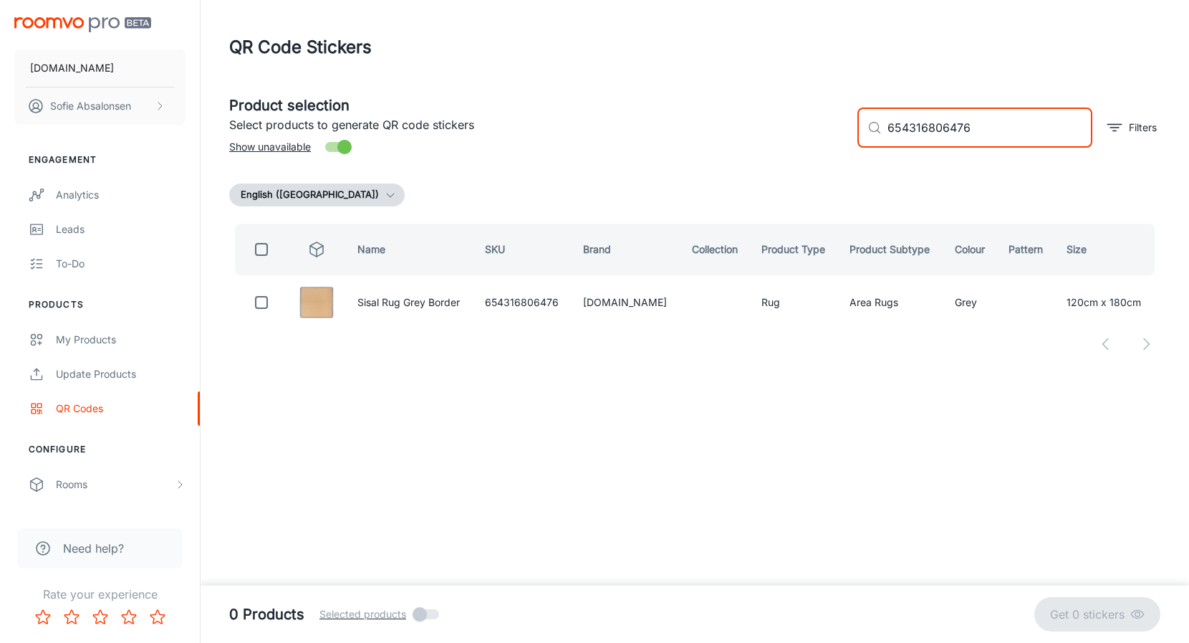
drag, startPoint x: 1006, startPoint y: 130, endPoint x: 811, endPoint y: 125, distance: 194.9
click at [811, 125] on div "Product selection Select products to generate QR code stickers Show unavailable…" at bounding box center [689, 121] width 943 height 77
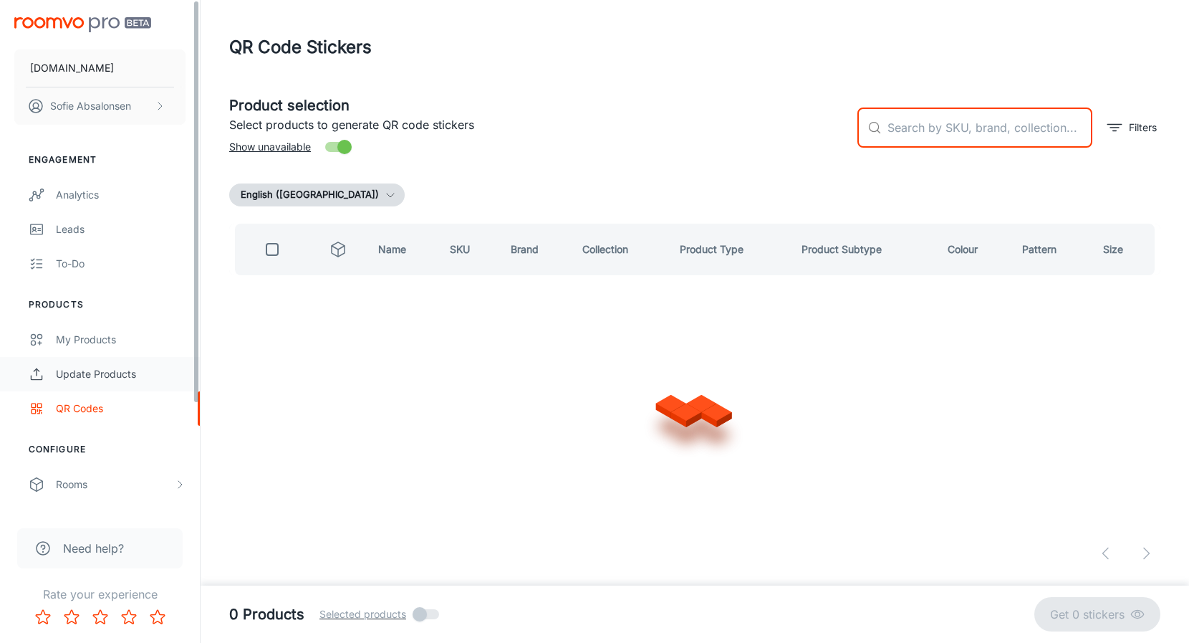
click at [124, 375] on div "Update Products" at bounding box center [121, 374] width 130 height 16
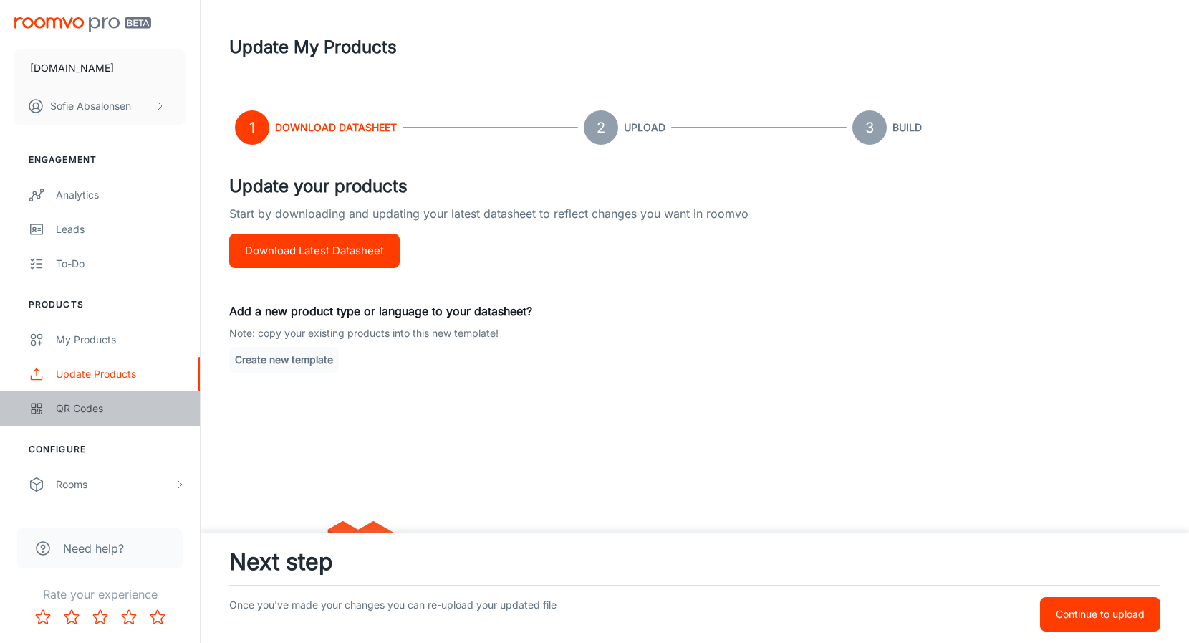
click at [115, 413] on div "QR Codes" at bounding box center [121, 408] width 130 height 16
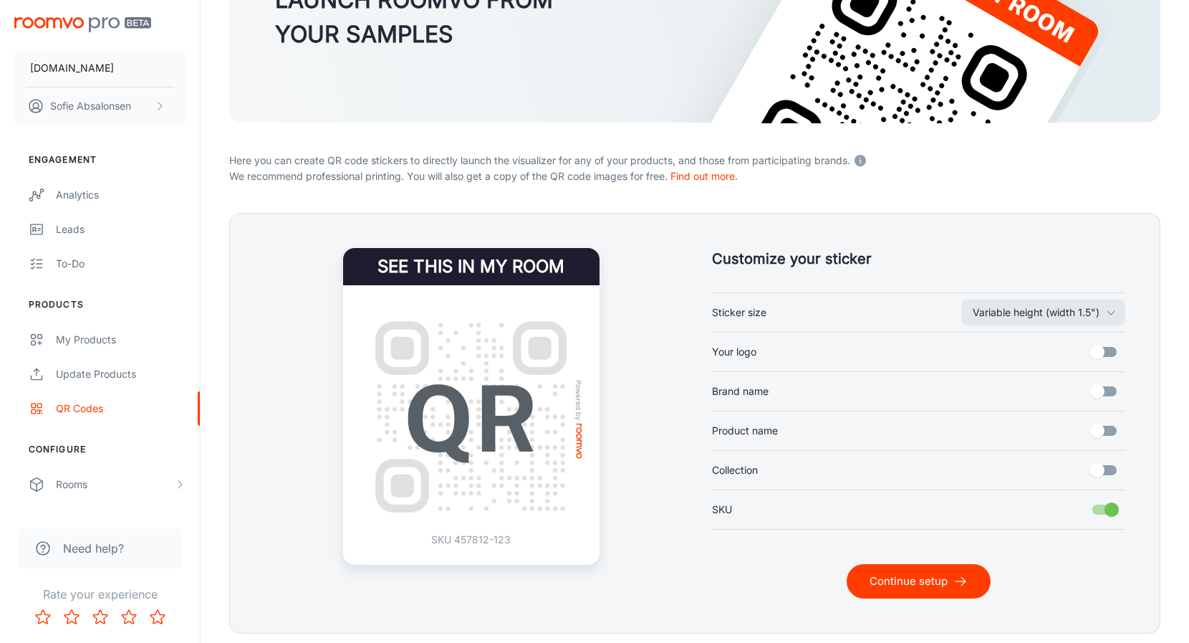
click at [911, 587] on button "Continue setup" at bounding box center [919, 581] width 144 height 34
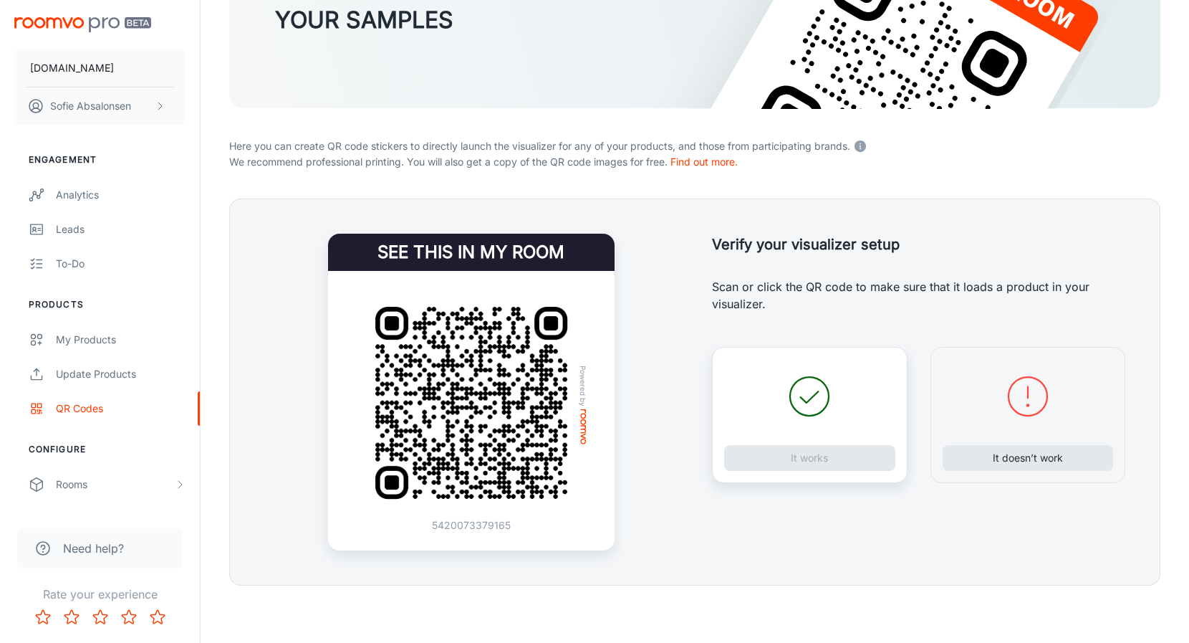
scroll to position [195, 0]
click at [996, 460] on button "It doesn’t work" at bounding box center [1028, 458] width 171 height 26
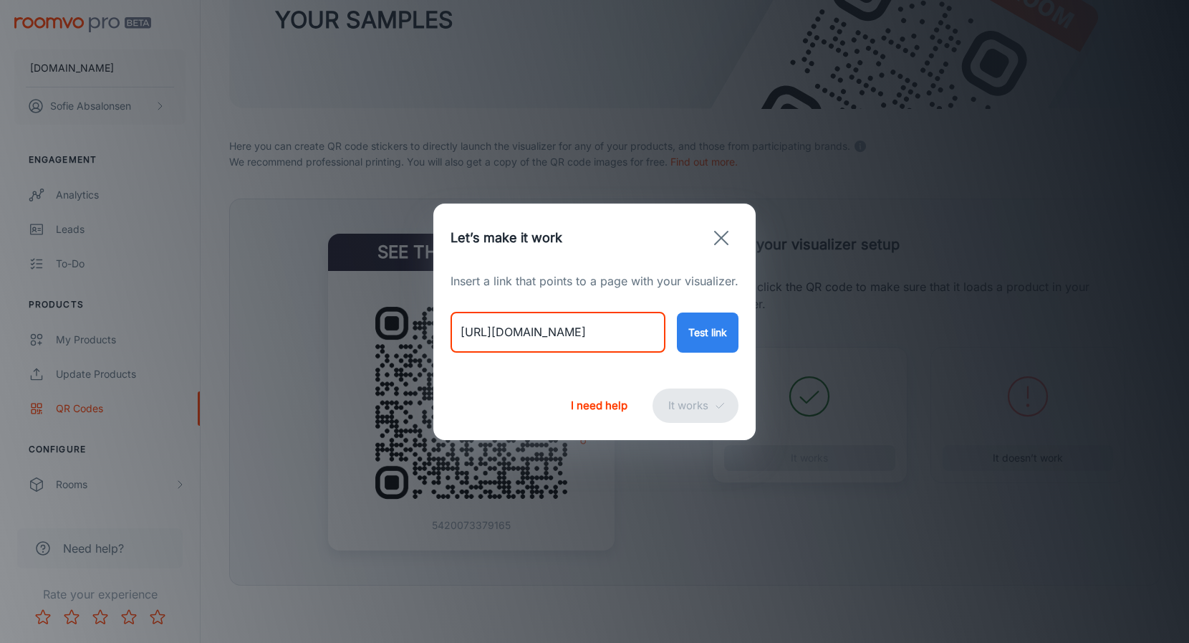
drag, startPoint x: 457, startPoint y: 333, endPoint x: 809, endPoint y: 342, distance: 352.5
click at [809, 342] on div "Let’s make it work Insert a link that points to a page with your visualizer. [U…" at bounding box center [594, 321] width 1189 height 643
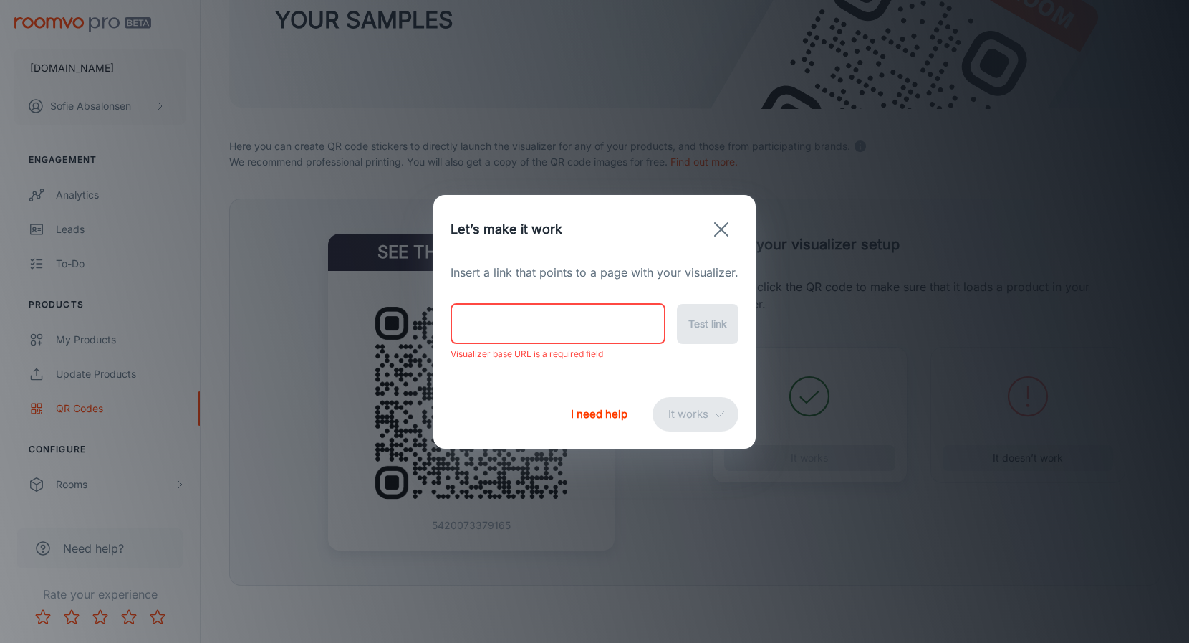
paste input "[URL][DOMAIN_NAME]"
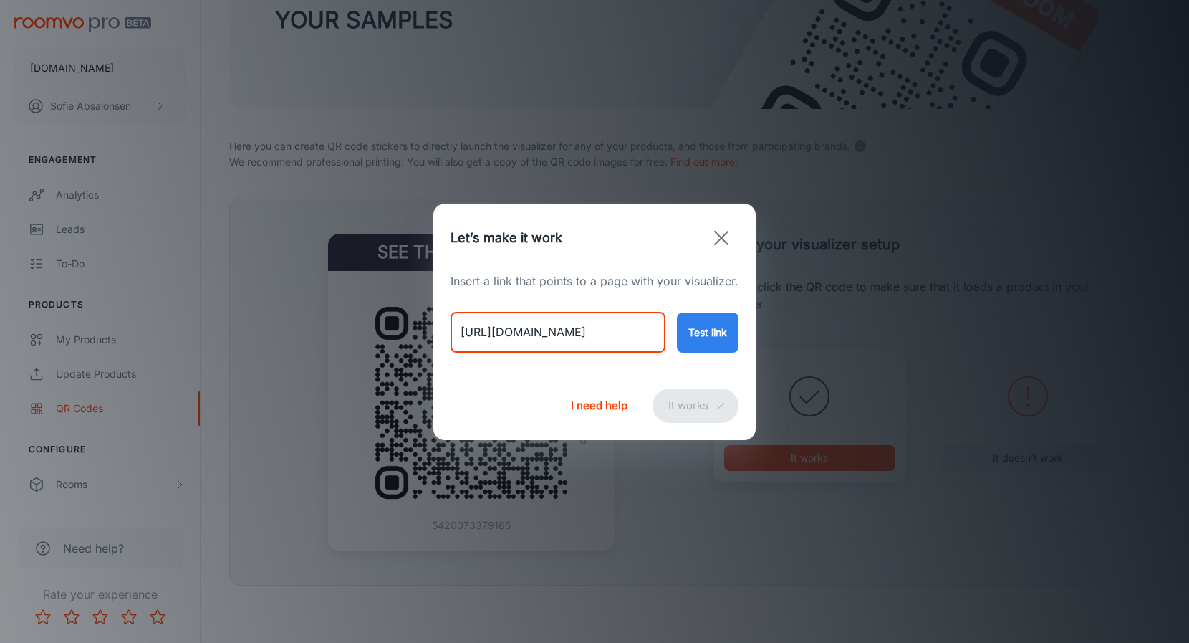
type input "[URL][DOMAIN_NAME]"
click at [713, 324] on button "Test link" at bounding box center [708, 332] width 62 height 40
click at [706, 393] on button "It works" at bounding box center [696, 405] width 86 height 34
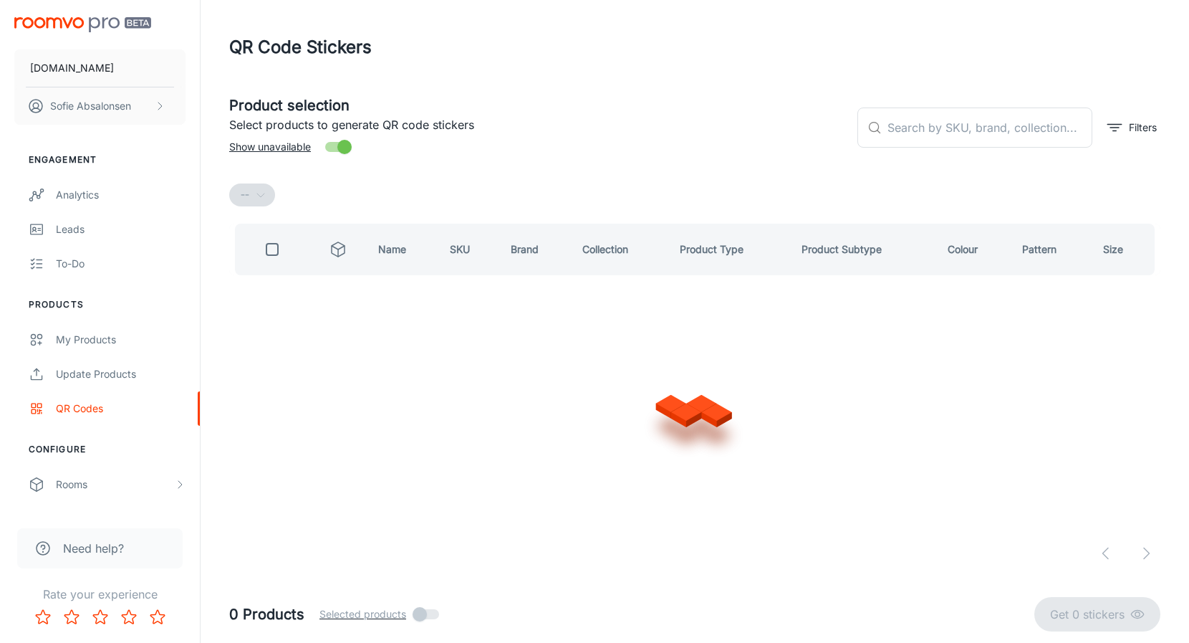
scroll to position [0, 0]
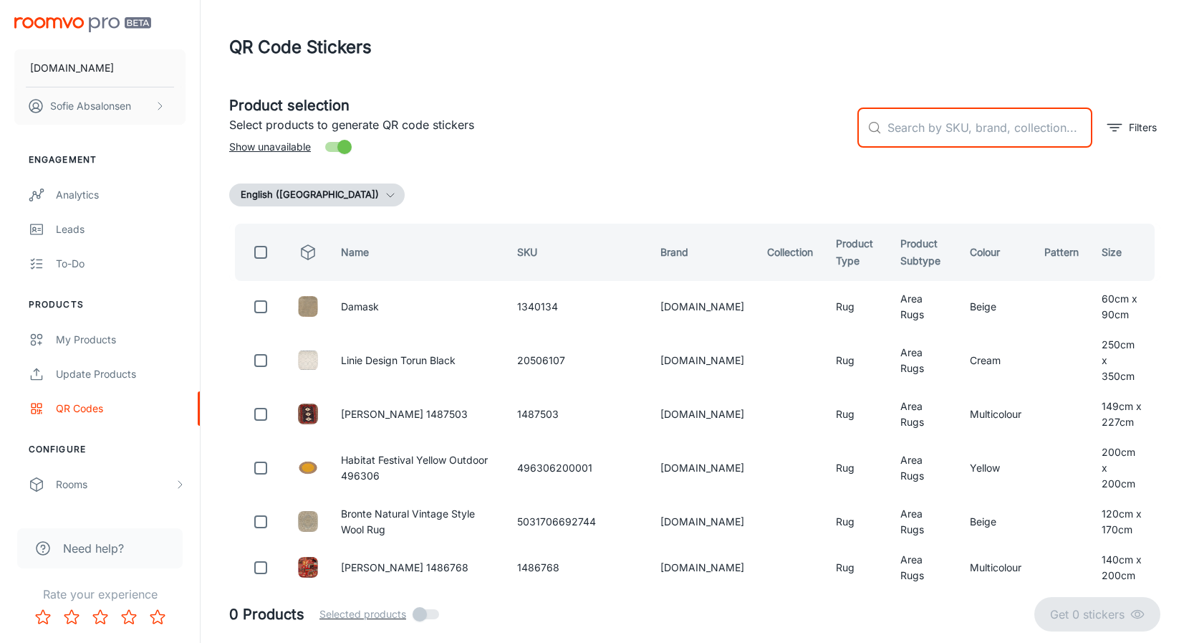
click at [968, 140] on input "text" at bounding box center [989, 127] width 205 height 40
paste input "654316806445"
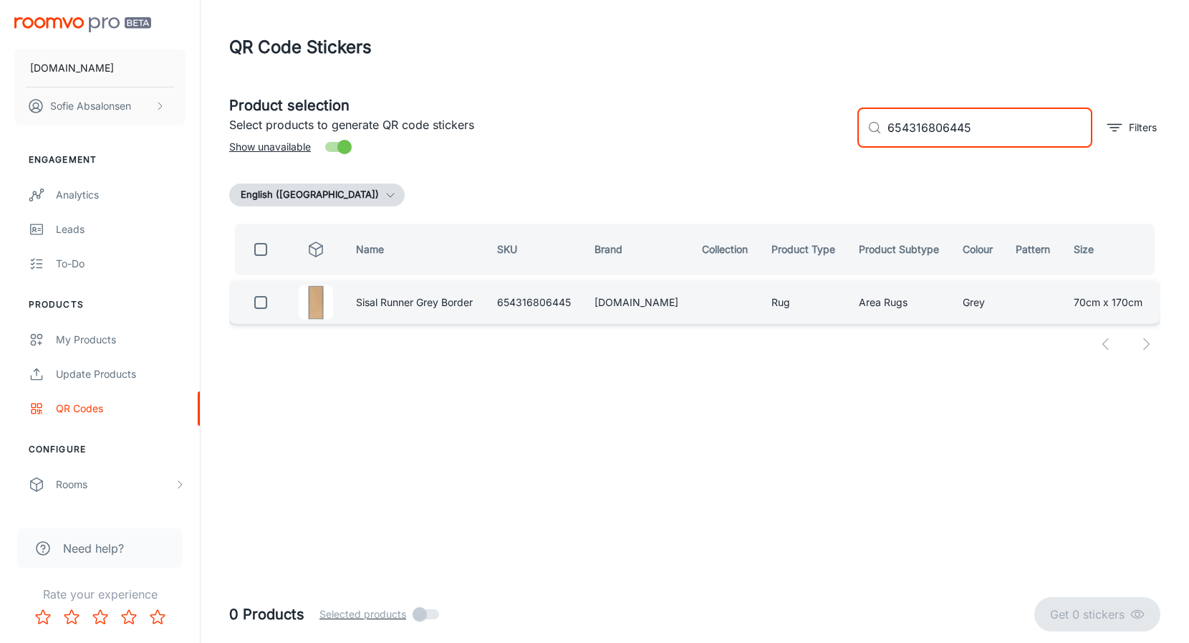
type input "654316806445"
click at [270, 303] on input "checkbox" at bounding box center [260, 302] width 29 height 29
checkbox input "true"
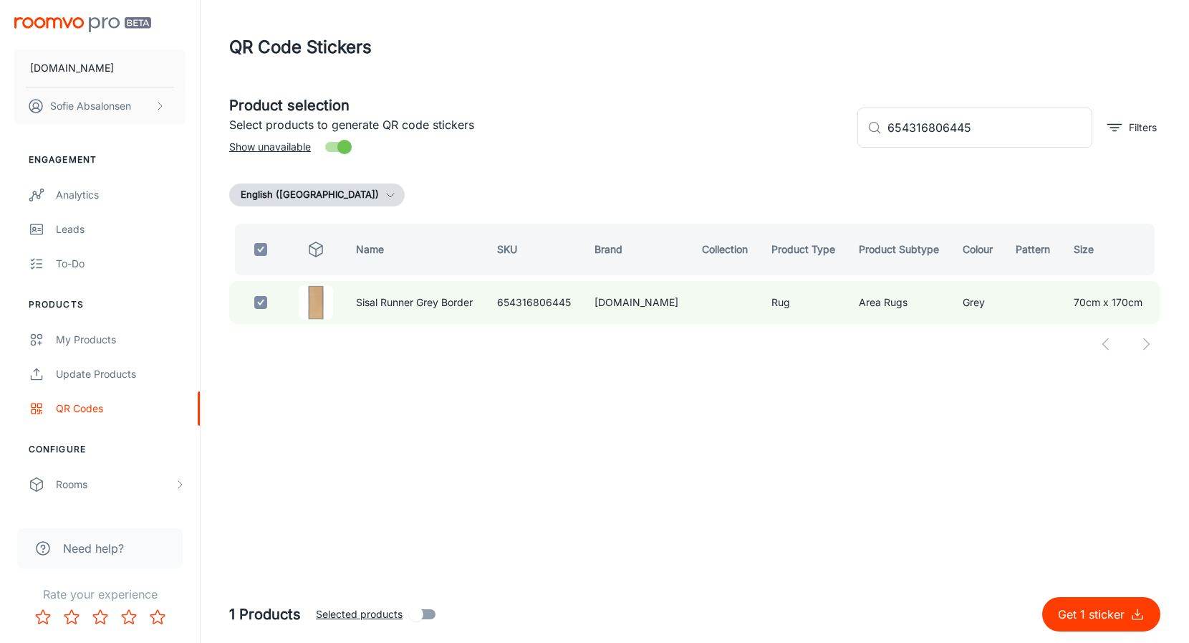
click at [1112, 619] on p "Get 1 sticker" at bounding box center [1094, 613] width 72 height 17
checkbox input "false"
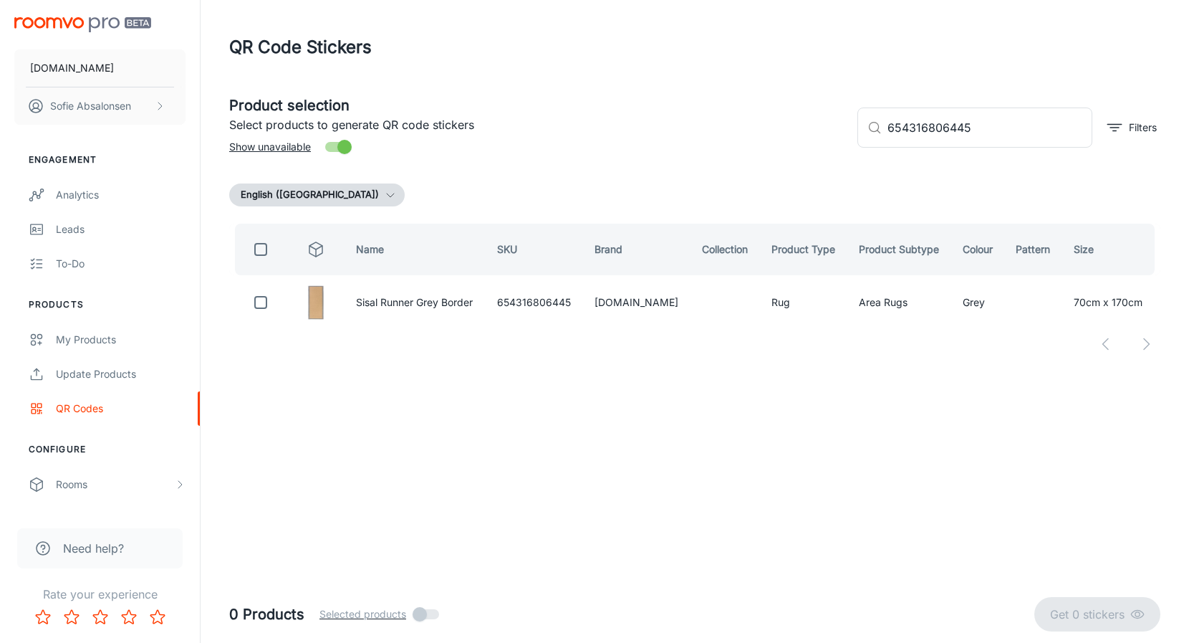
click at [539, 1] on header "QR Code Stickers" at bounding box center [695, 47] width 966 height 95
click at [161, 367] on div "Update Products" at bounding box center [121, 374] width 130 height 16
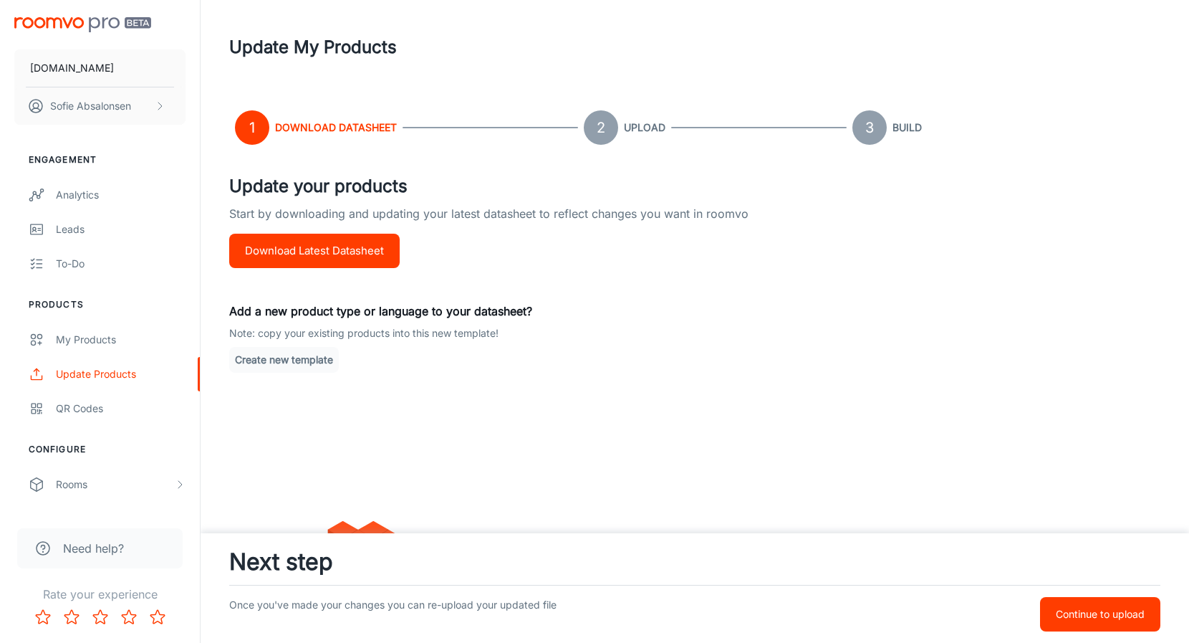
click at [143, 413] on div "QR Codes" at bounding box center [121, 408] width 130 height 16
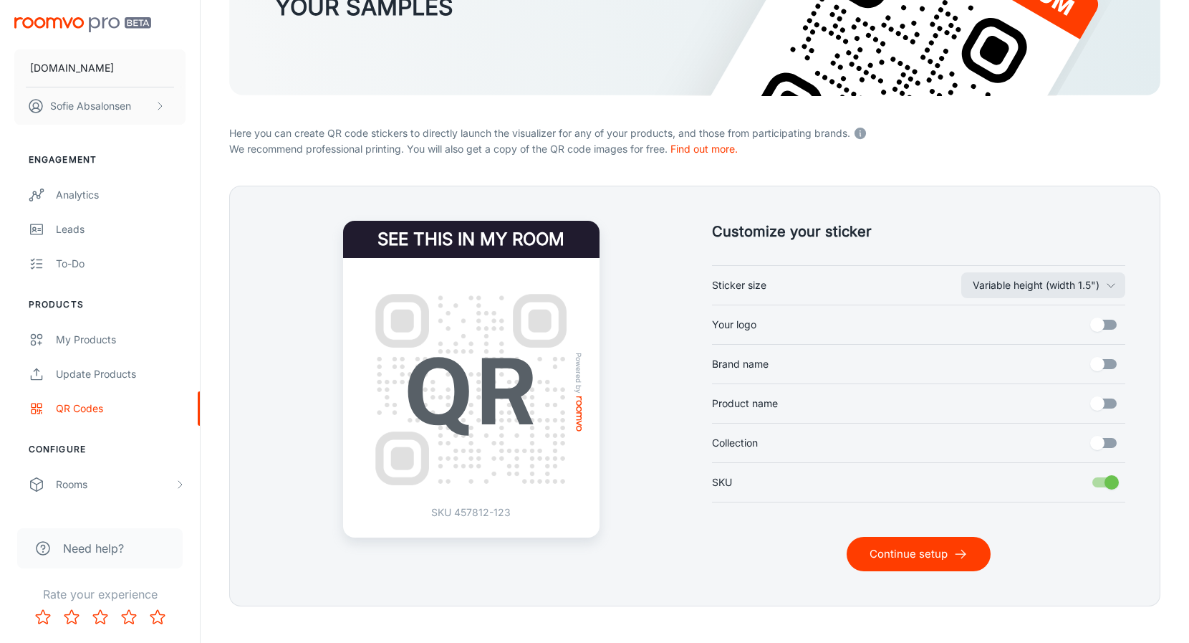
click at [901, 543] on button "Continue setup" at bounding box center [919, 554] width 144 height 34
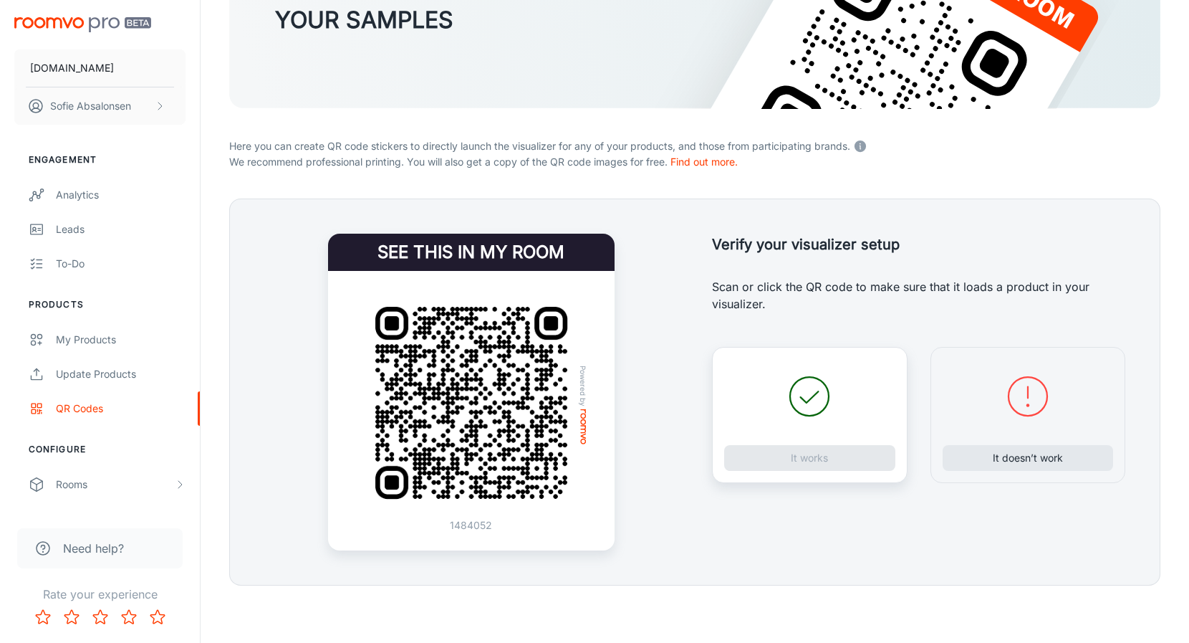
scroll to position [195, 0]
click at [999, 462] on button "It doesn’t work" at bounding box center [1028, 458] width 171 height 26
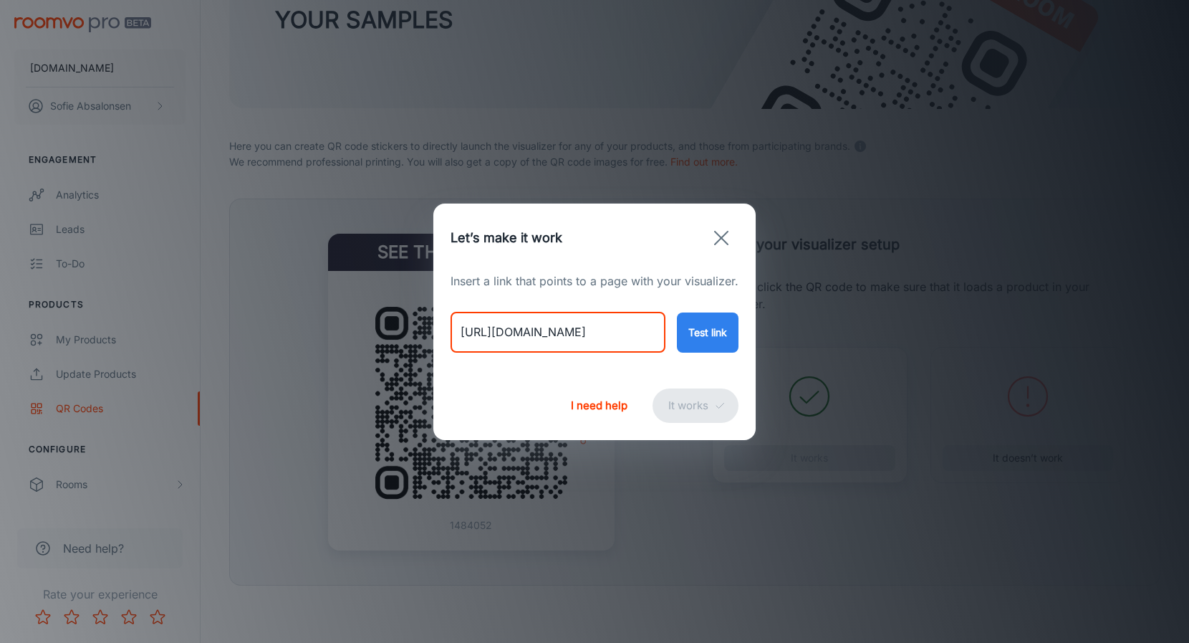
drag, startPoint x: 460, startPoint y: 331, endPoint x: 751, endPoint y: 354, distance: 291.7
click at [751, 354] on div "Insert a link that points to a page with your visualizer. [URL][DOMAIN_NAME] ​ …" at bounding box center [594, 321] width 322 height 99
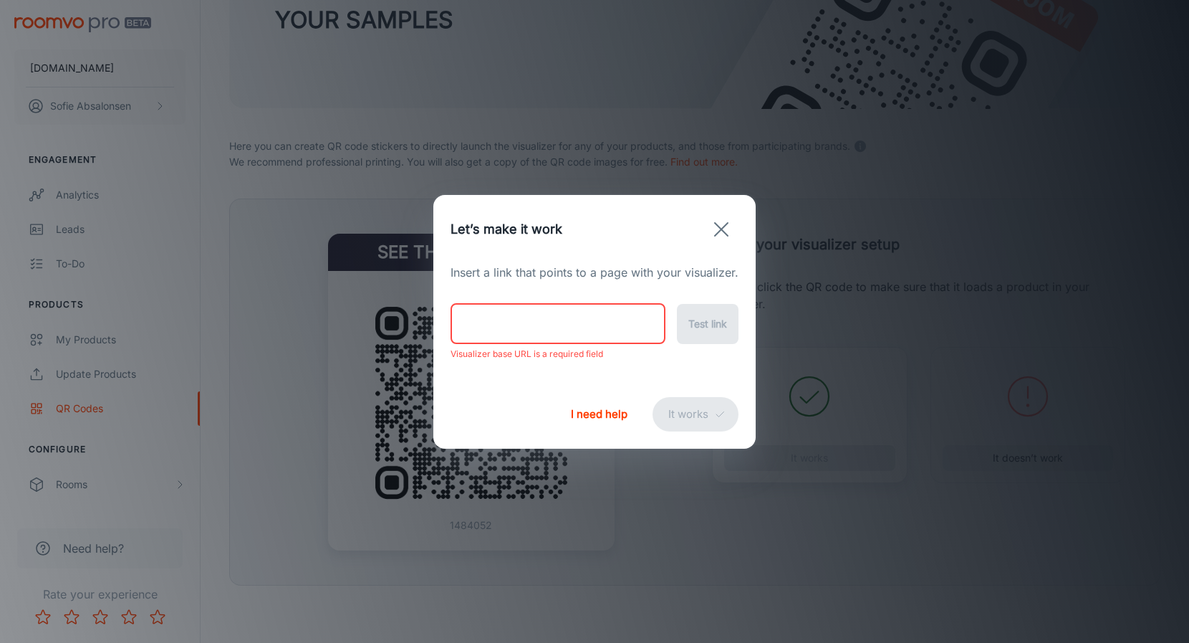
paste input "[URL][DOMAIN_NAME]"
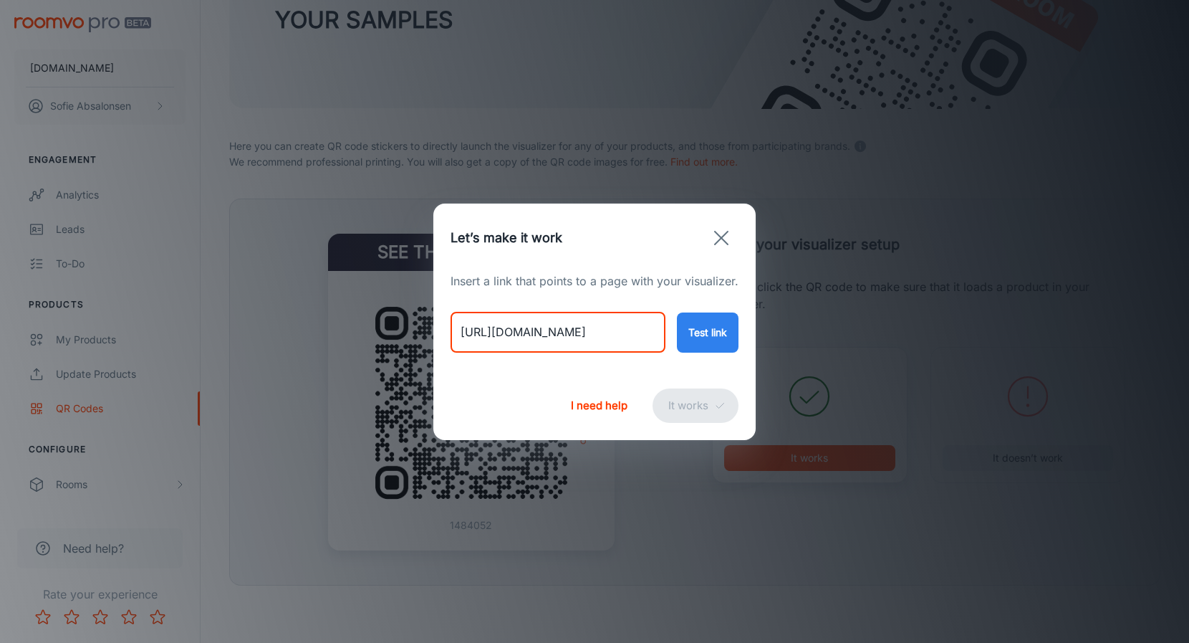
type input "[URL][DOMAIN_NAME]"
click at [701, 332] on button "Test link" at bounding box center [708, 332] width 62 height 40
click at [695, 418] on button "It works" at bounding box center [696, 405] width 86 height 34
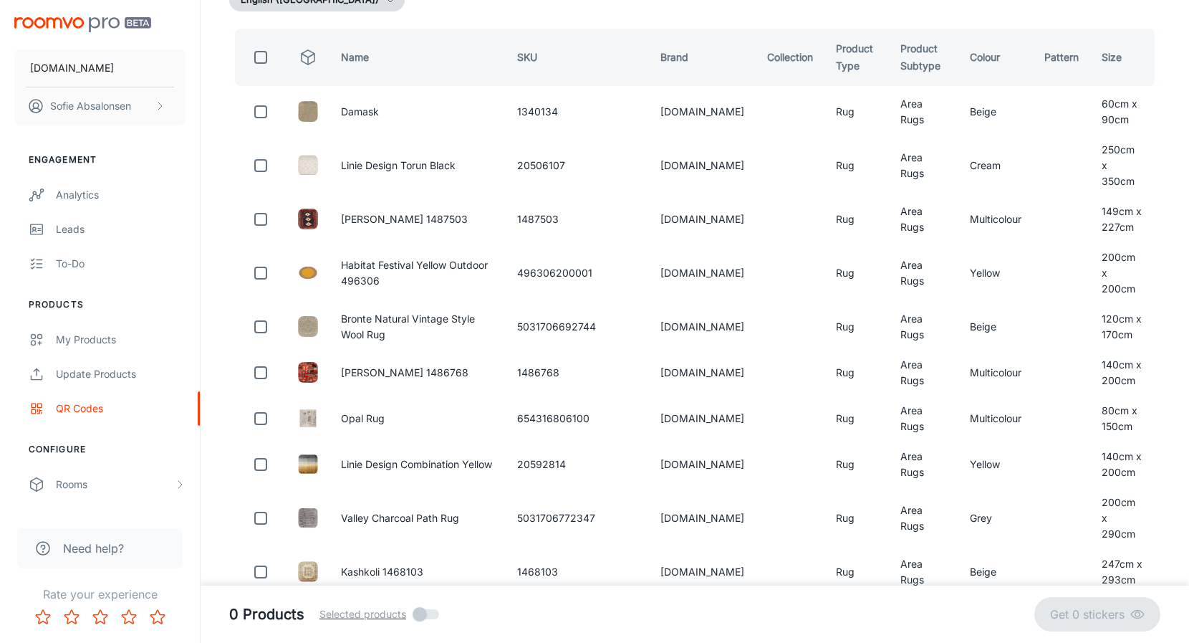
scroll to position [0, 0]
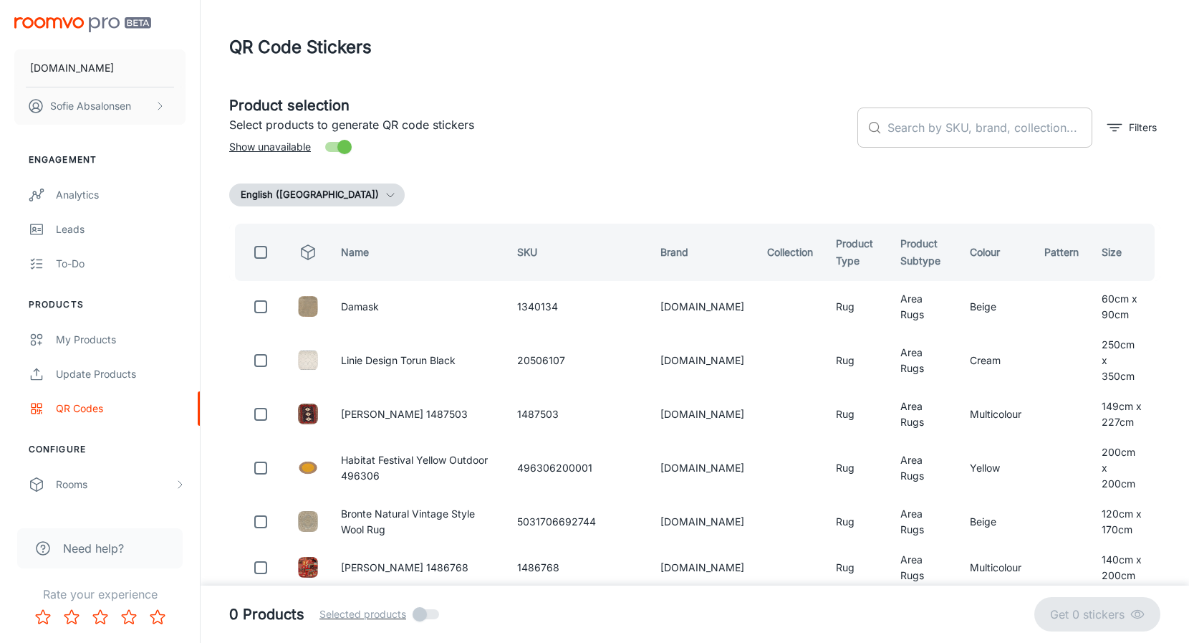
click at [985, 143] on input "text" at bounding box center [989, 127] width 205 height 40
paste input "654316806407"
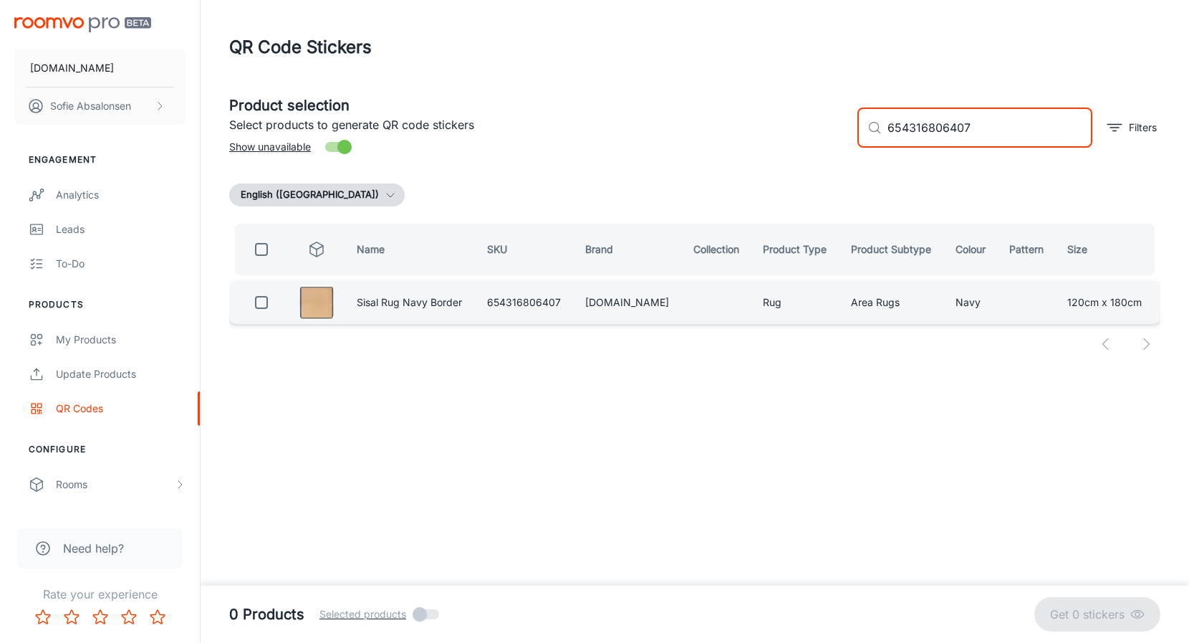
type input "654316806407"
click at [269, 313] on input "checkbox" at bounding box center [261, 302] width 29 height 29
checkbox input "true"
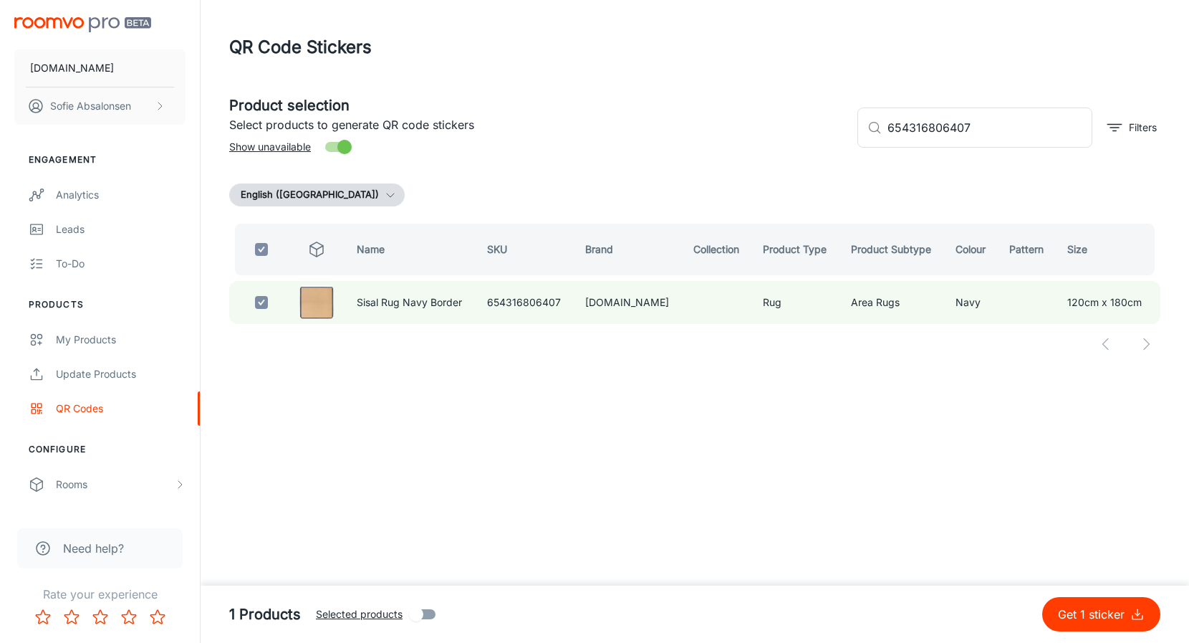
click at [1097, 617] on p "Get 1 sticker" at bounding box center [1094, 613] width 72 height 17
checkbox input "false"
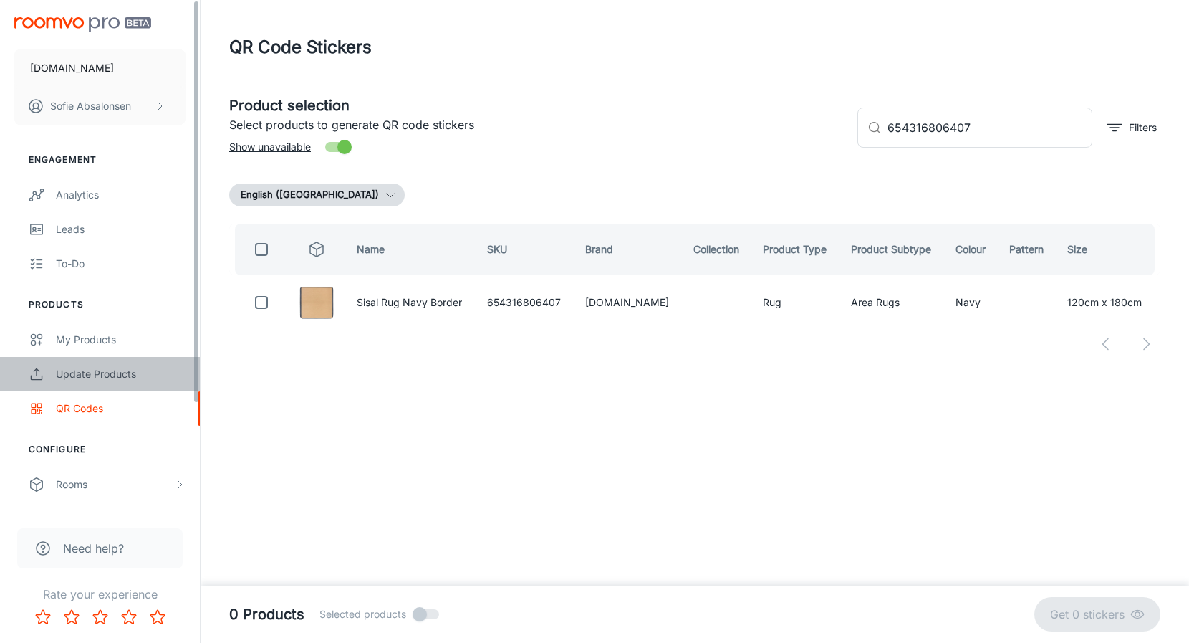
click at [169, 375] on div "Update Products" at bounding box center [121, 374] width 130 height 16
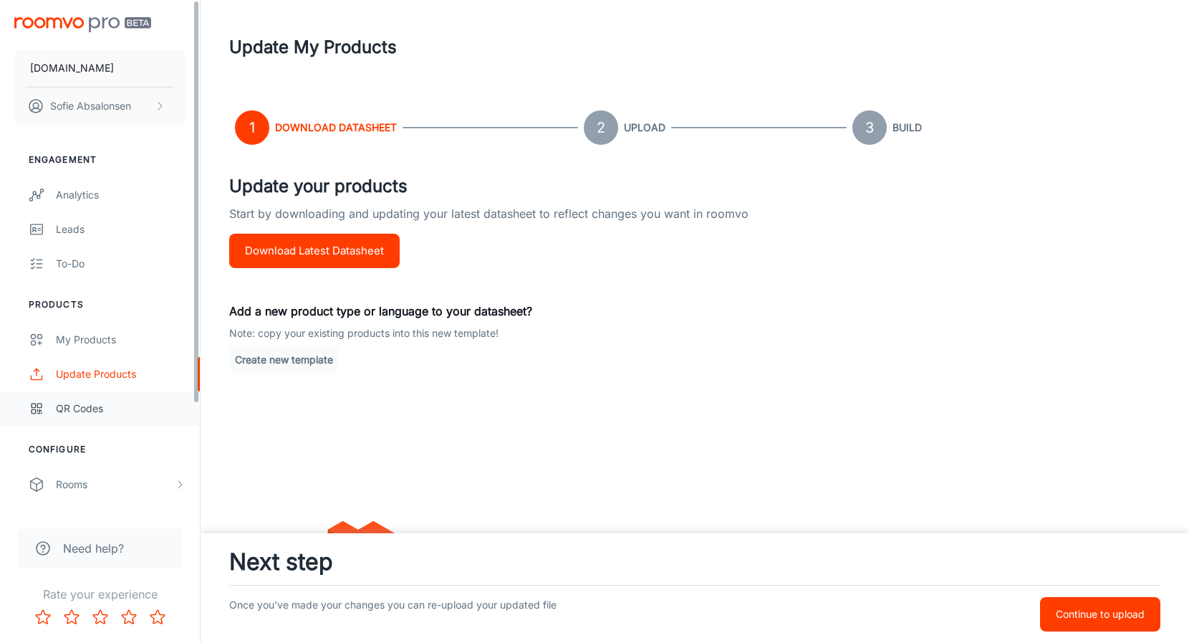
click at [149, 403] on div "QR Codes" at bounding box center [121, 408] width 130 height 16
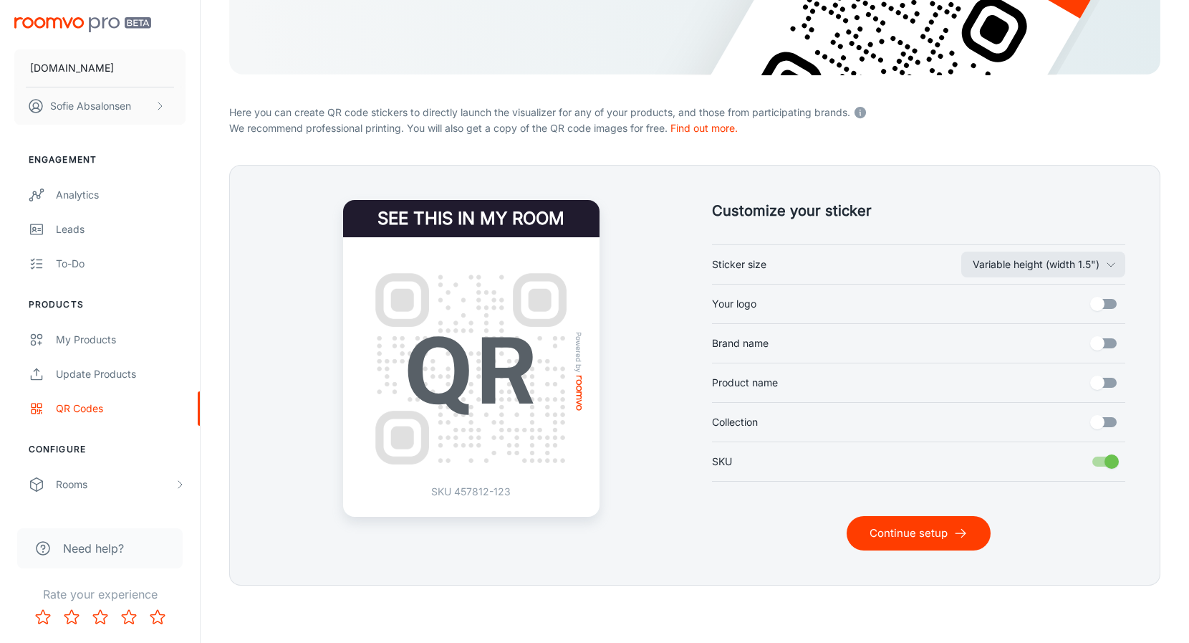
click at [885, 536] on button "Continue setup" at bounding box center [919, 533] width 144 height 34
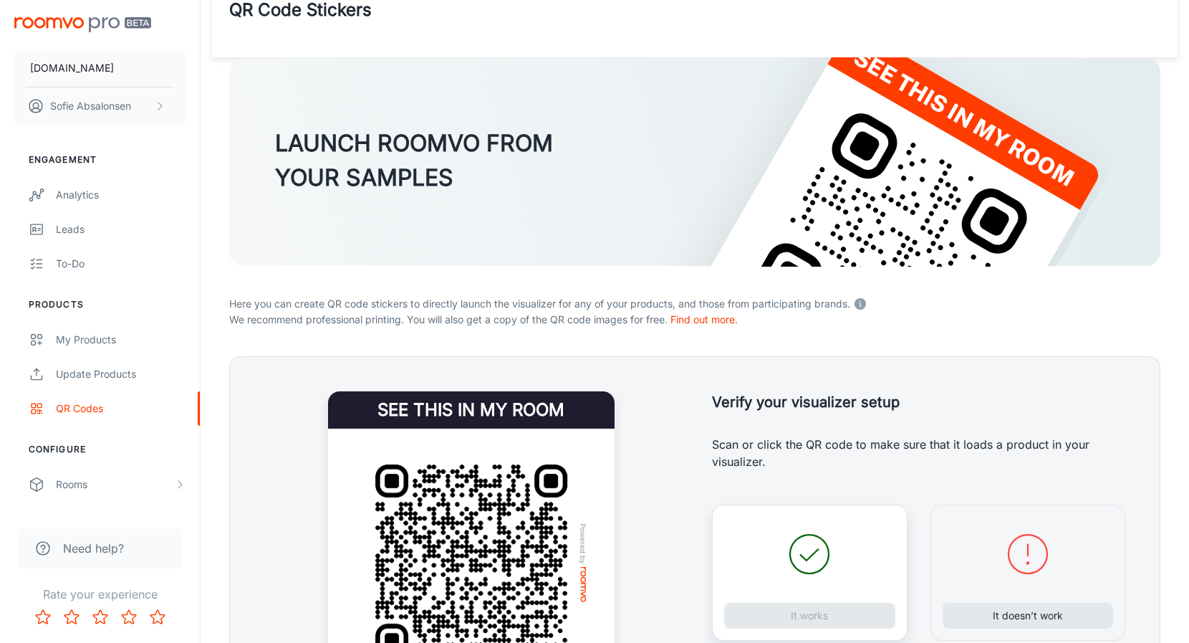
scroll to position [161, 0]
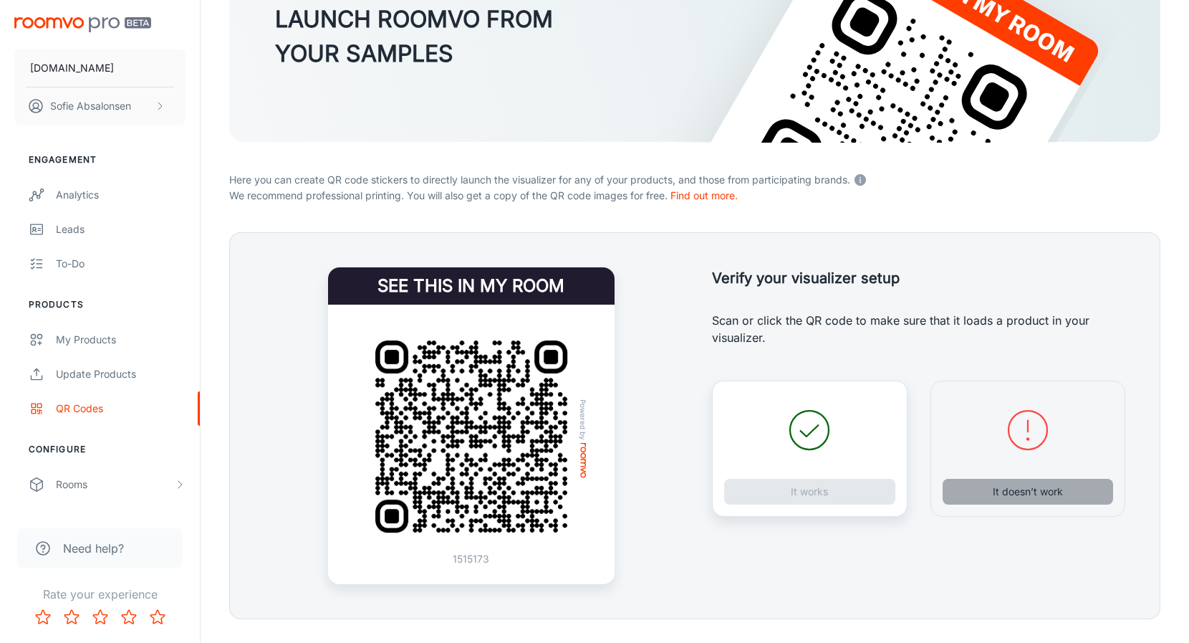
click at [974, 487] on button "It doesn’t work" at bounding box center [1028, 491] width 171 height 26
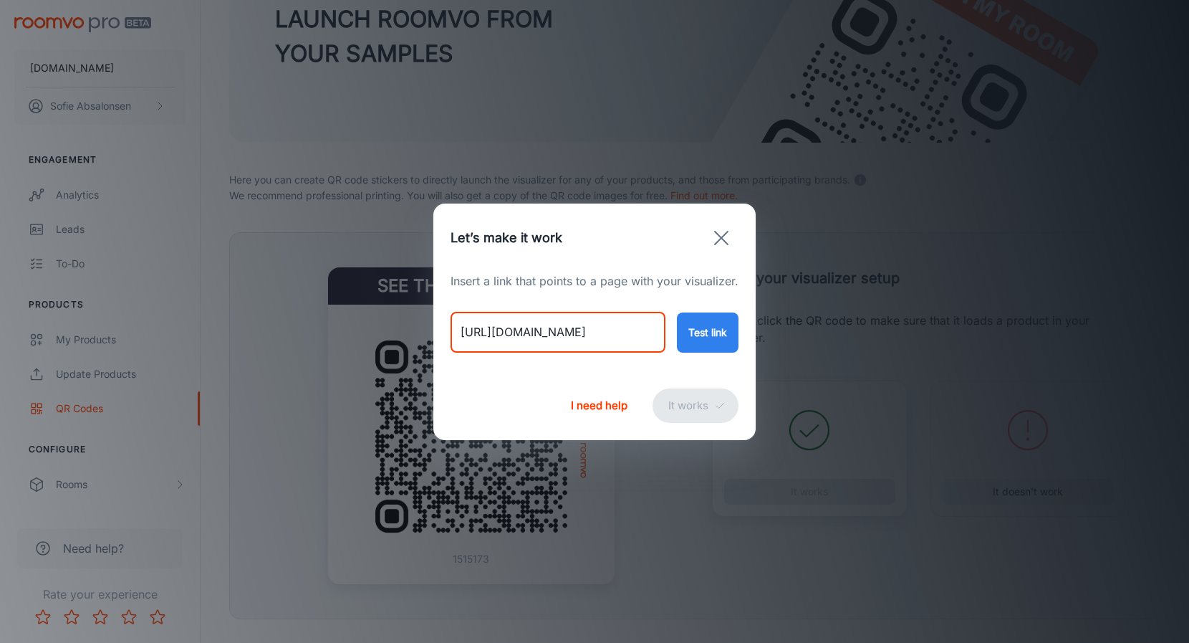
drag, startPoint x: 460, startPoint y: 331, endPoint x: 754, endPoint y: 374, distance: 296.8
click at [754, 374] on div "Let’s make it work Insert a link that points to a page with your visualizer. [U…" at bounding box center [594, 321] width 322 height 236
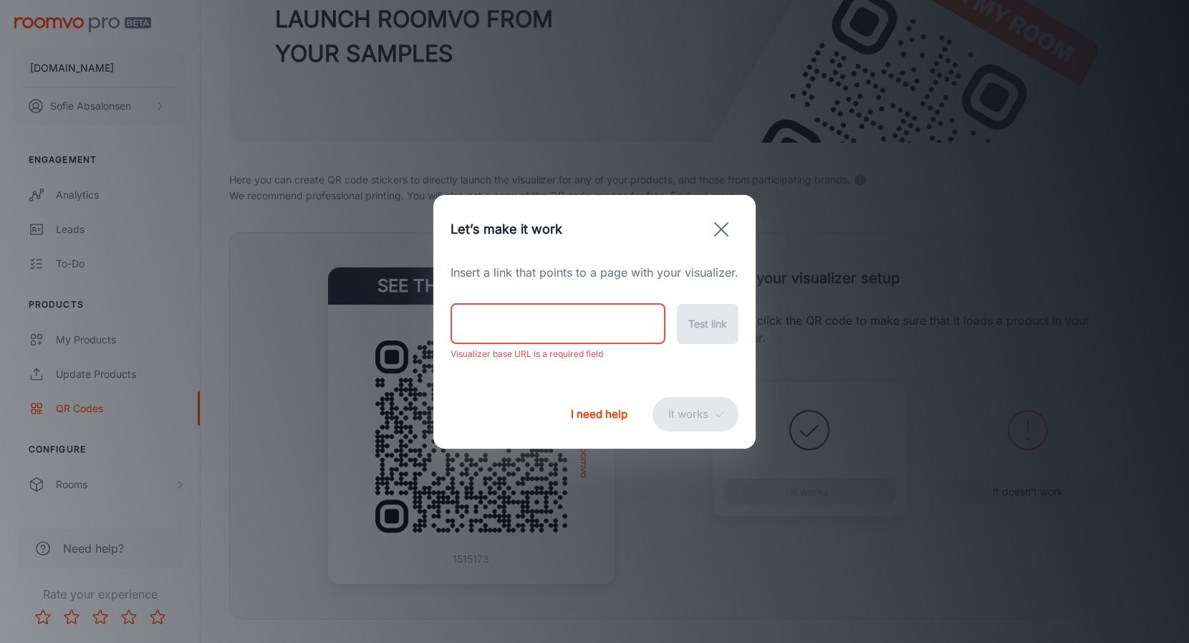
paste input "[URL][DOMAIN_NAME]"
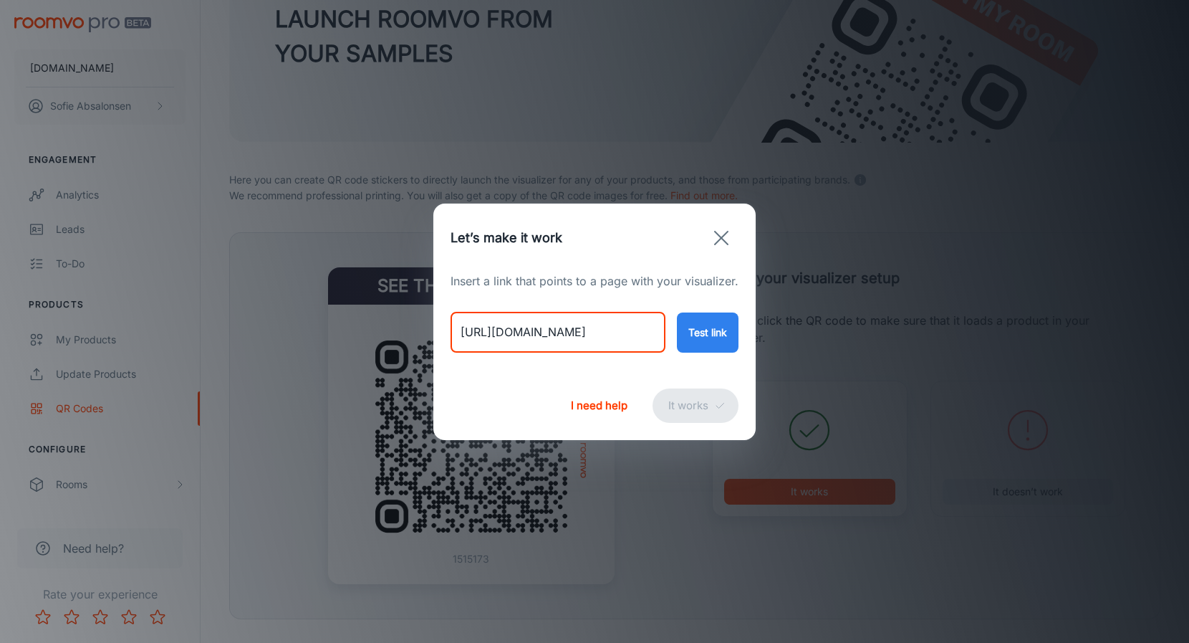
type input "[URL][DOMAIN_NAME]"
click at [716, 327] on button "Test link" at bounding box center [708, 332] width 62 height 40
click at [701, 1] on div "Let’s make it work Insert a link that points to a page with your visualizer. [U…" at bounding box center [594, 321] width 1189 height 643
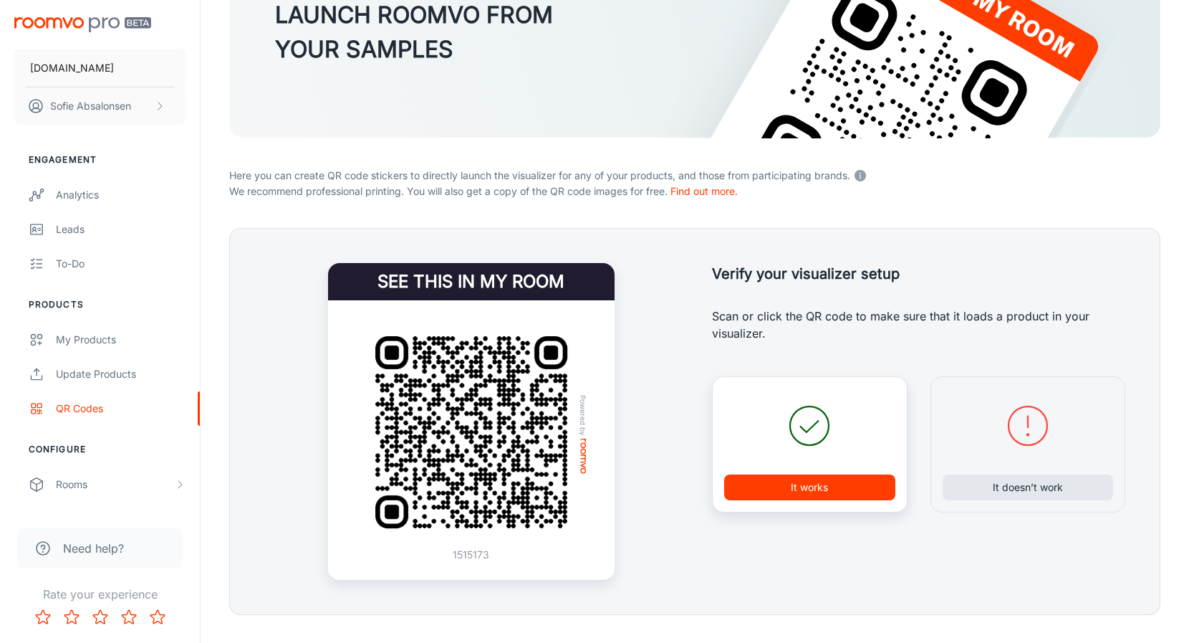
scroll to position [175, 0]
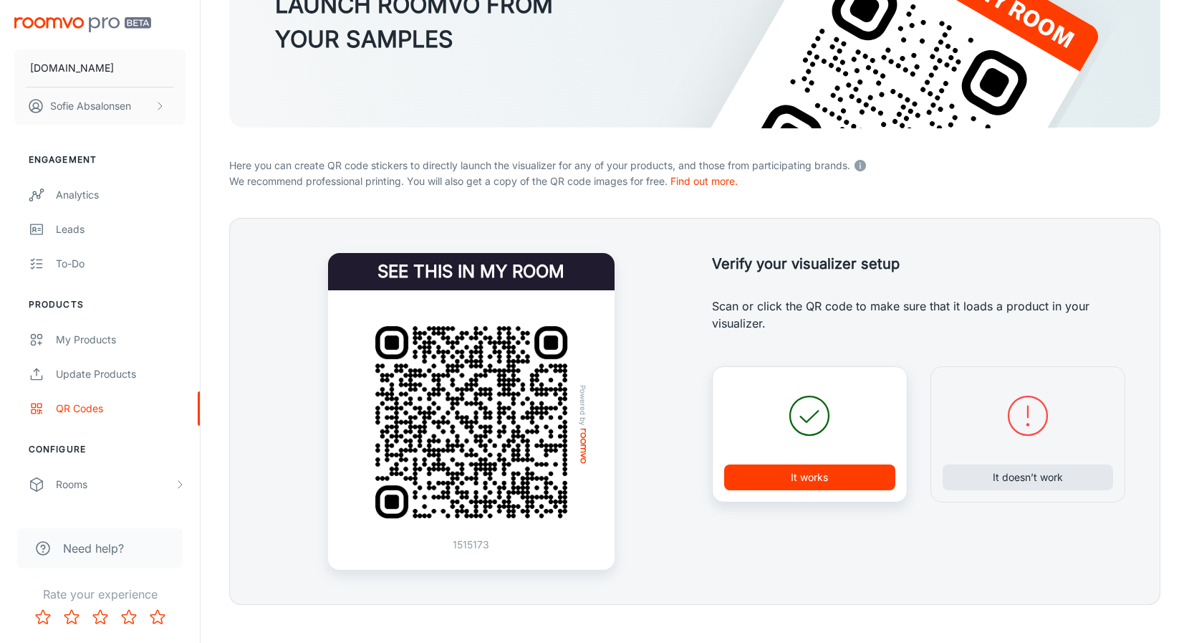
click at [790, 481] on button "It works" at bounding box center [809, 477] width 171 height 26
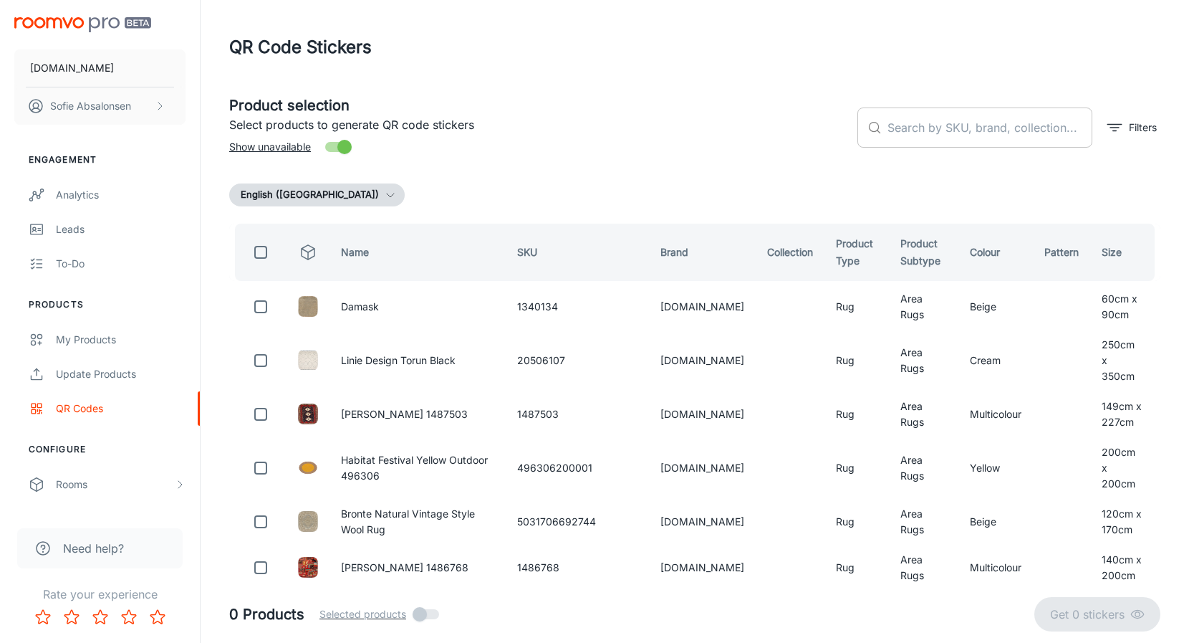
click at [968, 117] on input "text" at bounding box center [989, 127] width 205 height 40
paste input "654316806377"
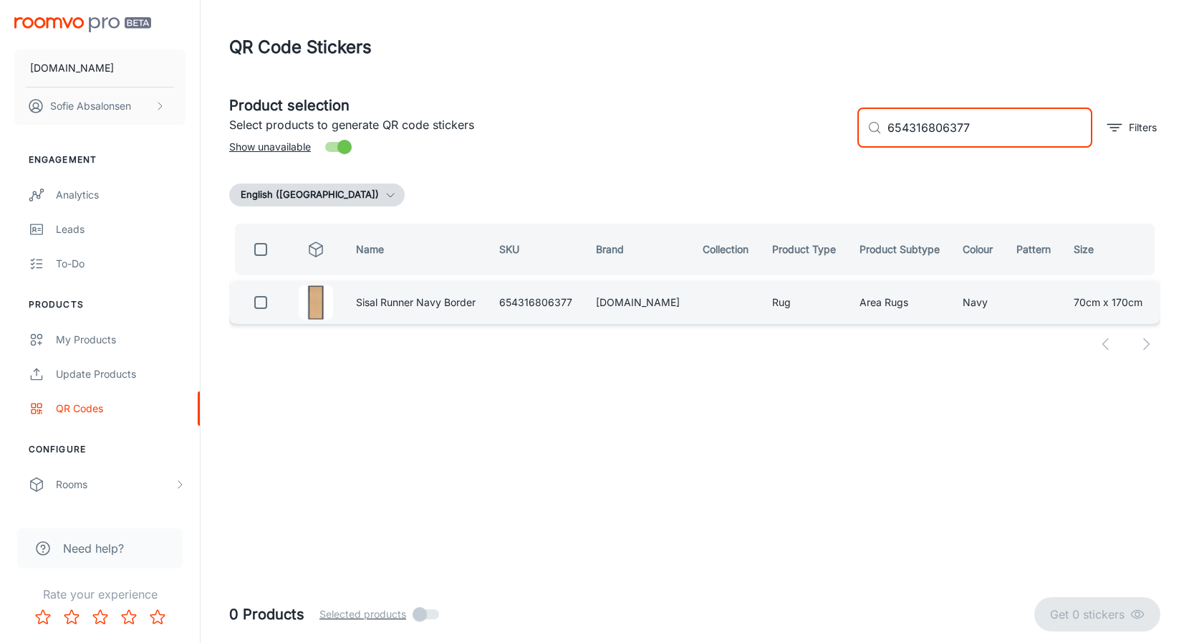
type input "654316806377"
click at [261, 304] on input "checkbox" at bounding box center [260, 302] width 29 height 29
checkbox input "true"
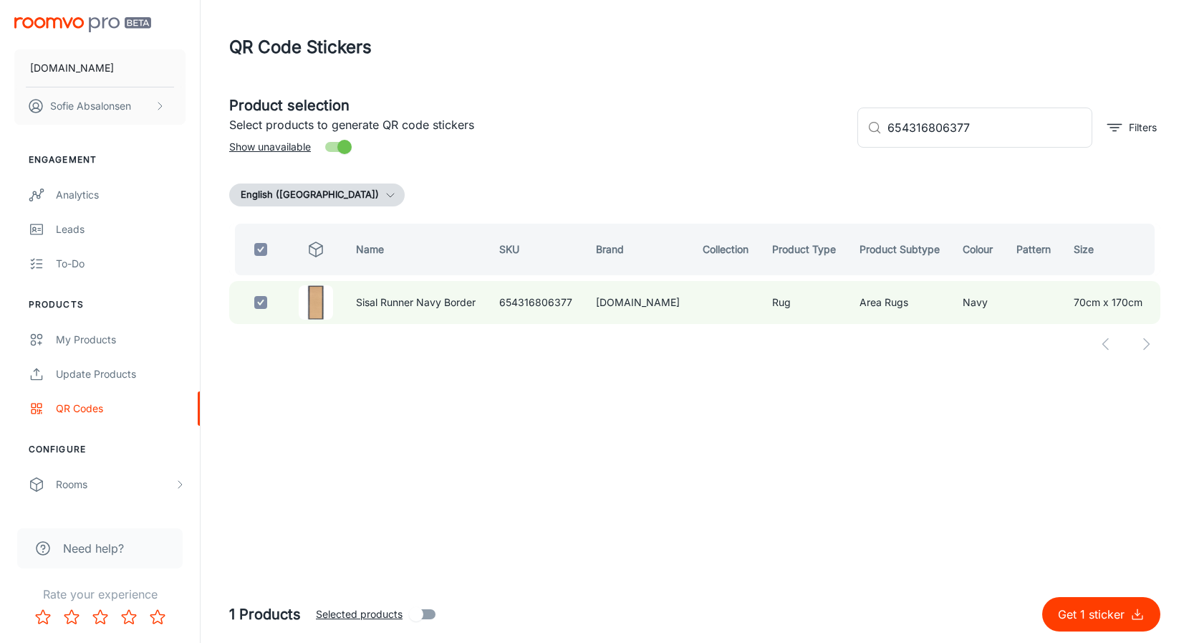
click at [1135, 612] on icon "submit" at bounding box center [1137, 614] width 14 height 14
checkbox input "false"
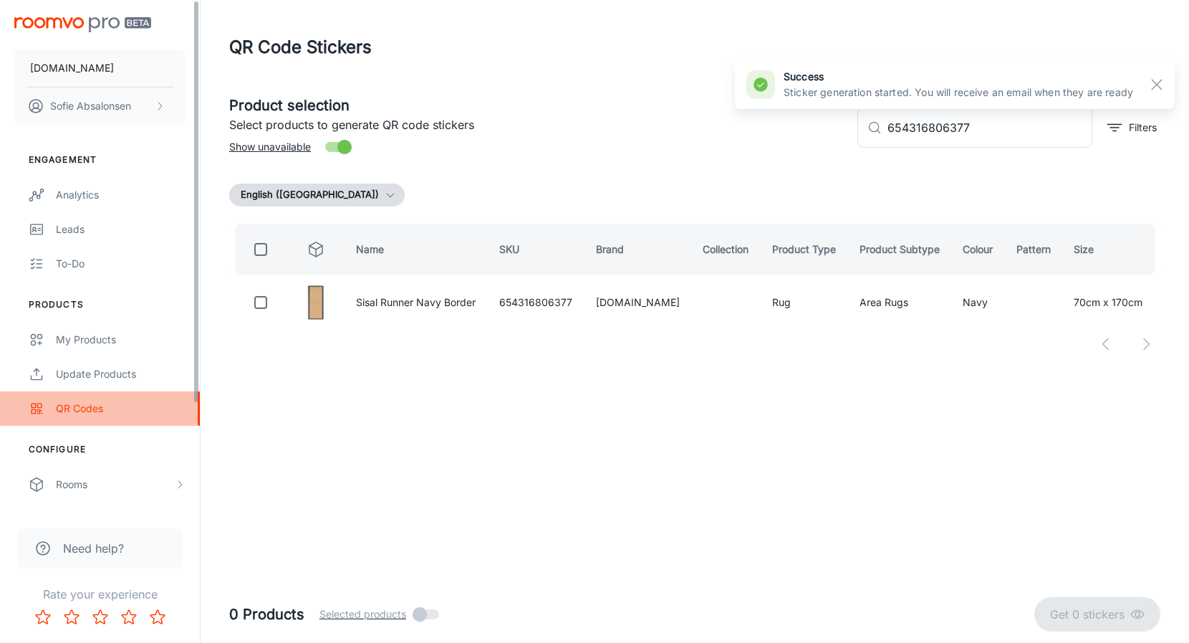
click at [156, 391] on link "QR Codes" at bounding box center [100, 408] width 200 height 34
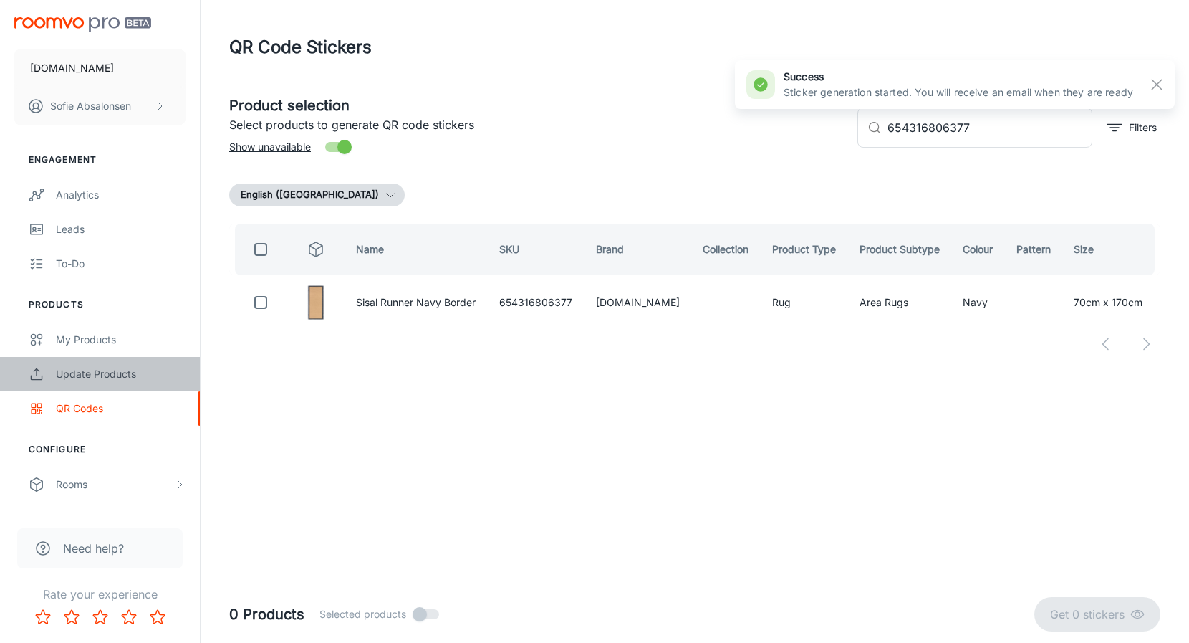
click at [150, 377] on div "Update Products" at bounding box center [121, 374] width 130 height 16
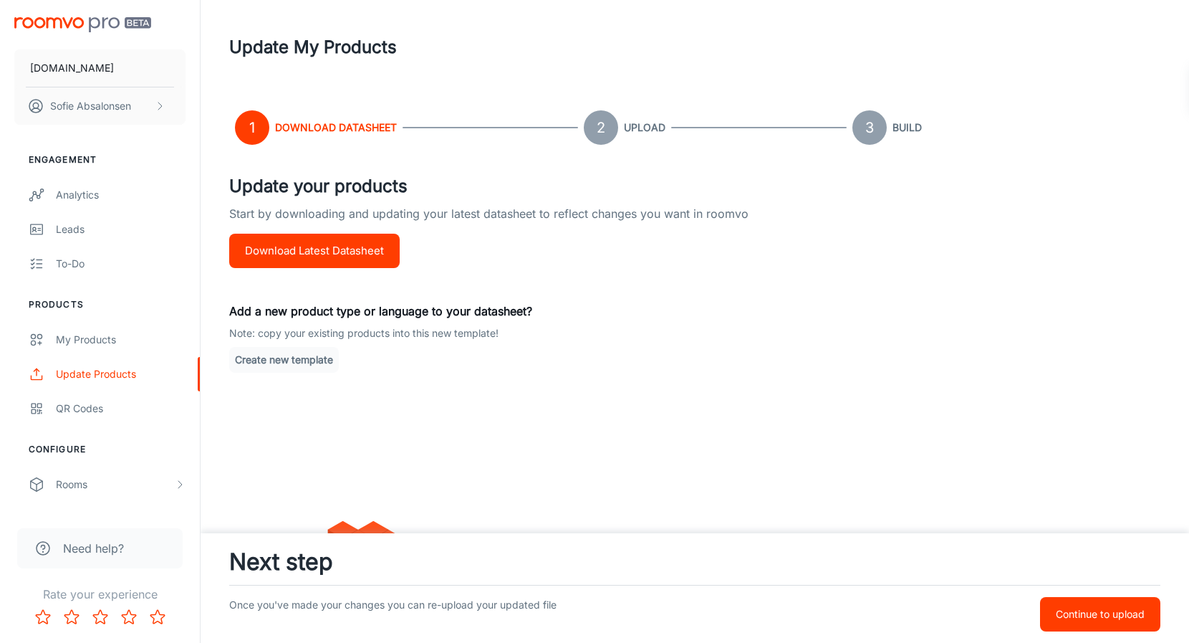
click at [139, 412] on div "QR Codes" at bounding box center [121, 408] width 130 height 16
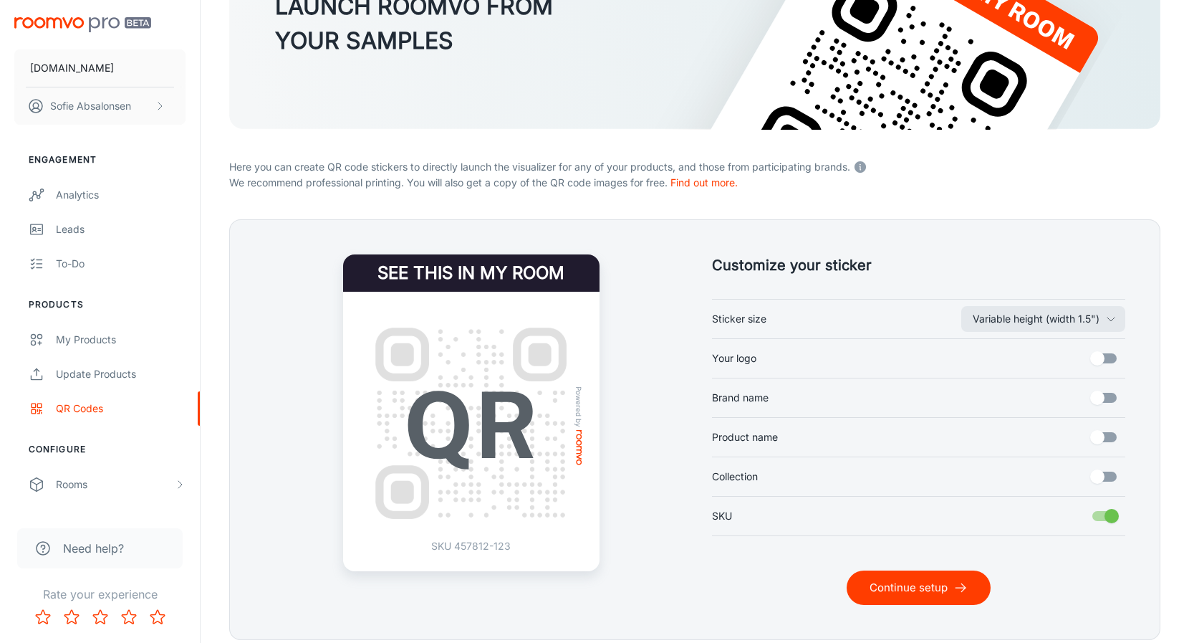
scroll to position [183, 0]
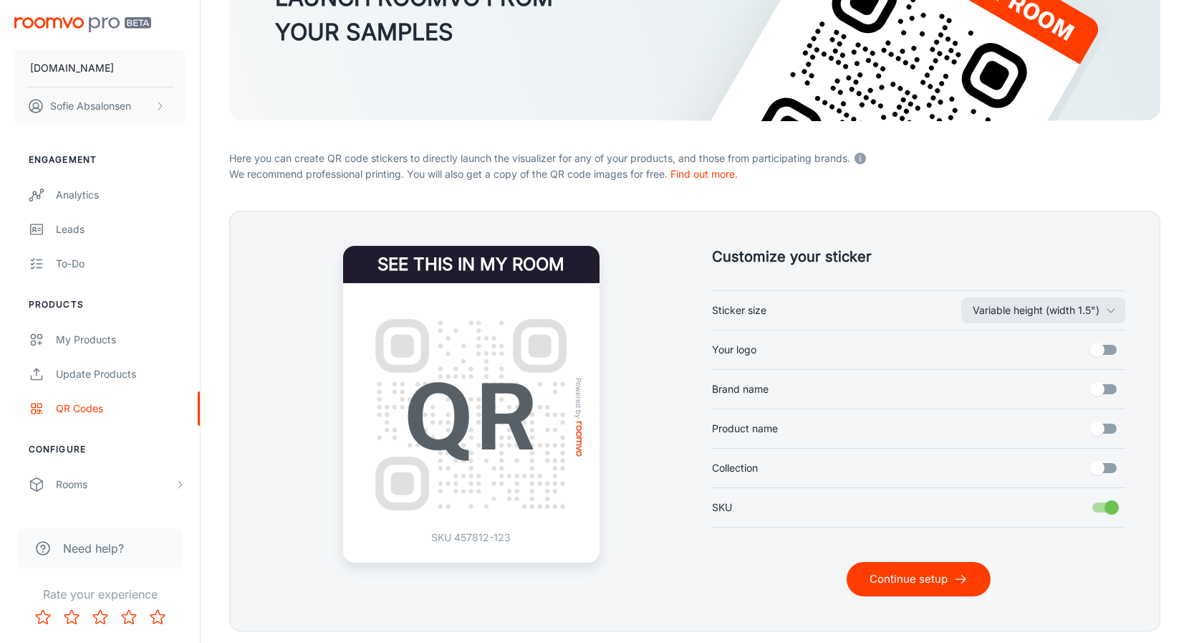
click at [899, 572] on button "Continue setup" at bounding box center [919, 579] width 144 height 34
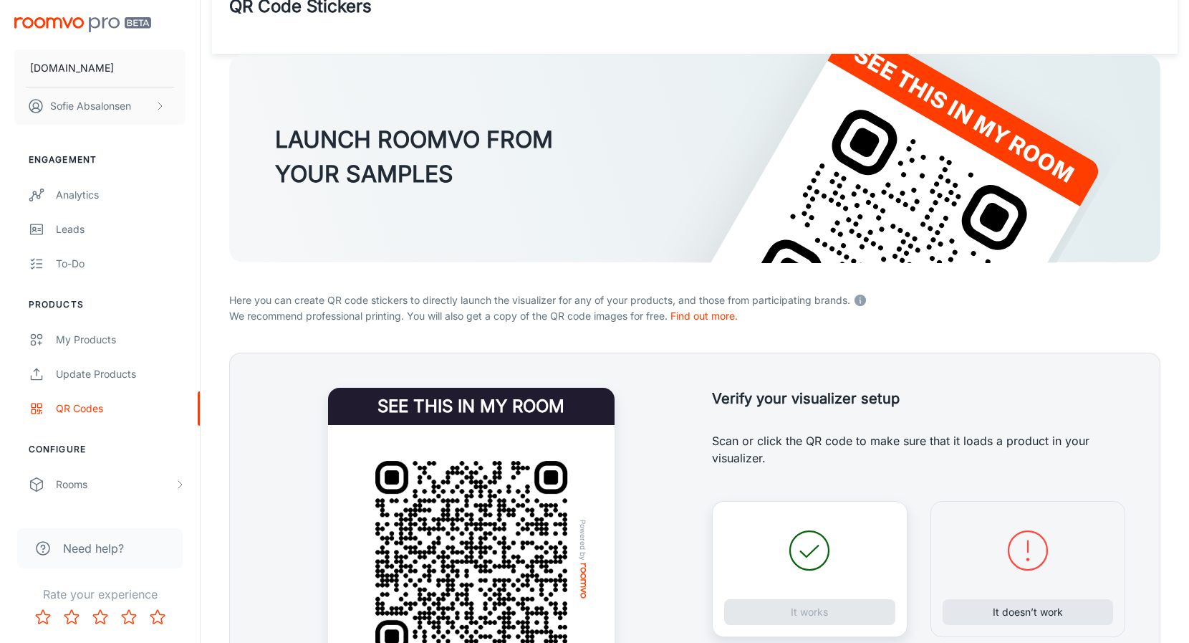
scroll to position [37, 0]
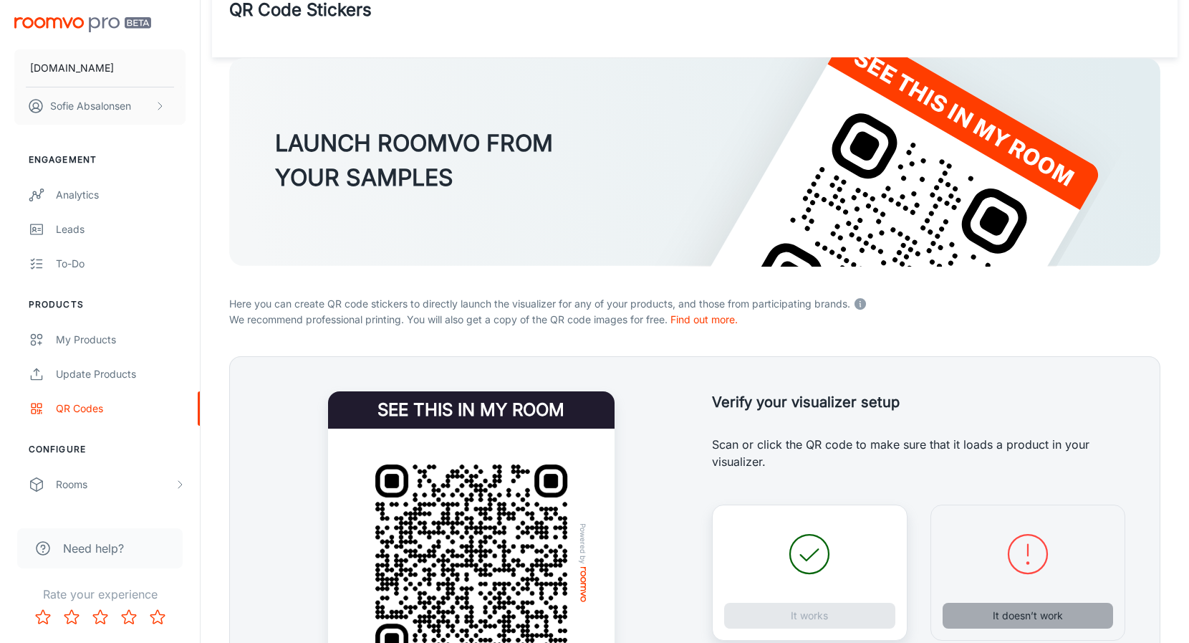
click at [983, 614] on button "It doesn’t work" at bounding box center [1028, 615] width 171 height 26
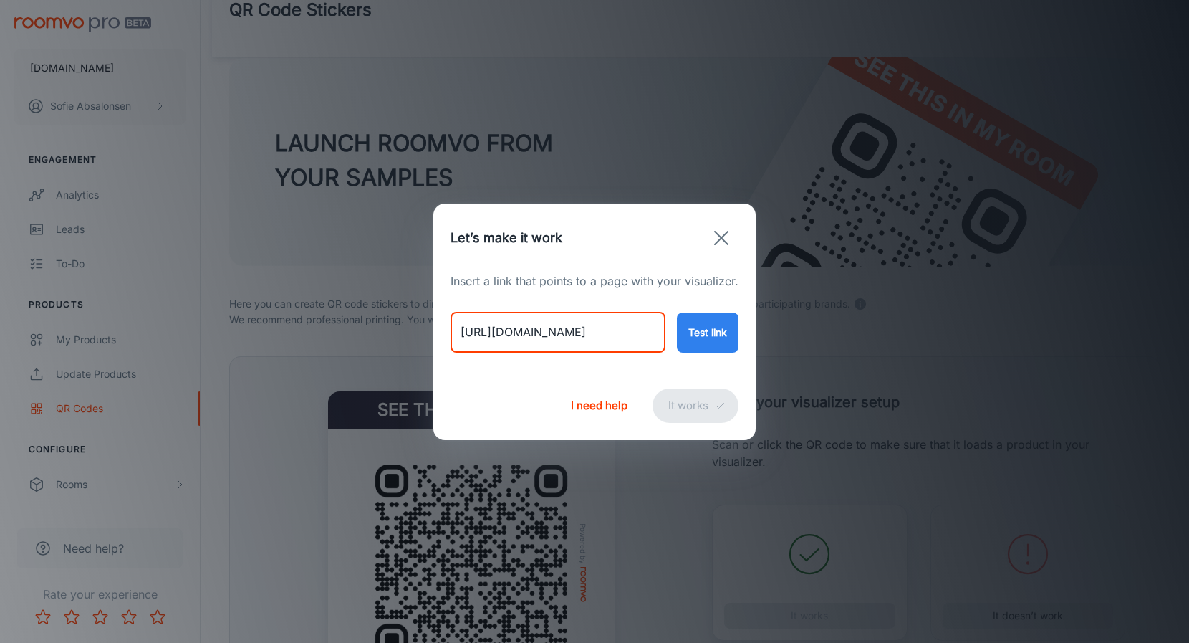
drag, startPoint x: 460, startPoint y: 332, endPoint x: 762, endPoint y: 320, distance: 302.5
click at [762, 320] on div "Let’s make it work Insert a link that points to a page with your visualizer. [U…" at bounding box center [594, 321] width 1189 height 643
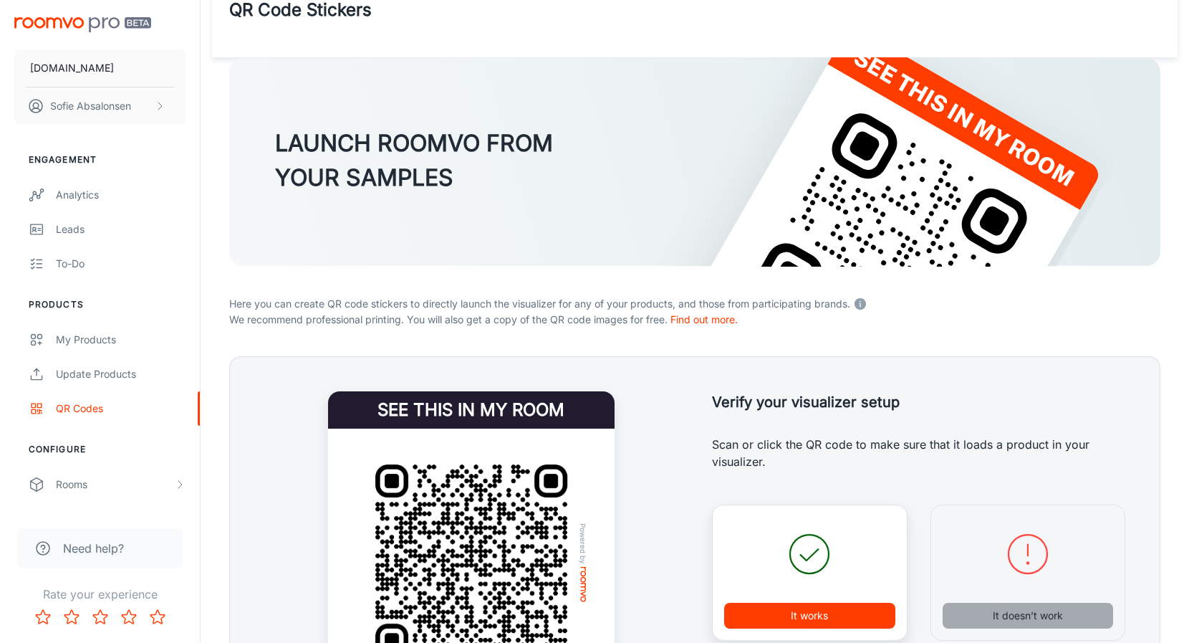
click at [978, 609] on button "It doesn’t work" at bounding box center [1028, 615] width 171 height 26
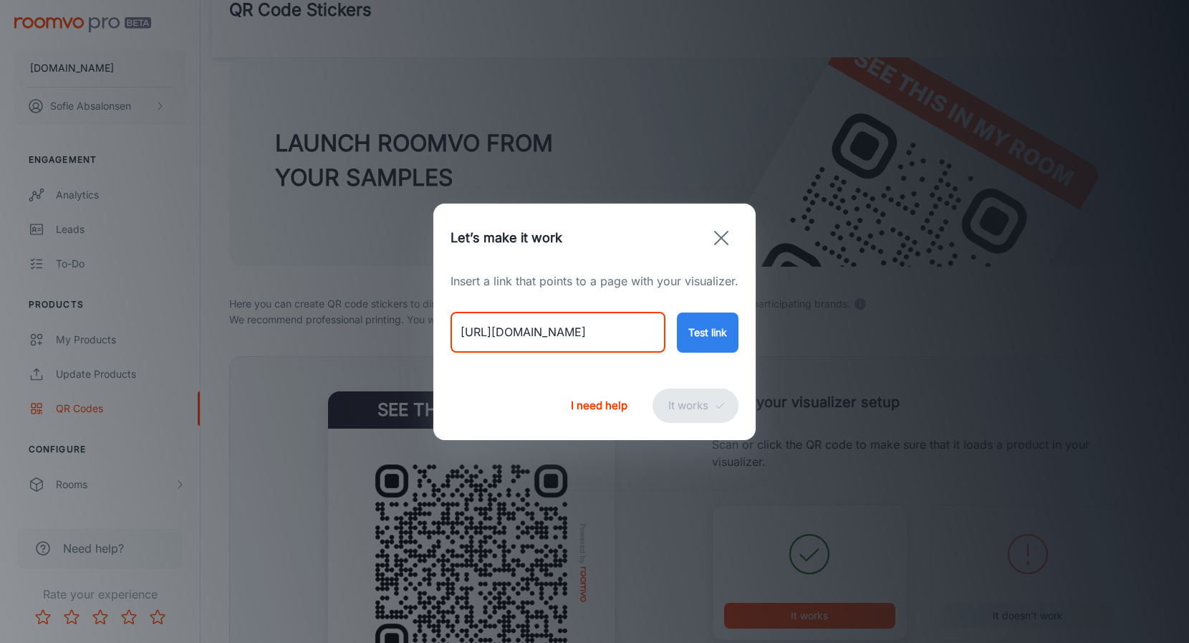
drag, startPoint x: 461, startPoint y: 327, endPoint x: 737, endPoint y: 332, distance: 276.5
click at [737, 332] on div "[URL][DOMAIN_NAME] ​ Test link" at bounding box center [595, 320] width 288 height 63
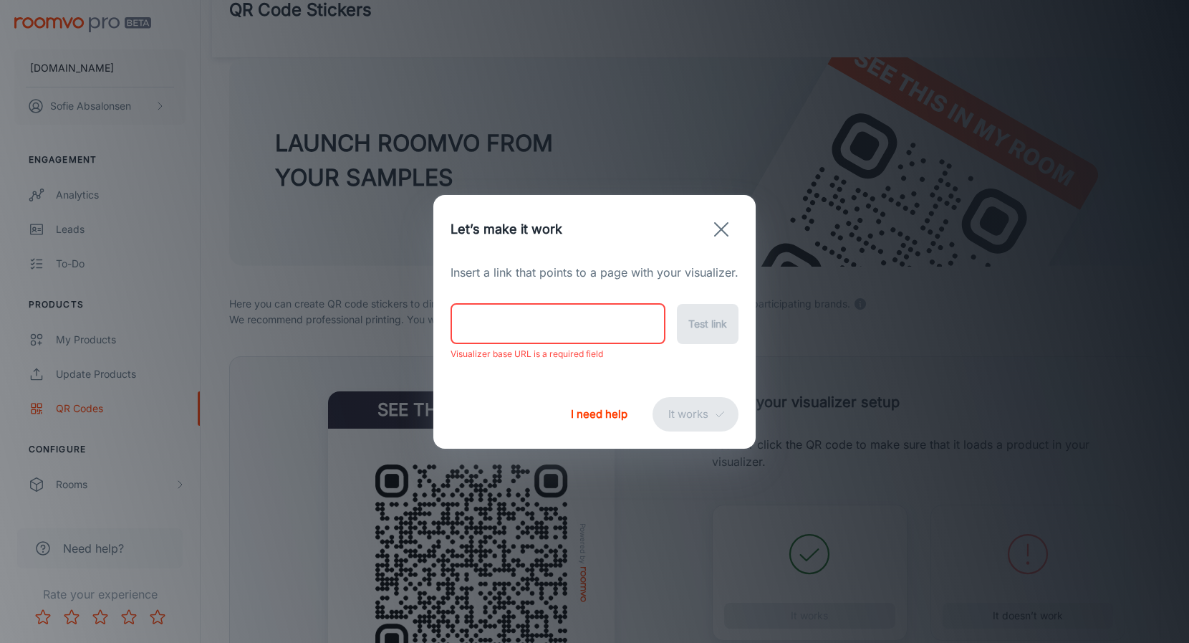
paste input "[URL][DOMAIN_NAME]"
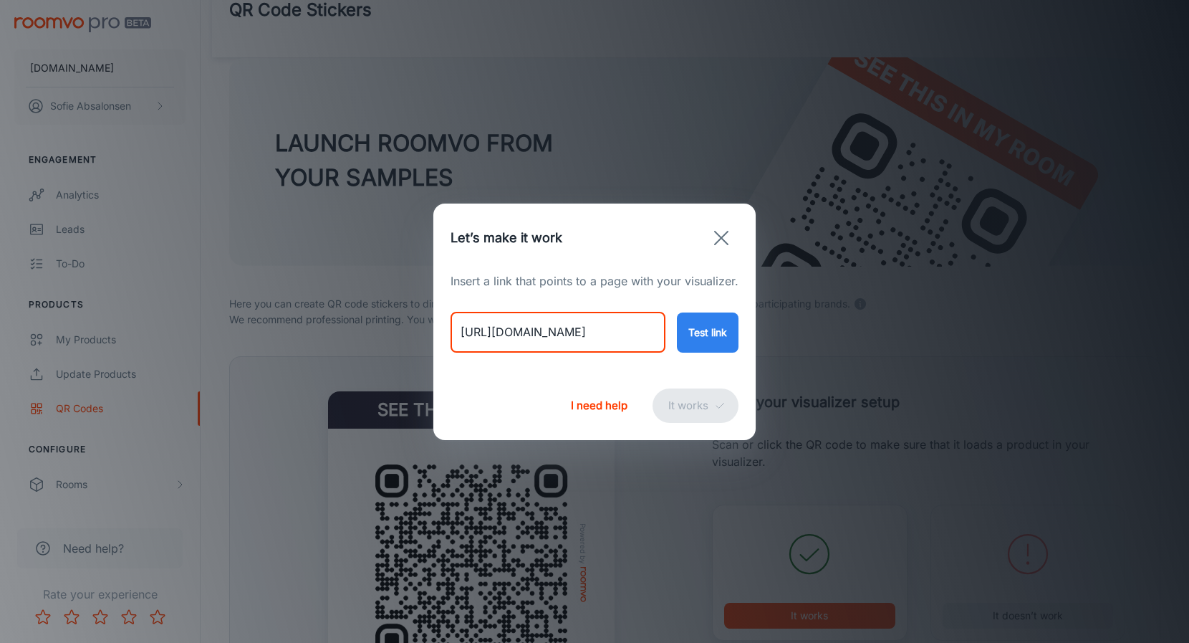
type input "[URL][DOMAIN_NAME]"
click at [707, 331] on button "Test link" at bounding box center [708, 332] width 62 height 40
click at [706, 410] on button "It works" at bounding box center [696, 405] width 86 height 34
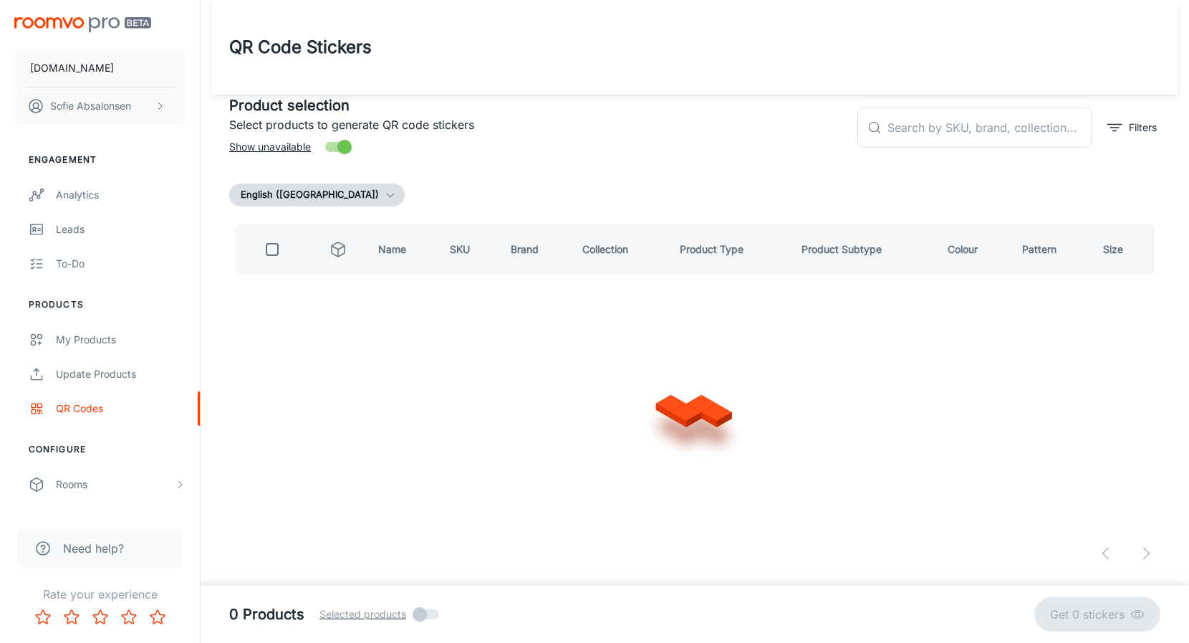
scroll to position [0, 0]
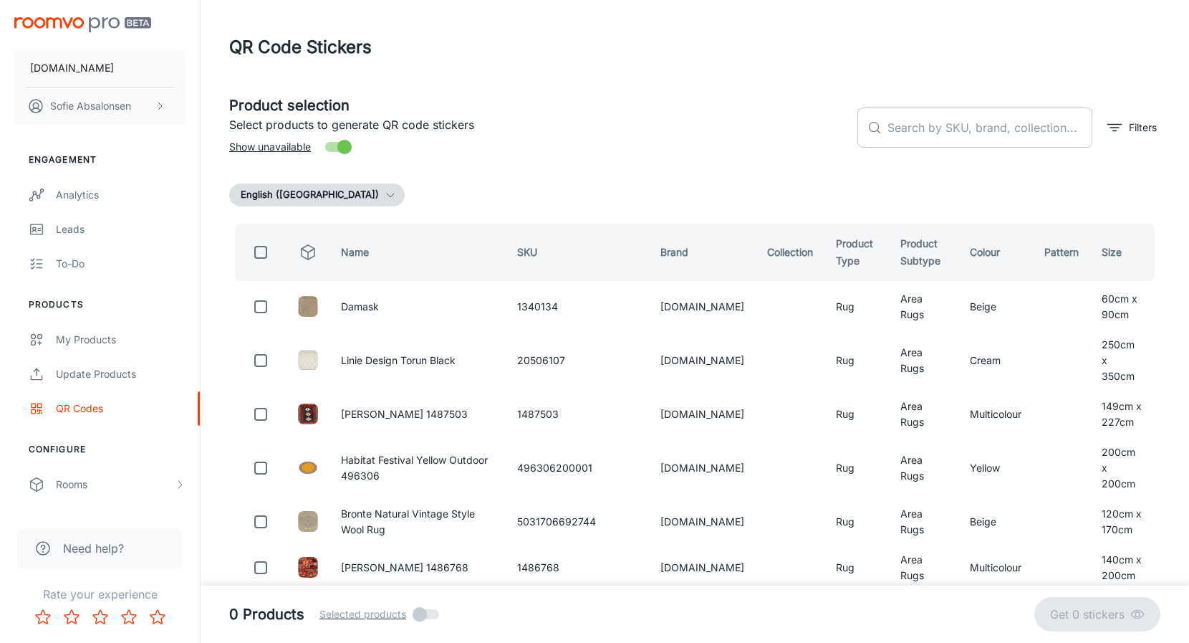
click at [966, 126] on input "text" at bounding box center [989, 127] width 205 height 40
paste input "791101895922"
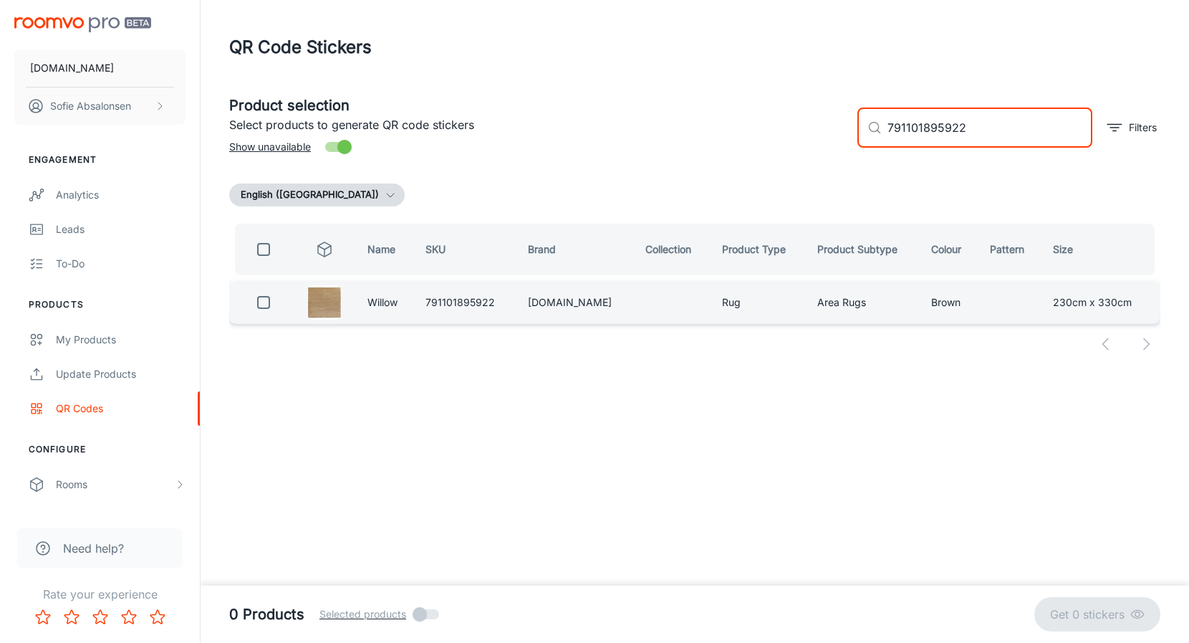
type input "791101895922"
click at [267, 299] on input "checkbox" at bounding box center [263, 302] width 29 height 29
checkbox input "true"
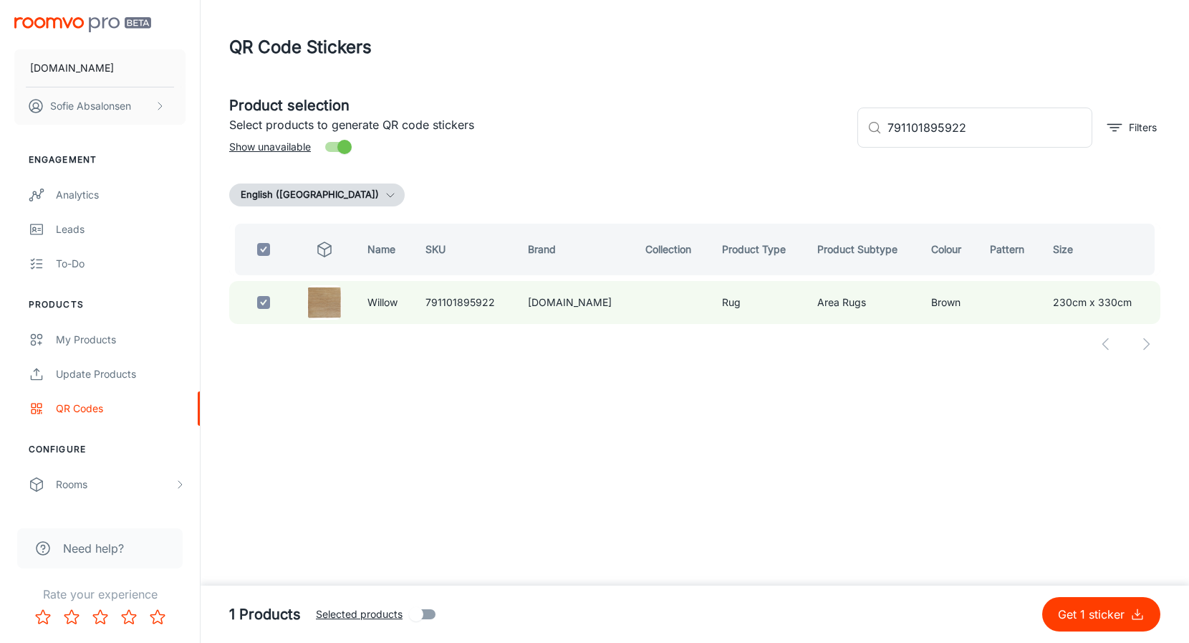
click at [1108, 622] on button "Get 1 sticker" at bounding box center [1101, 614] width 118 height 34
checkbox input "false"
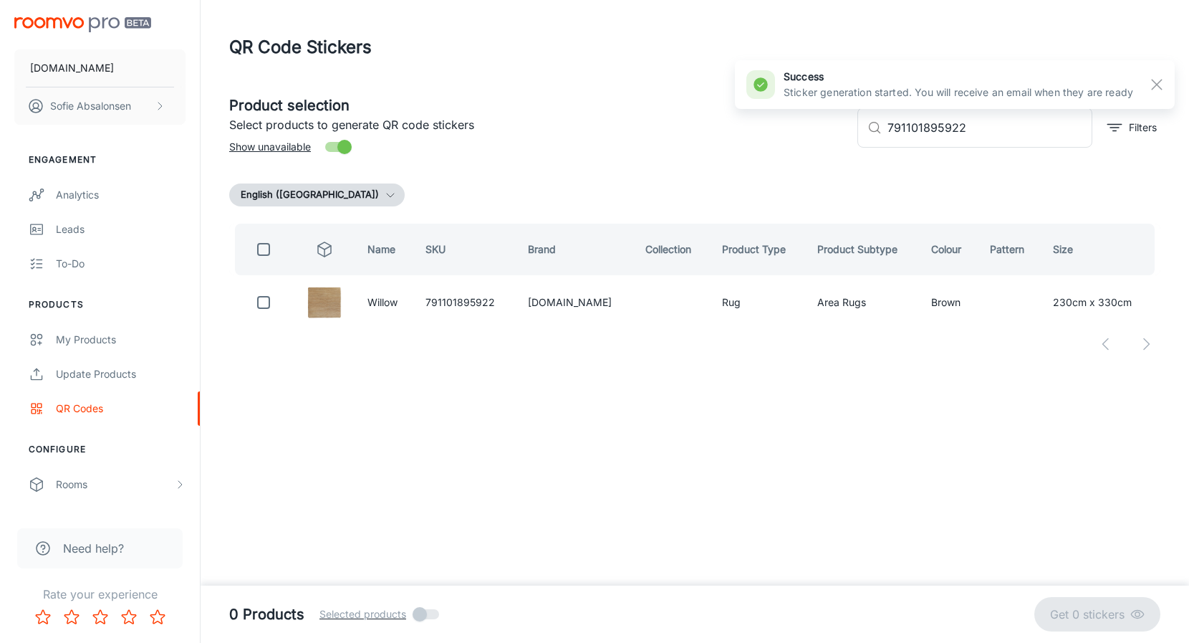
click at [281, 1] on header "QR Code Stickers" at bounding box center [695, 47] width 966 height 95
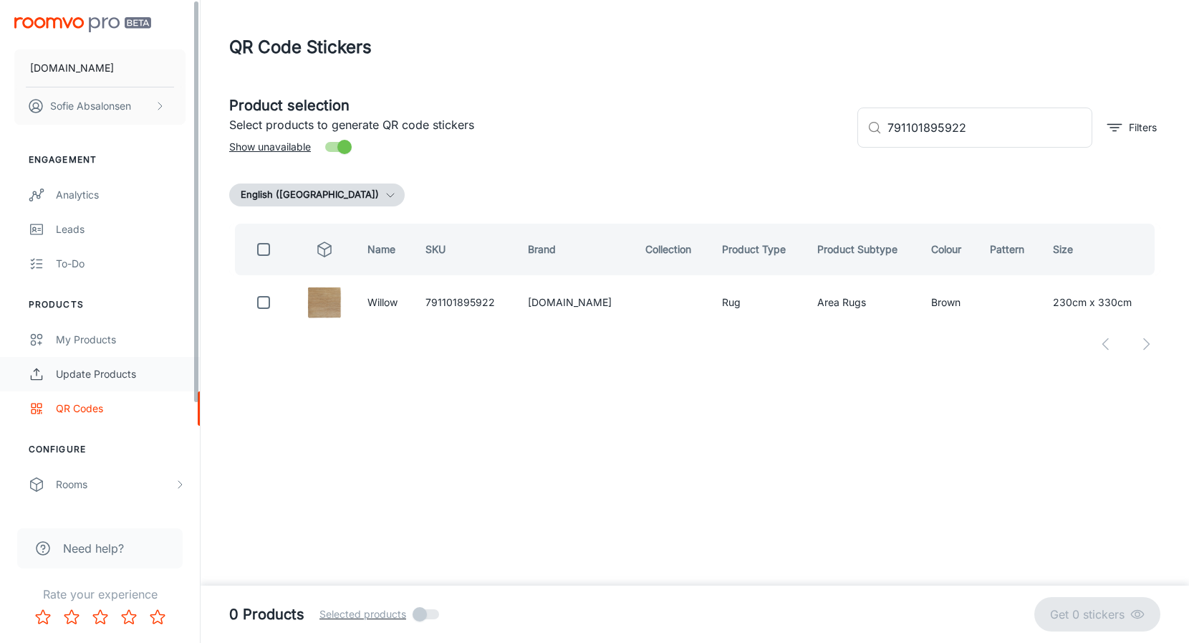
click at [156, 365] on link "Update Products" at bounding box center [100, 374] width 200 height 34
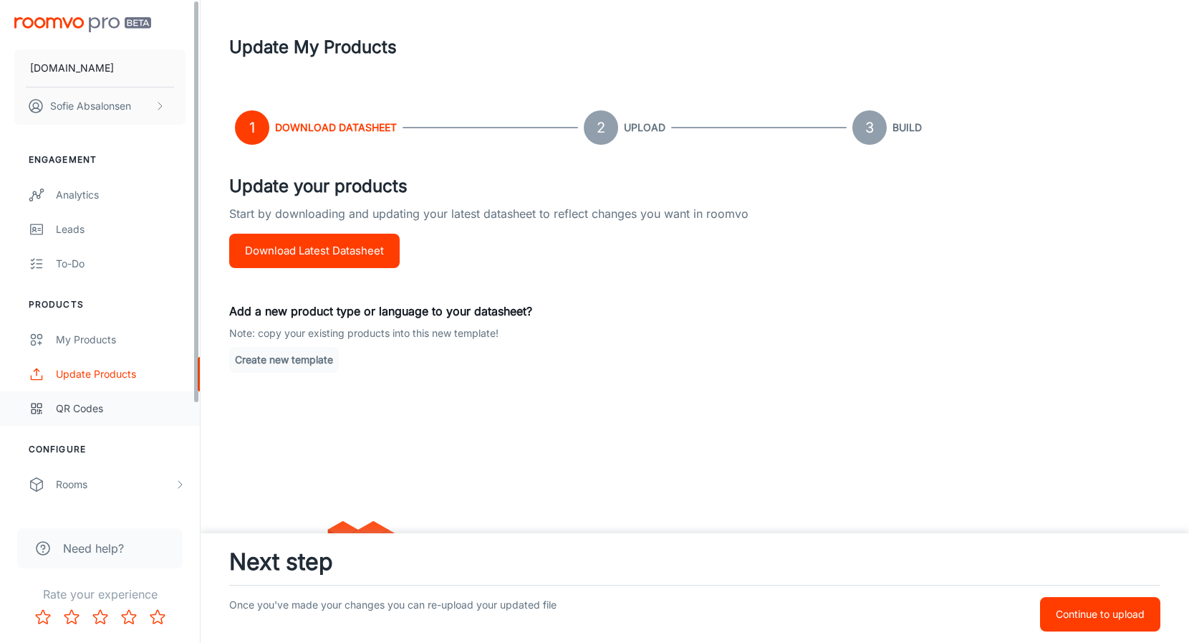
click at [145, 396] on link "QR Codes" at bounding box center [100, 408] width 200 height 34
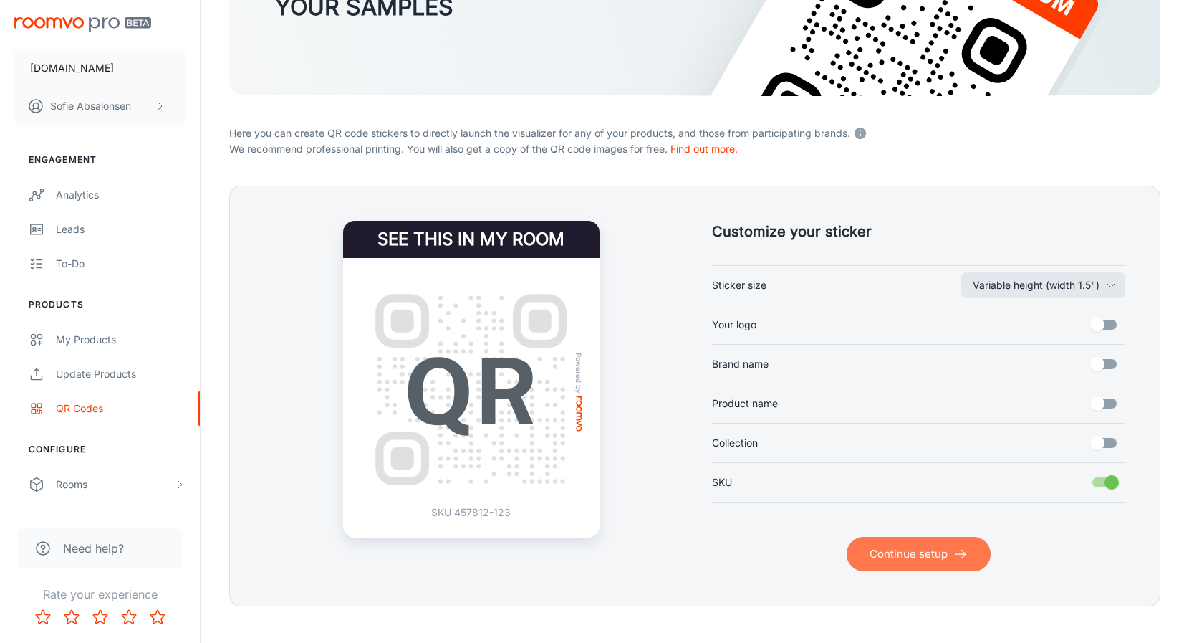
click at [917, 563] on button "Continue setup" at bounding box center [919, 554] width 144 height 34
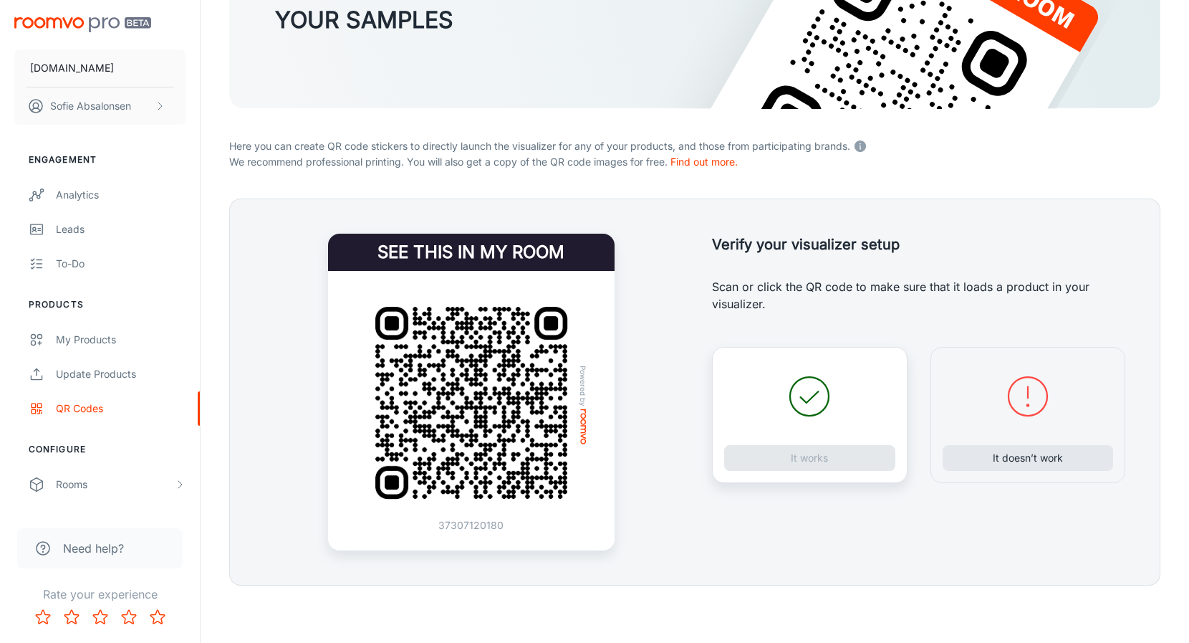
scroll to position [195, 0]
click at [972, 466] on button "It doesn’t work" at bounding box center [1028, 458] width 171 height 26
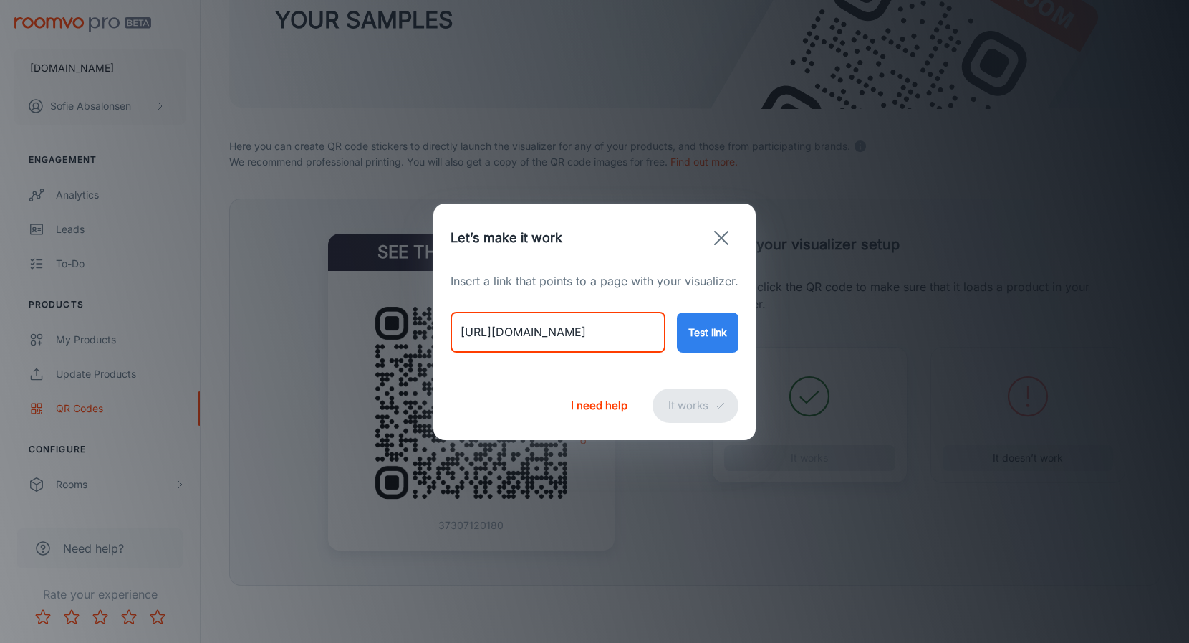
drag, startPoint x: 461, startPoint y: 330, endPoint x: 687, endPoint y: 327, distance: 225.7
click at [687, 327] on div "[URL][DOMAIN_NAME] ​ Test link" at bounding box center [595, 320] width 288 height 63
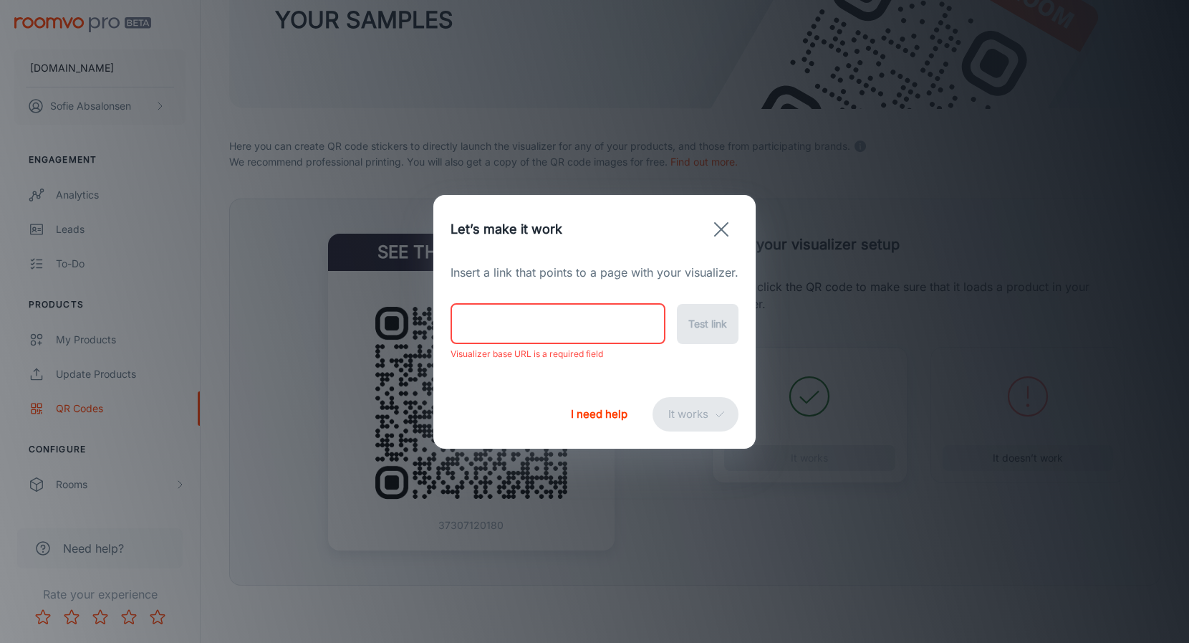
paste input "[URL][DOMAIN_NAME]"
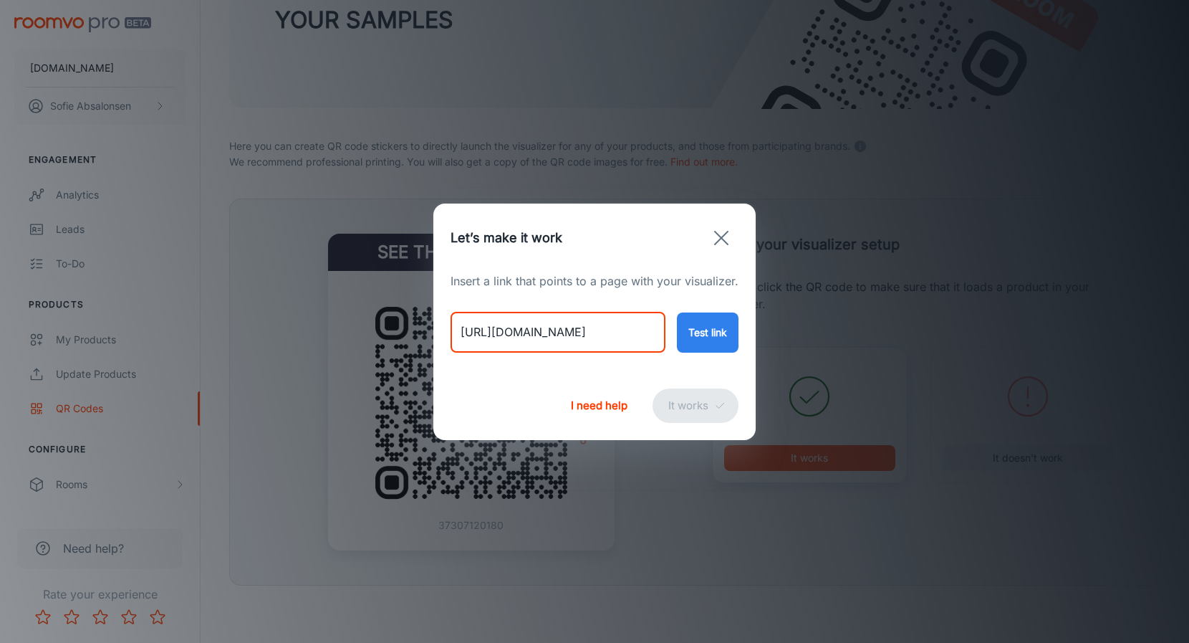
type input "[URL][DOMAIN_NAME]"
click at [716, 332] on button "Test link" at bounding box center [708, 332] width 62 height 40
click at [696, 408] on button "It works" at bounding box center [696, 405] width 86 height 34
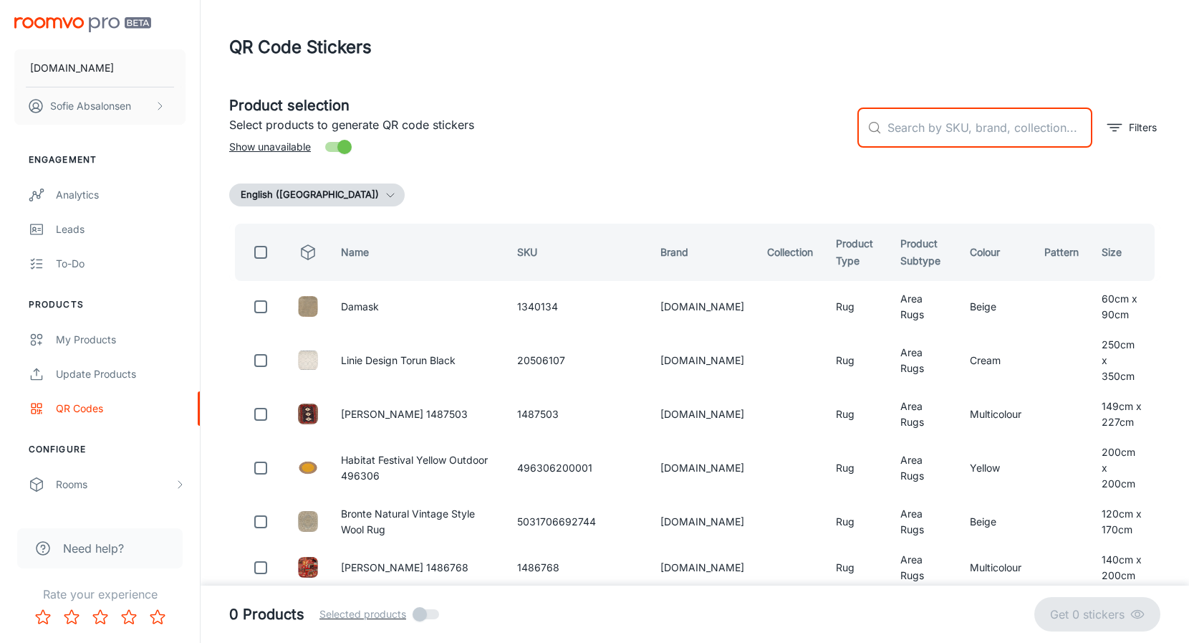
click at [895, 146] on input "text" at bounding box center [989, 127] width 205 height 40
paste input "791101895953"
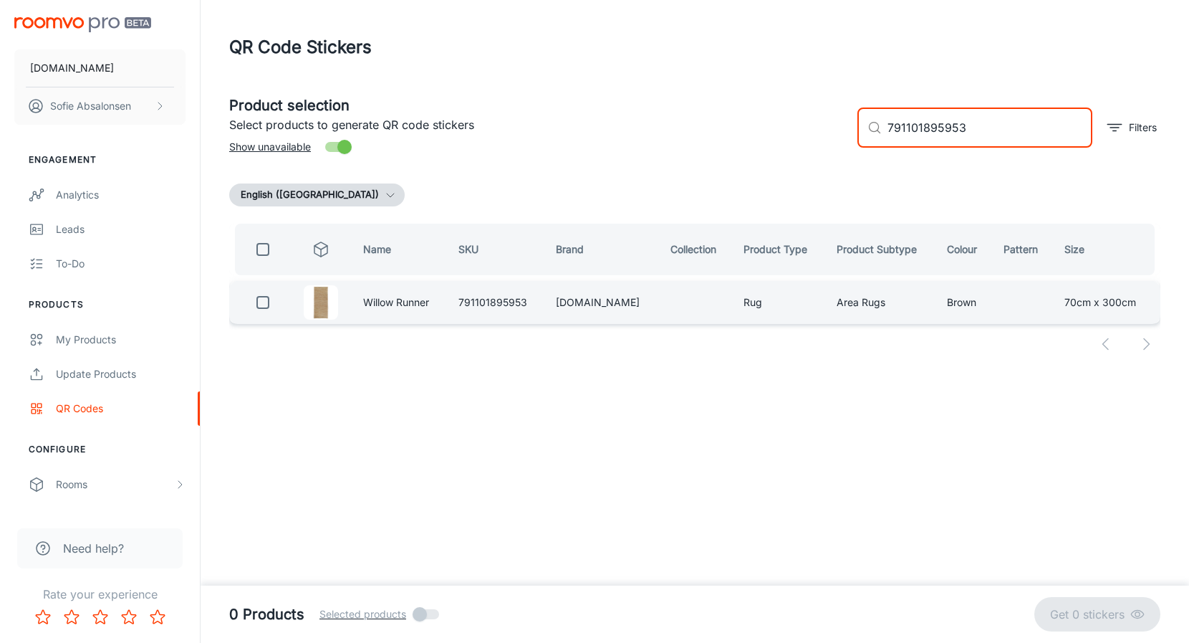
type input "791101895953"
click at [270, 304] on input "checkbox" at bounding box center [263, 302] width 29 height 29
checkbox input "true"
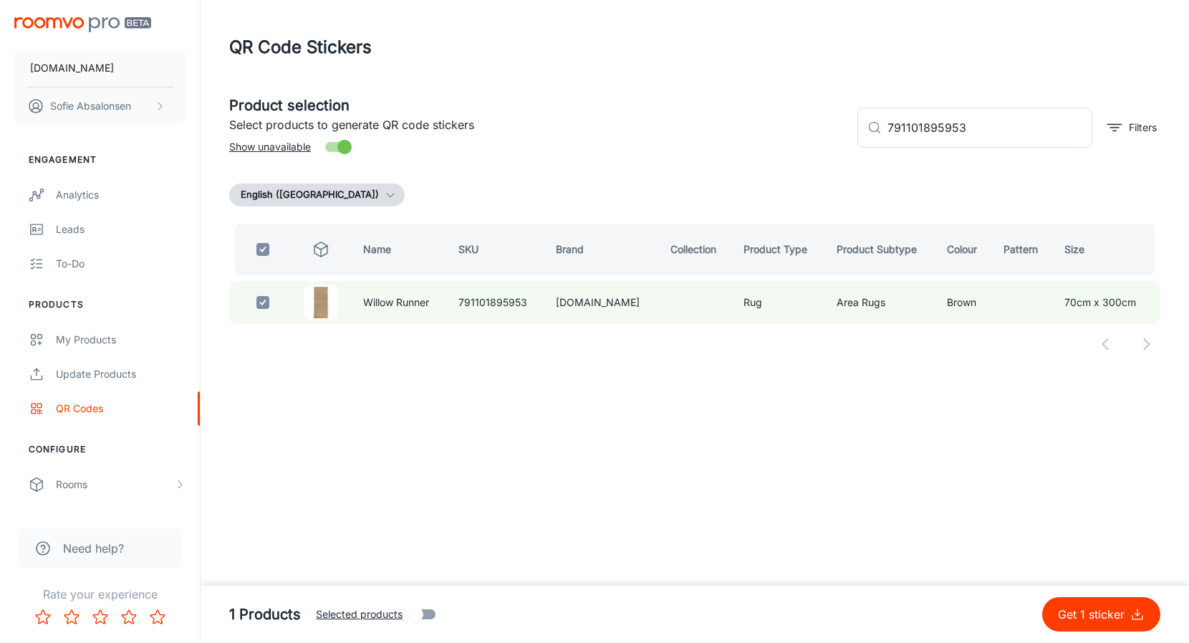
click at [1094, 617] on p "Get 1 sticker" at bounding box center [1094, 613] width 72 height 17
checkbox input "false"
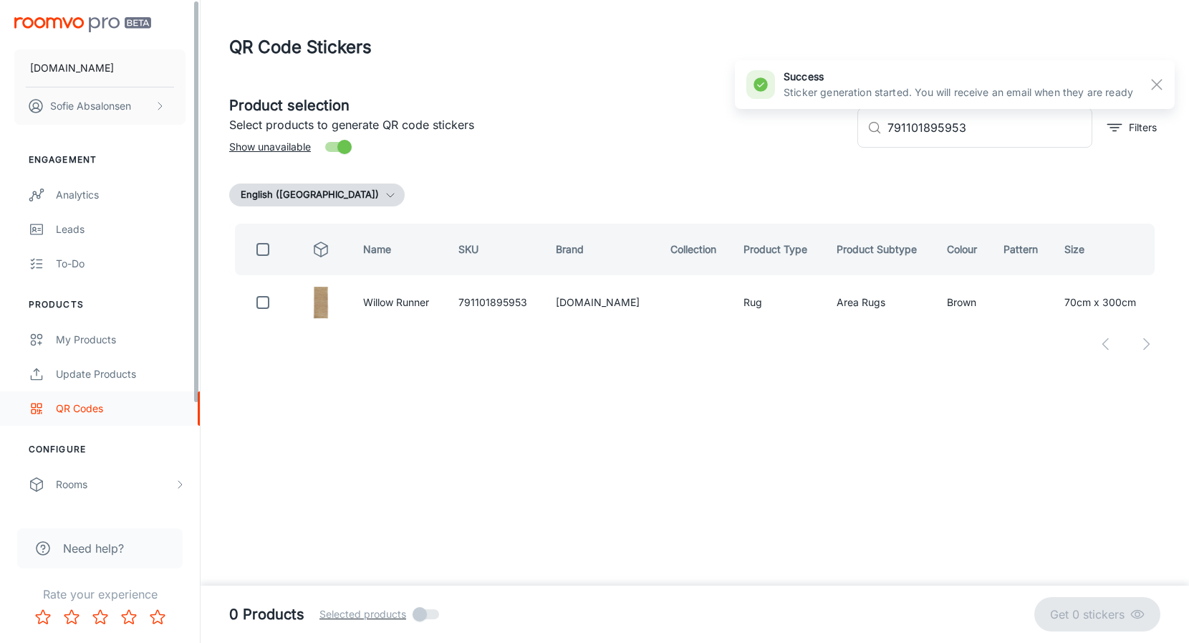
click at [89, 397] on link "QR Codes" at bounding box center [100, 408] width 200 height 34
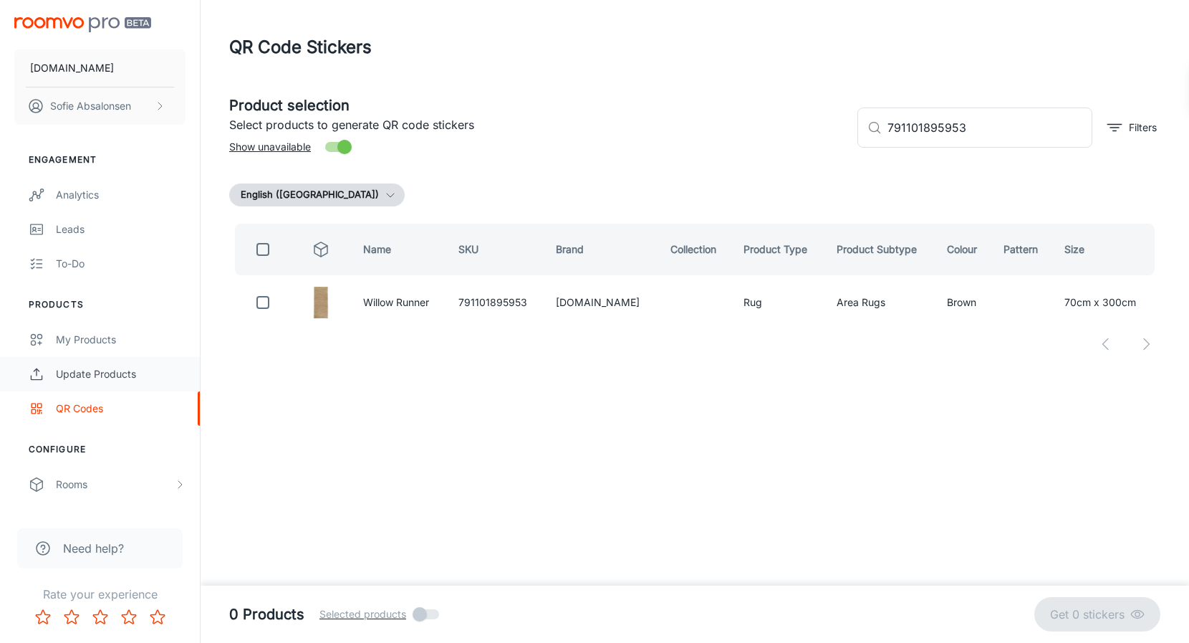
click at [91, 388] on link "Update Products" at bounding box center [100, 374] width 200 height 34
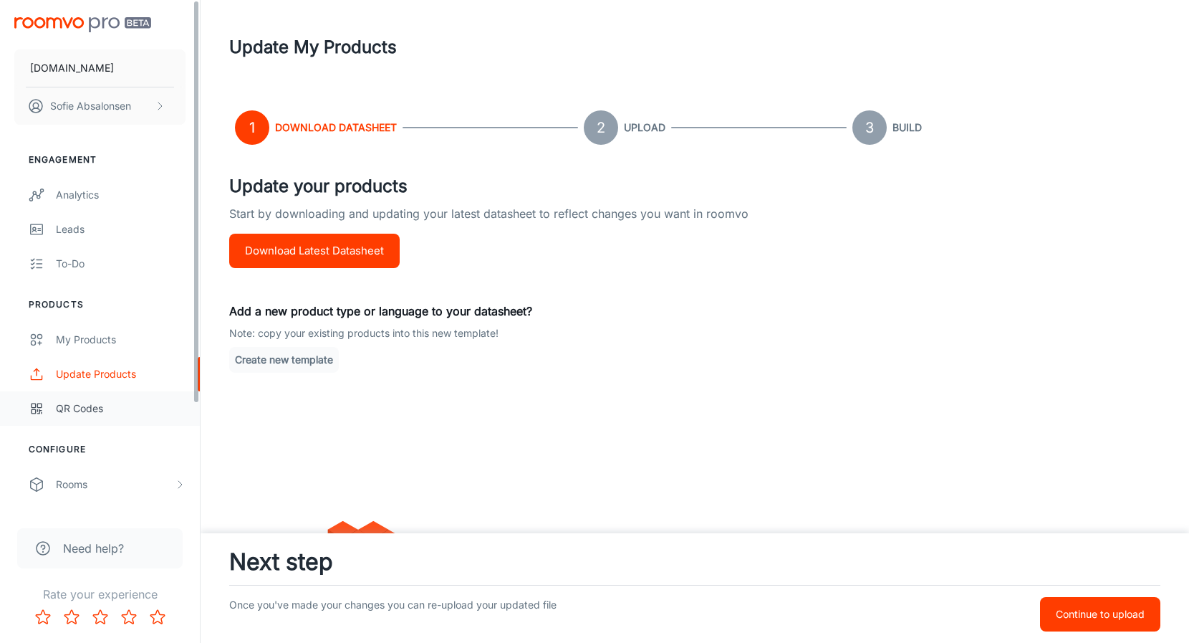
click at [96, 400] on div "QR Codes" at bounding box center [121, 408] width 130 height 16
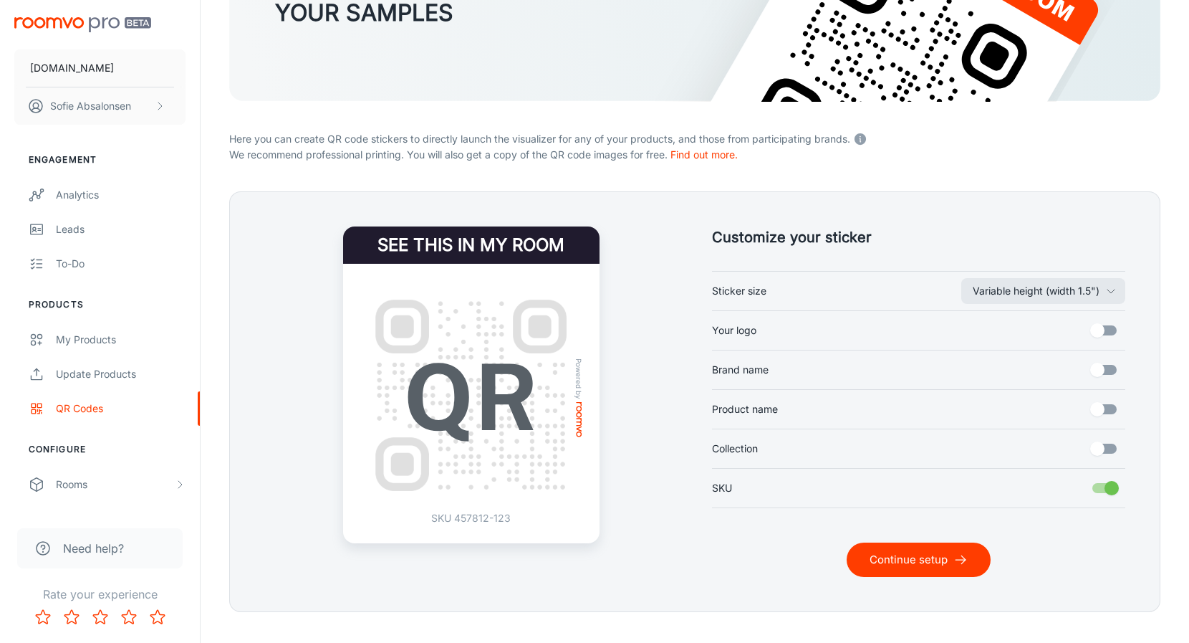
click at [920, 554] on button "Continue setup" at bounding box center [919, 559] width 144 height 34
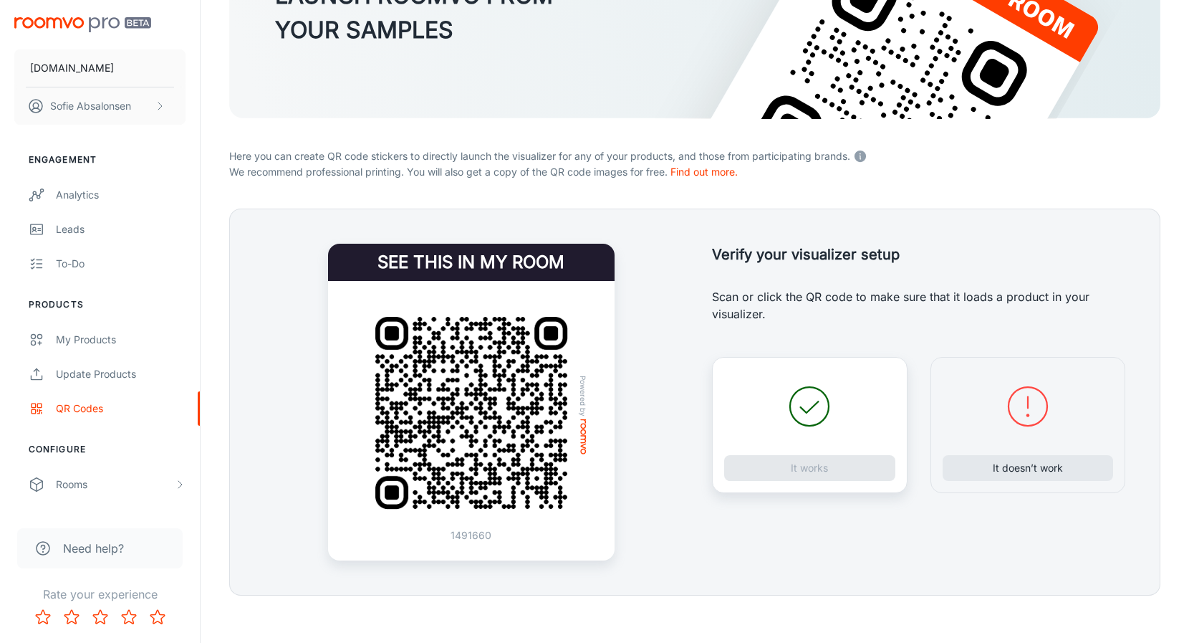
scroll to position [193, 0]
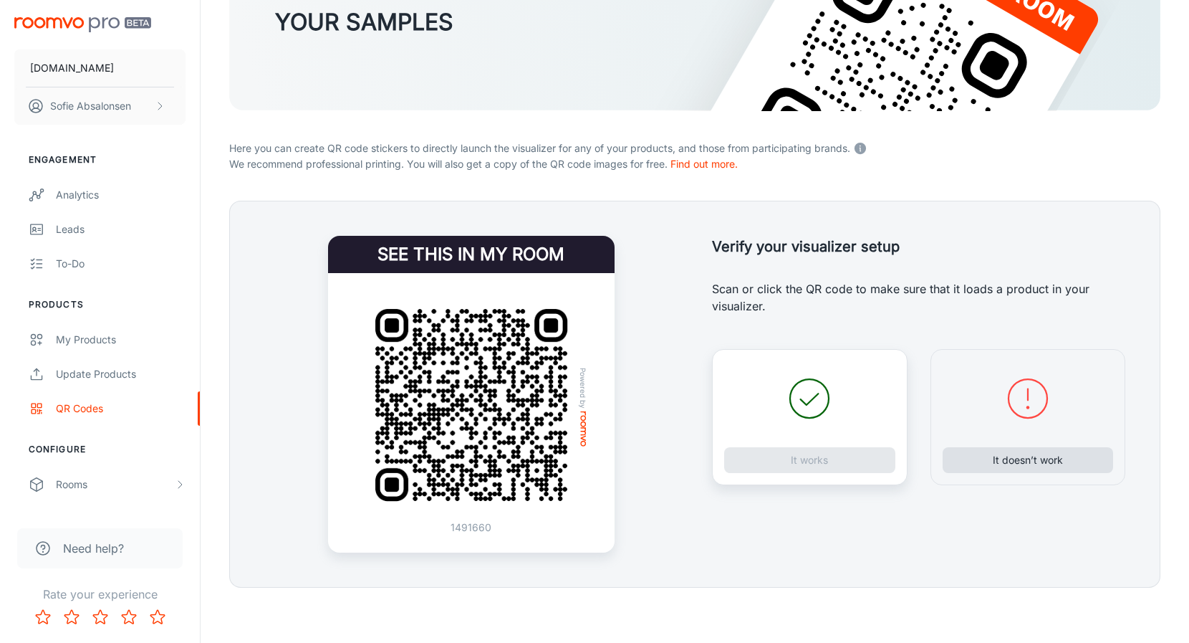
click at [1006, 458] on button "It doesn’t work" at bounding box center [1028, 460] width 171 height 26
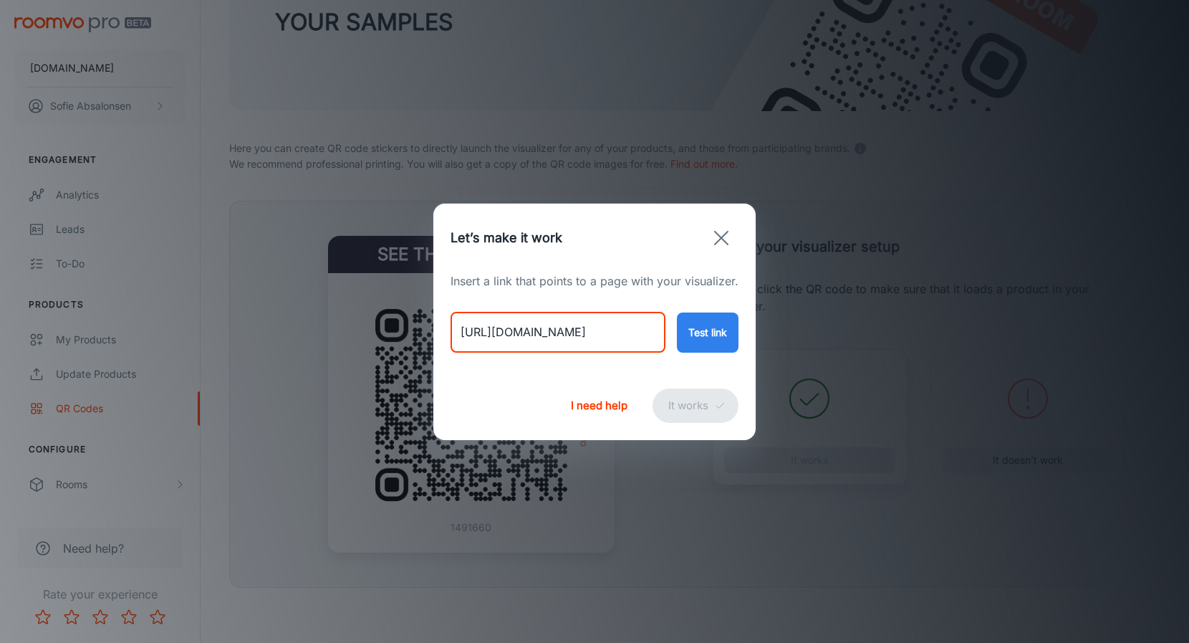
drag, startPoint x: 462, startPoint y: 334, endPoint x: 727, endPoint y: 352, distance: 265.7
click at [727, 352] on div "Insert a link that points to a page with your visualizer. [URL][DOMAIN_NAME] ​ …" at bounding box center [594, 321] width 322 height 99
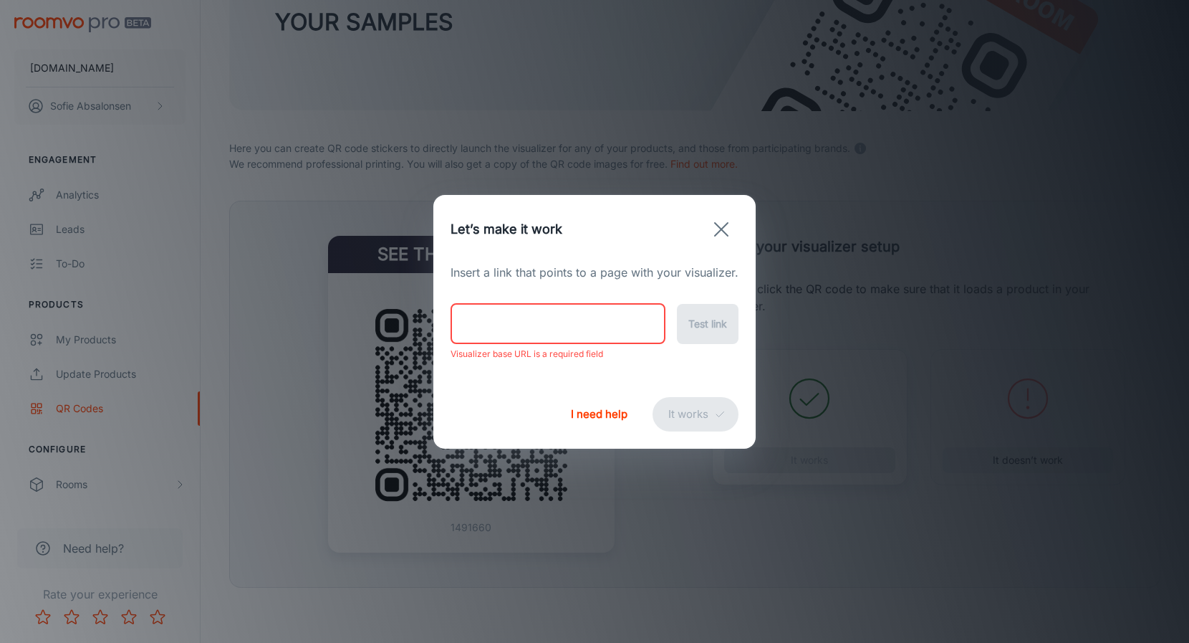
paste input "[URL][DOMAIN_NAME]"
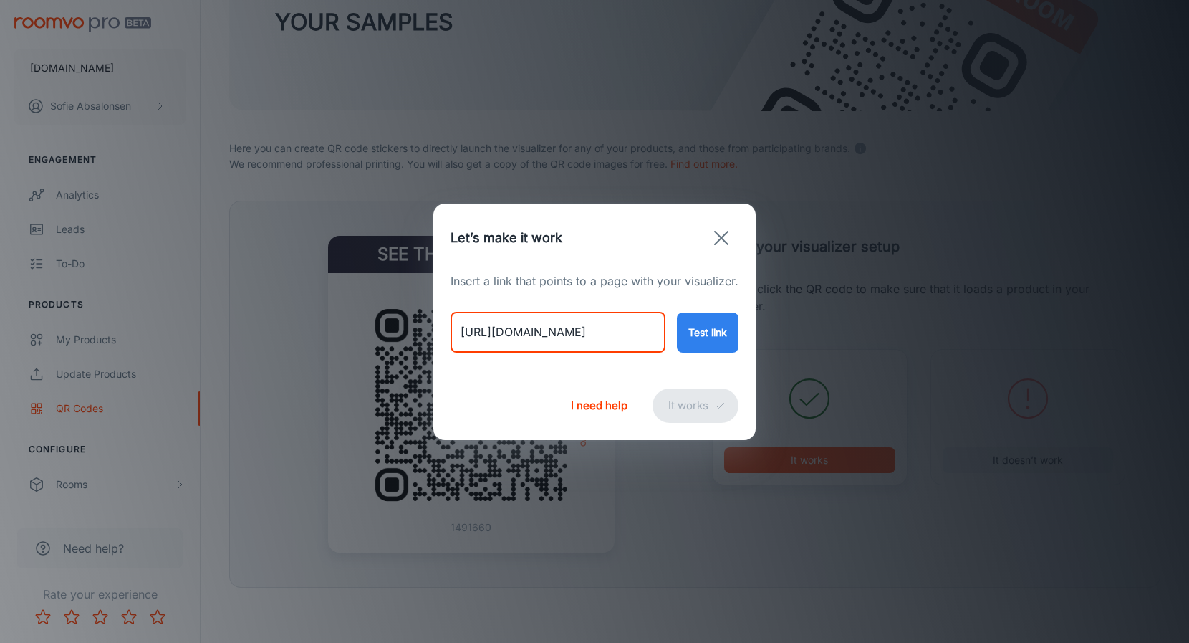
type input "[URL][DOMAIN_NAME]"
click at [691, 324] on button "Test link" at bounding box center [708, 332] width 62 height 40
click at [703, 406] on button "It works" at bounding box center [696, 405] width 86 height 34
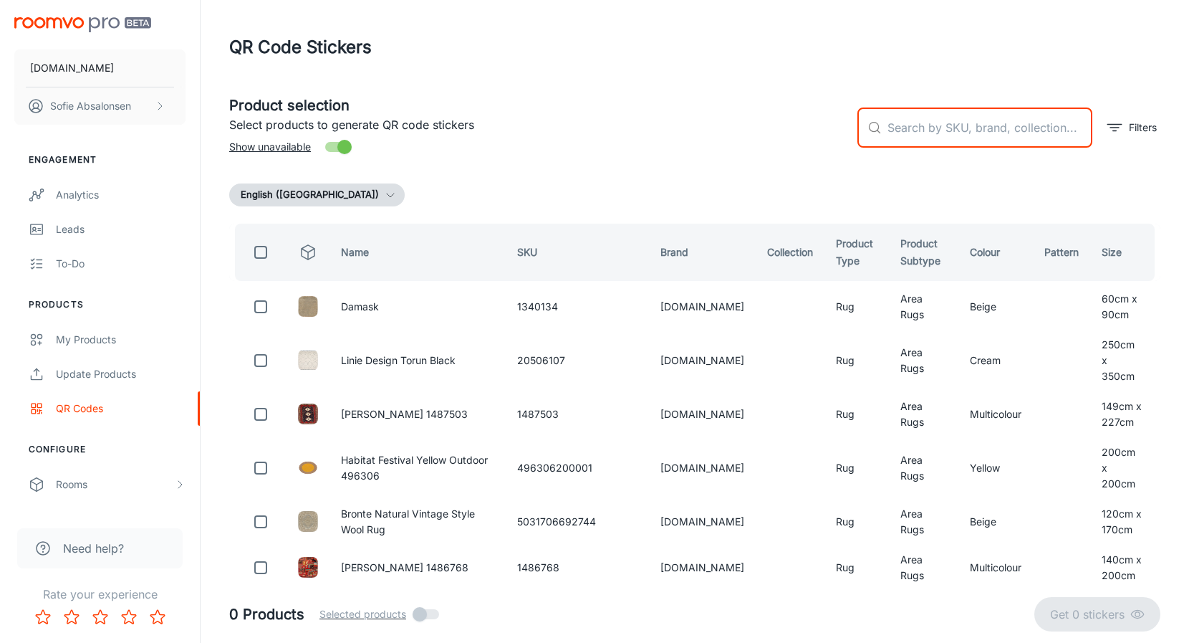
click at [940, 130] on input "text" at bounding box center [989, 127] width 205 height 40
paste input "791101895854"
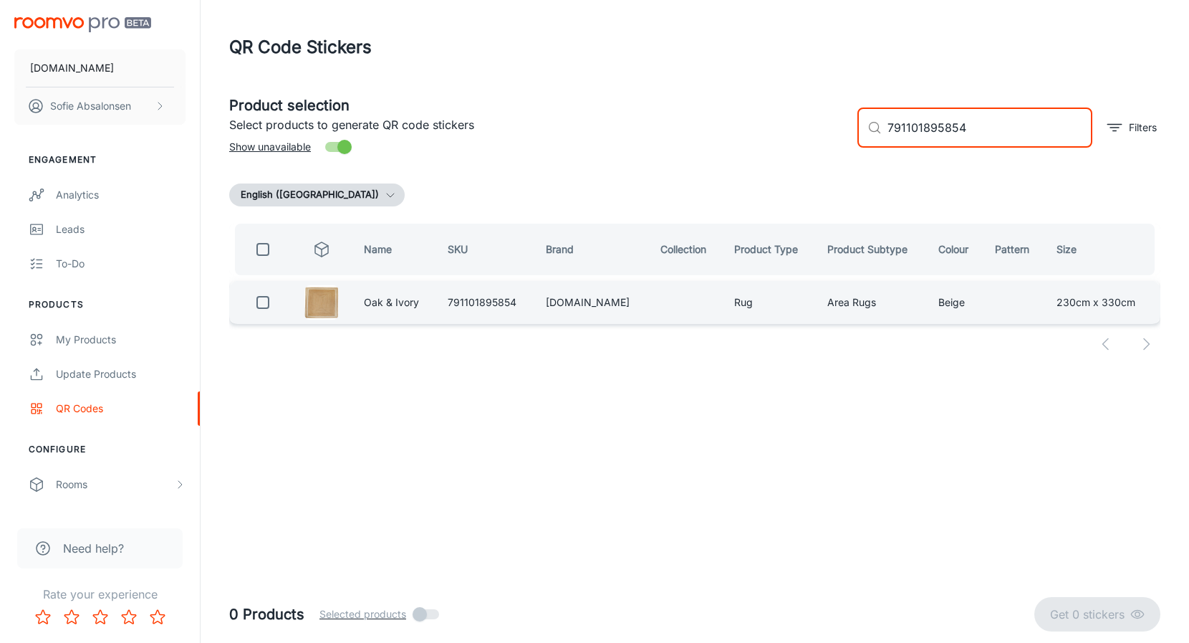
type input "791101895854"
click at [277, 309] on input "checkbox" at bounding box center [263, 302] width 29 height 29
checkbox input "true"
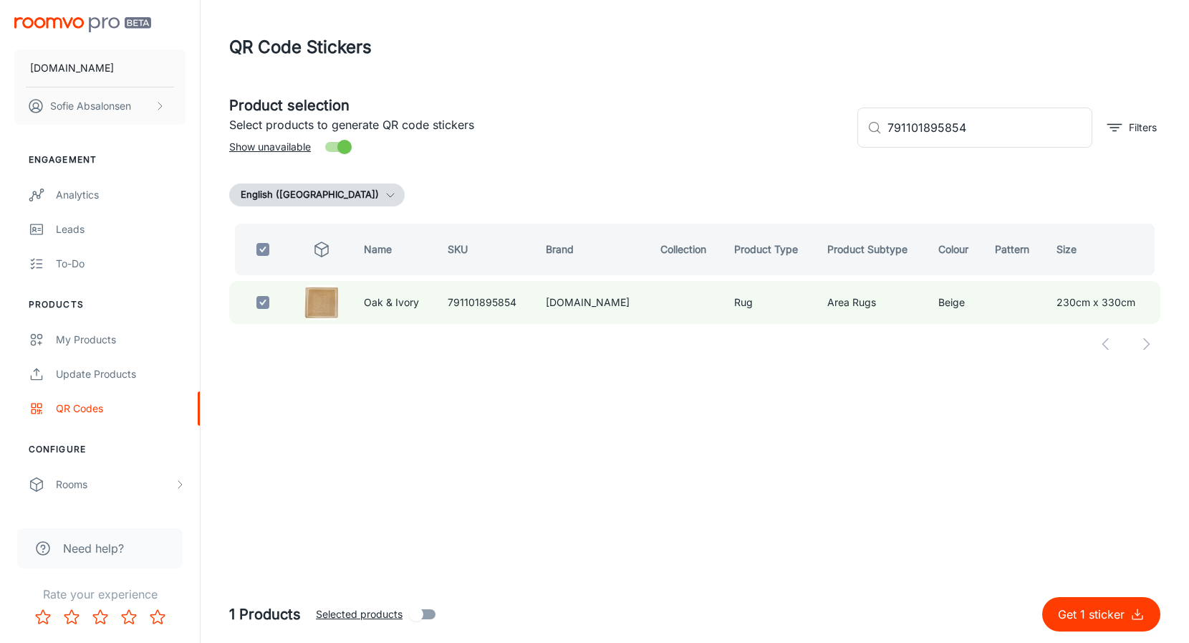
click at [1102, 626] on button "Get 1 sticker" at bounding box center [1101, 614] width 118 height 34
checkbox input "false"
